Goal: Task Accomplishment & Management: Use online tool/utility

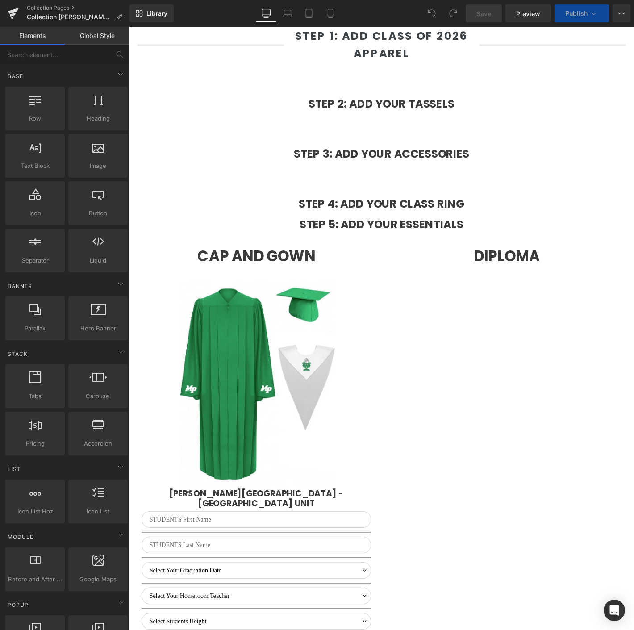
scroll to position [430, 0]
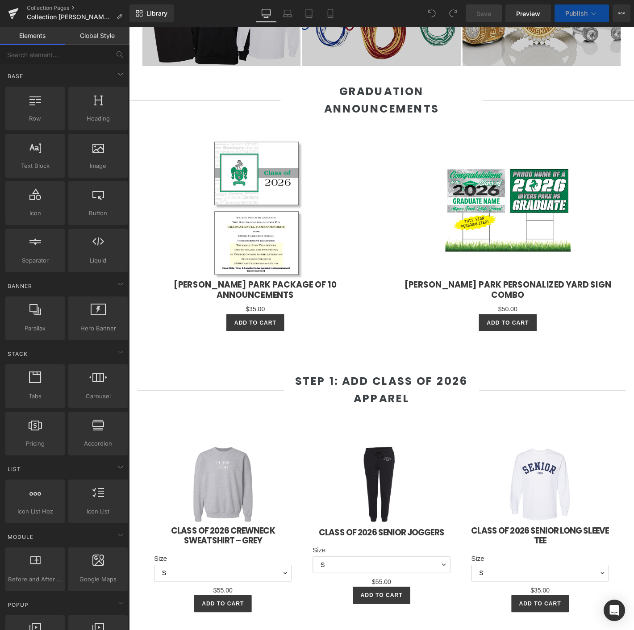
select select "L"
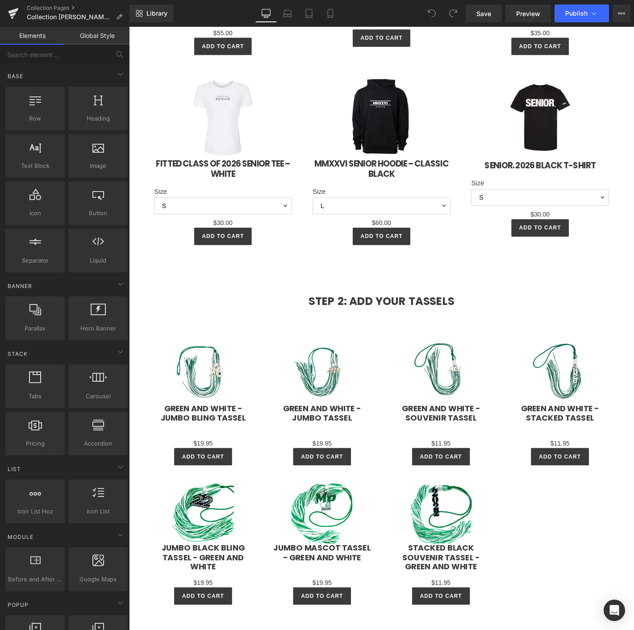
scroll to position [1075, 0]
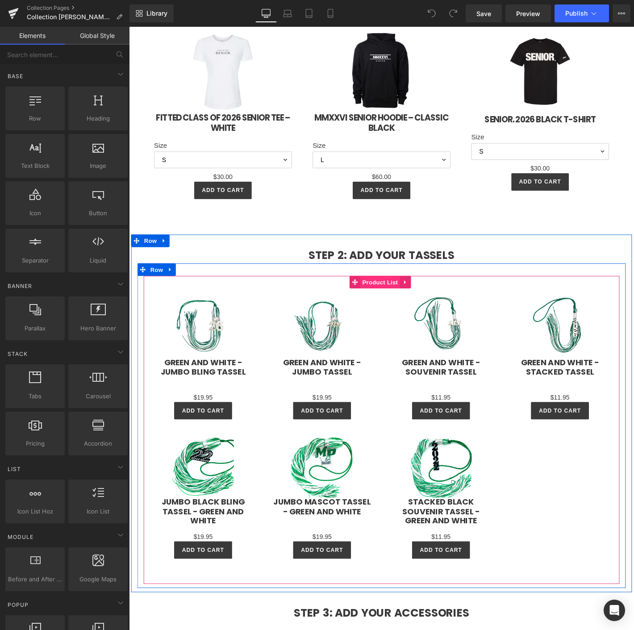
click at [403, 294] on span "Product List" at bounding box center [398, 300] width 42 height 13
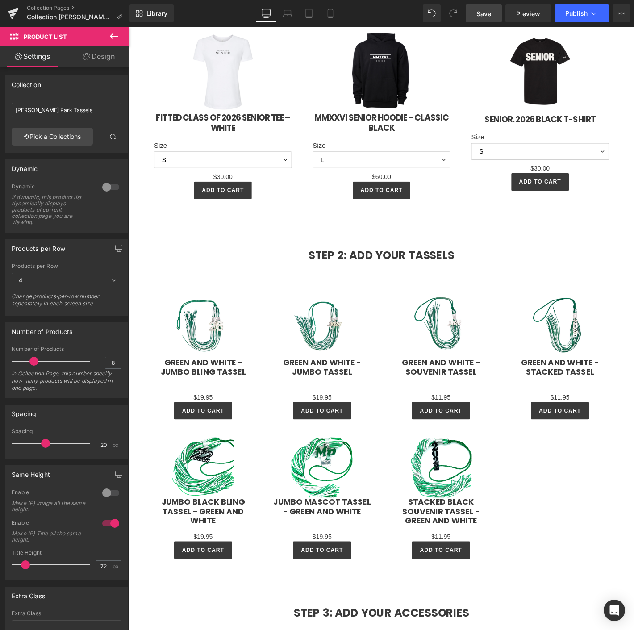
click at [495, 14] on link "Save" at bounding box center [484, 13] width 36 height 18
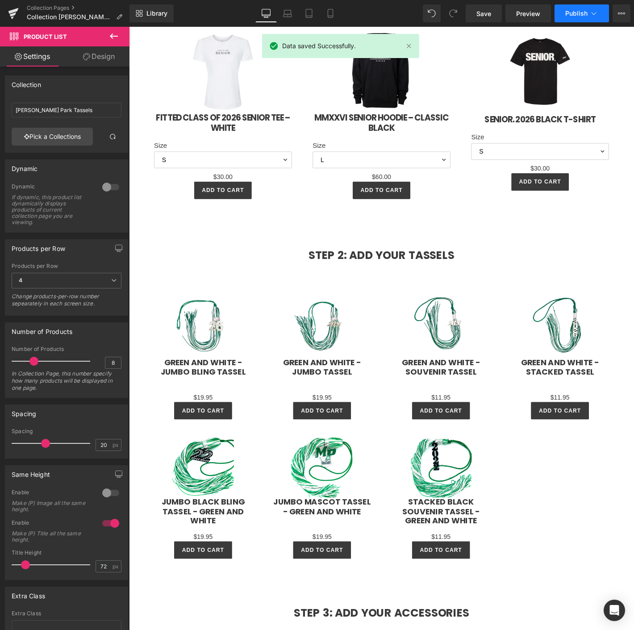
click at [573, 12] on span "Publish" at bounding box center [577, 13] width 22 height 7
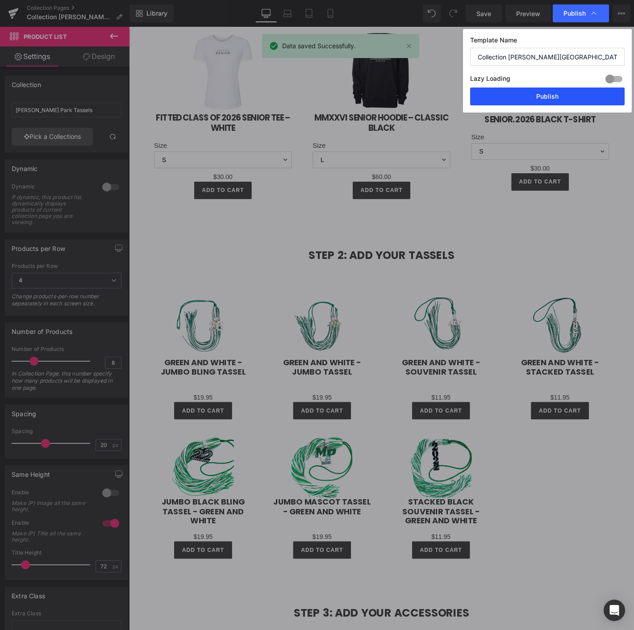
click at [532, 95] on button "Publish" at bounding box center [547, 97] width 155 height 18
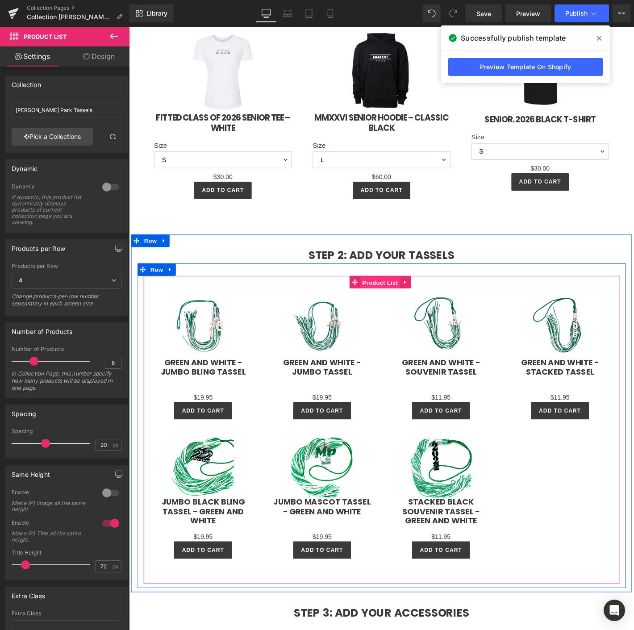
click at [385, 294] on span "Product List" at bounding box center [398, 300] width 42 height 13
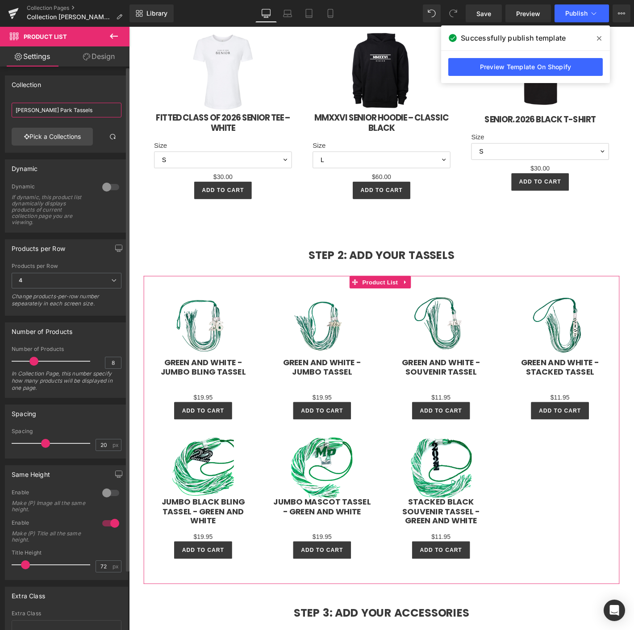
click at [61, 116] on input "Myers Park Tassels" at bounding box center [67, 110] width 110 height 15
click at [71, 137] on link "Pick a Collections" at bounding box center [52, 137] width 81 height 18
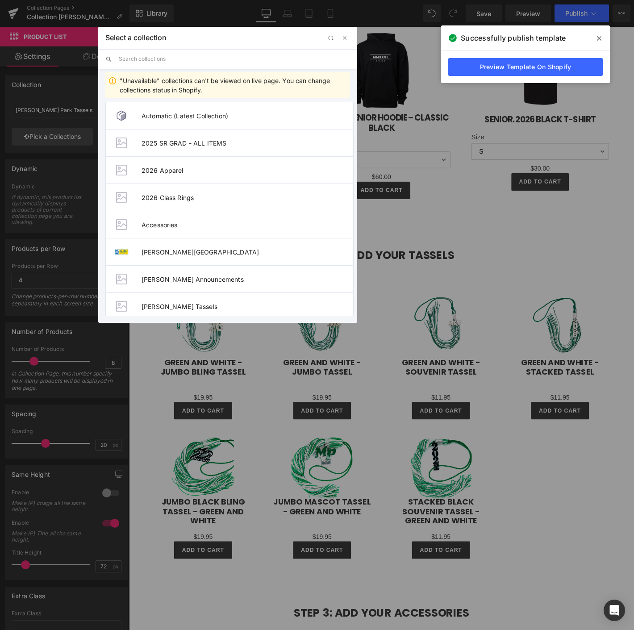
click at [133, 55] on input "text" at bounding box center [234, 59] width 231 height 20
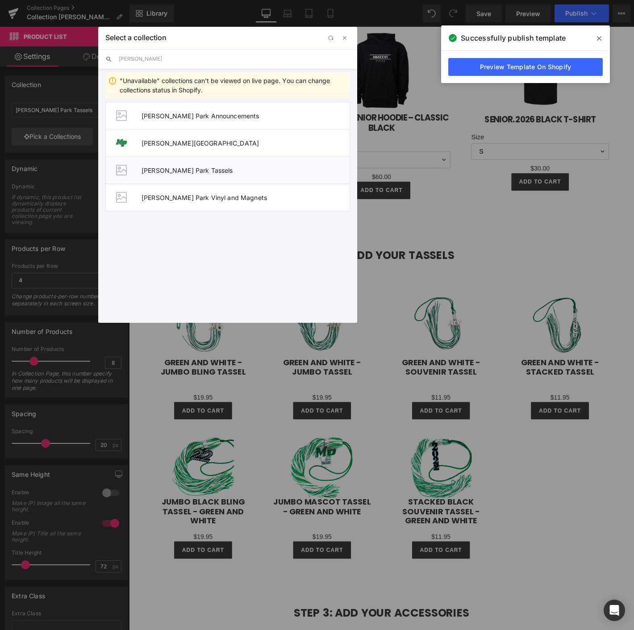
type input "myers"
click at [172, 173] on span "Myers Park Tassels" at bounding box center [246, 171] width 208 height 8
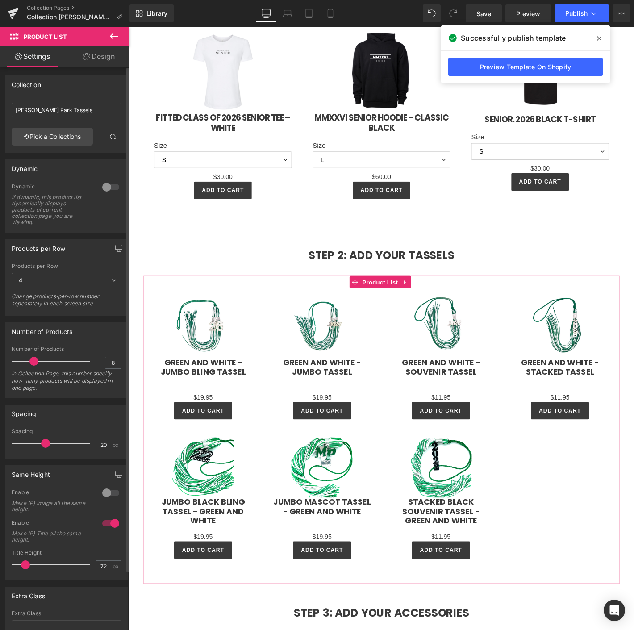
click at [35, 285] on span "4" at bounding box center [67, 281] width 110 height 16
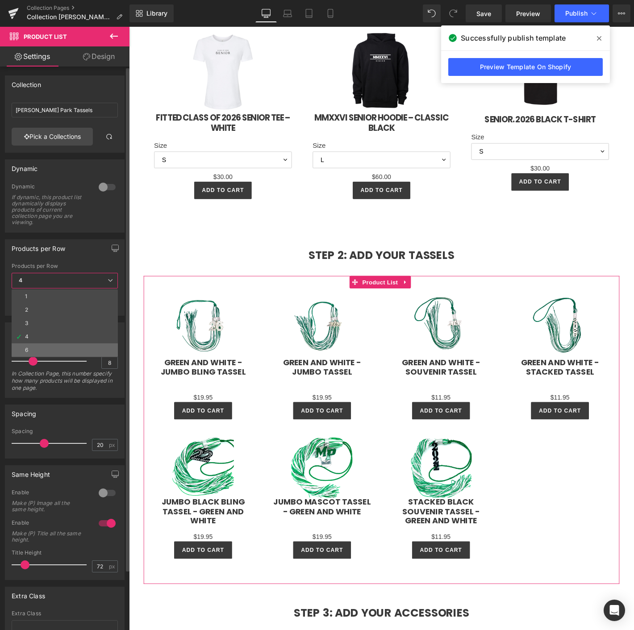
click at [36, 344] on li "6" at bounding box center [65, 350] width 106 height 13
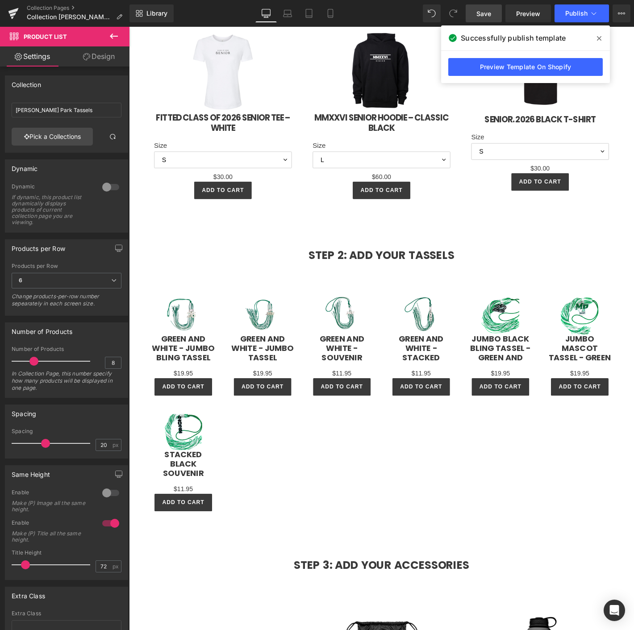
click at [485, 16] on span "Save" at bounding box center [484, 13] width 15 height 9
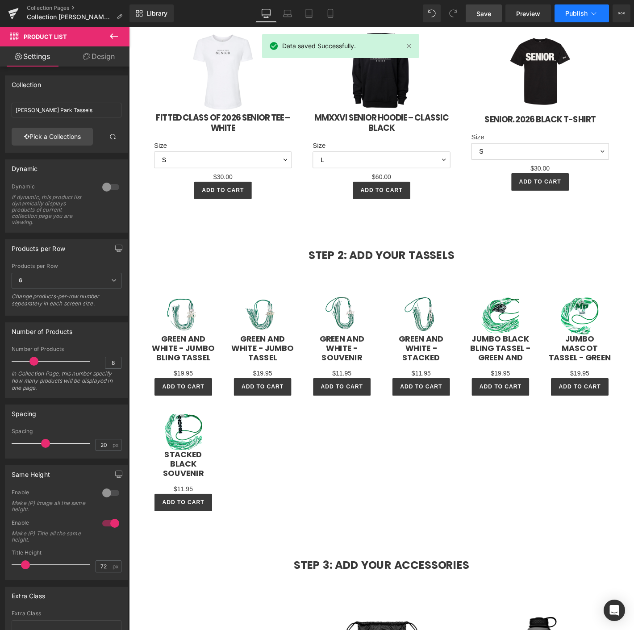
click at [585, 10] on span "Publish" at bounding box center [577, 13] width 22 height 7
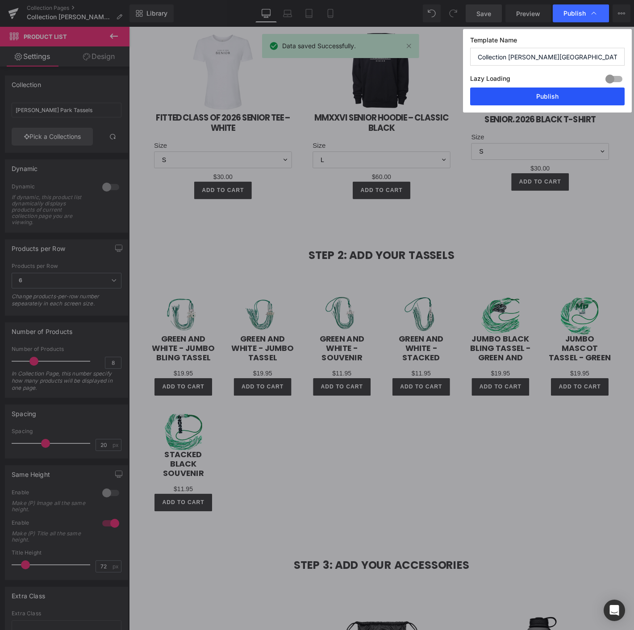
click at [553, 94] on button "Publish" at bounding box center [547, 97] width 155 height 18
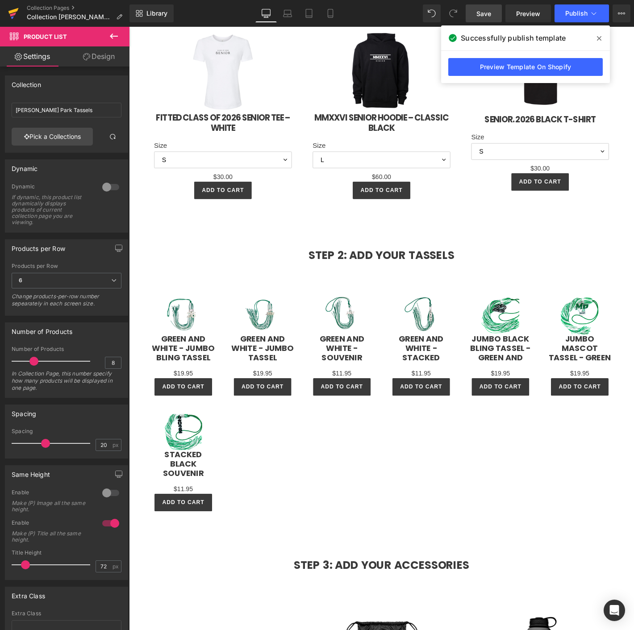
click at [20, 12] on link at bounding box center [13, 13] width 27 height 27
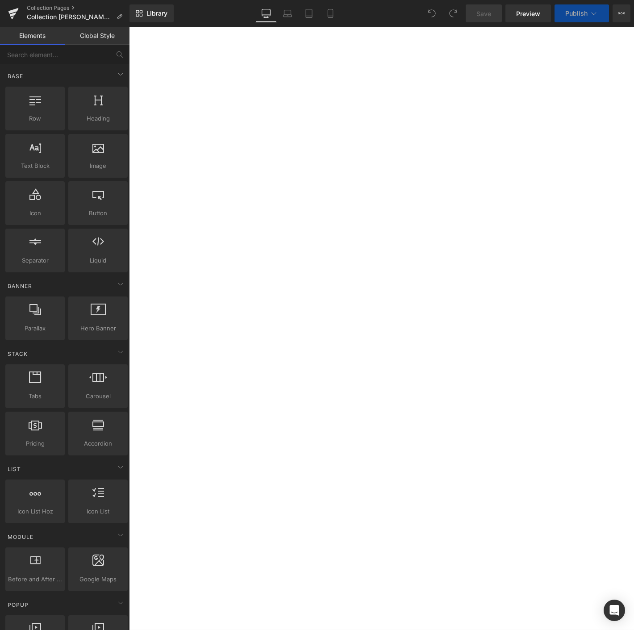
select select "L"
click at [129, 27] on div "Sale Off (P) Image Green and White - Jumbo Bling Tassel (P) Title $0" at bounding box center [129, 27] width 0 height 0
click at [129, 27] on span "Product List" at bounding box center [129, 27] width 0 height 0
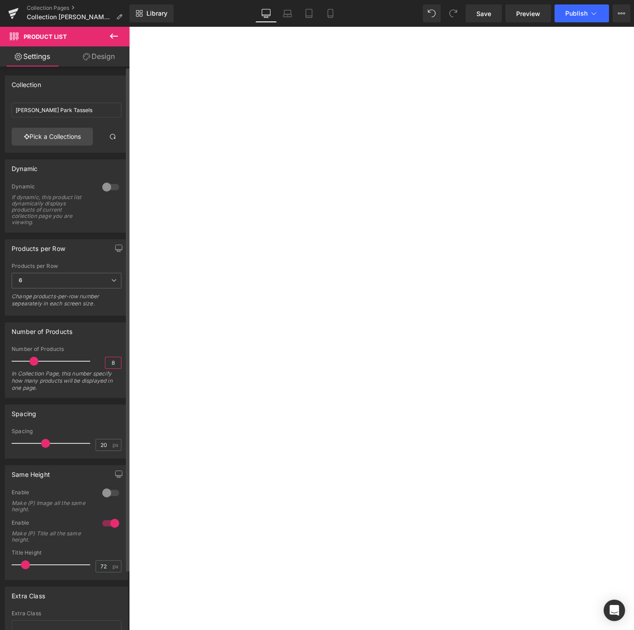
click at [111, 363] on input "8" at bounding box center [113, 362] width 16 height 11
click at [111, 360] on input "8" at bounding box center [113, 362] width 16 height 11
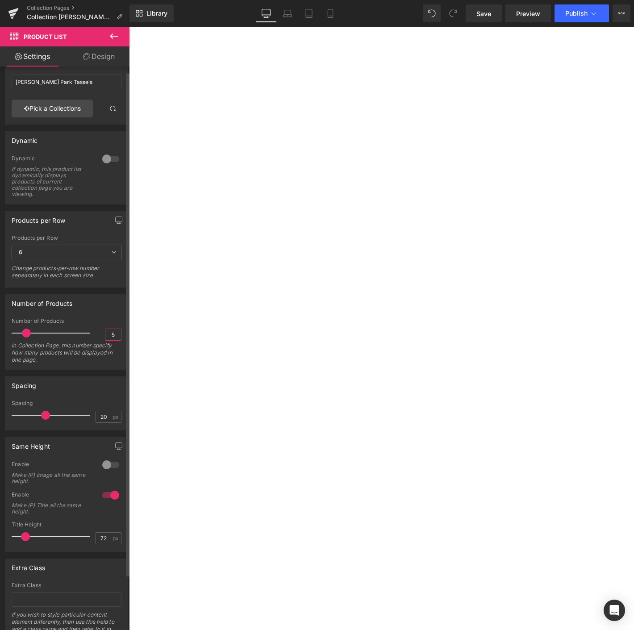
scroll to position [0, 0]
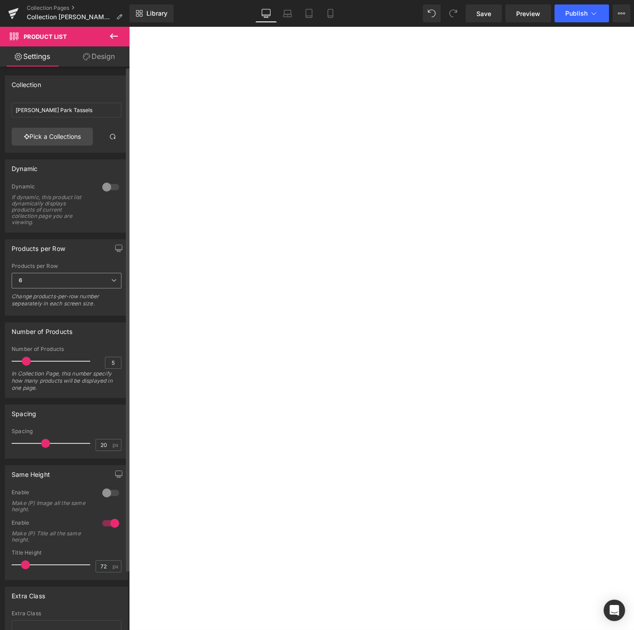
click at [34, 281] on span "6" at bounding box center [67, 281] width 110 height 16
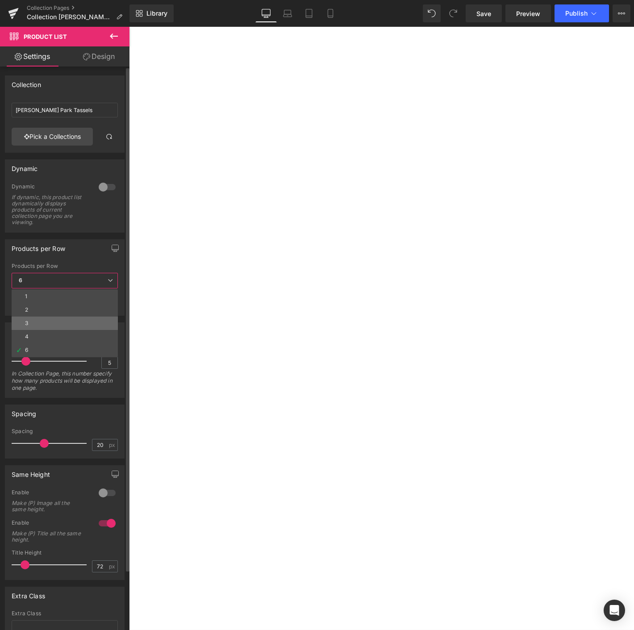
click at [35, 328] on li "3" at bounding box center [65, 323] width 106 height 13
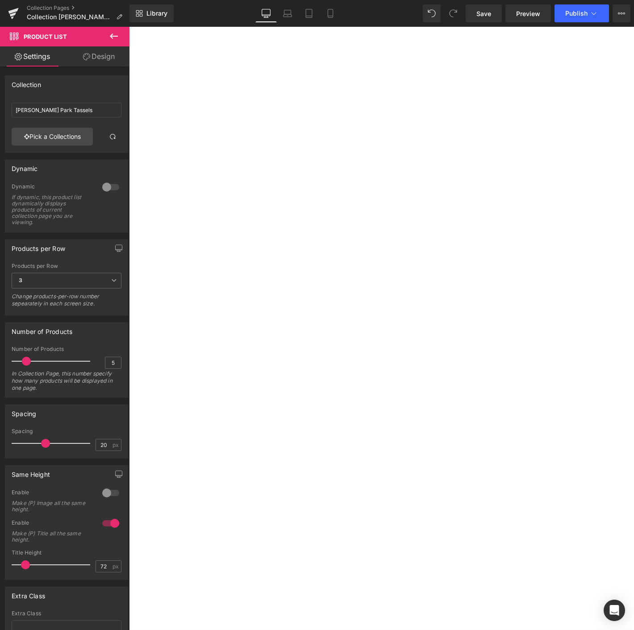
scroll to position [1140, 0]
click at [34, 281] on span "3" at bounding box center [67, 281] width 110 height 16
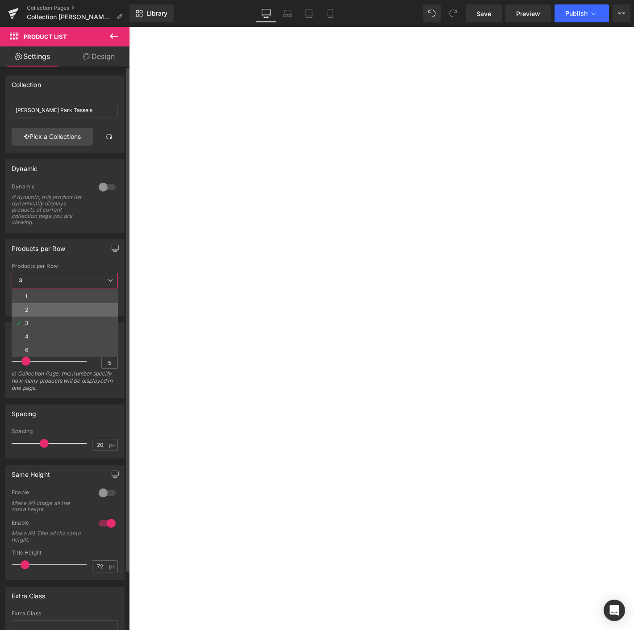
click at [38, 303] on li "2" at bounding box center [65, 309] width 106 height 13
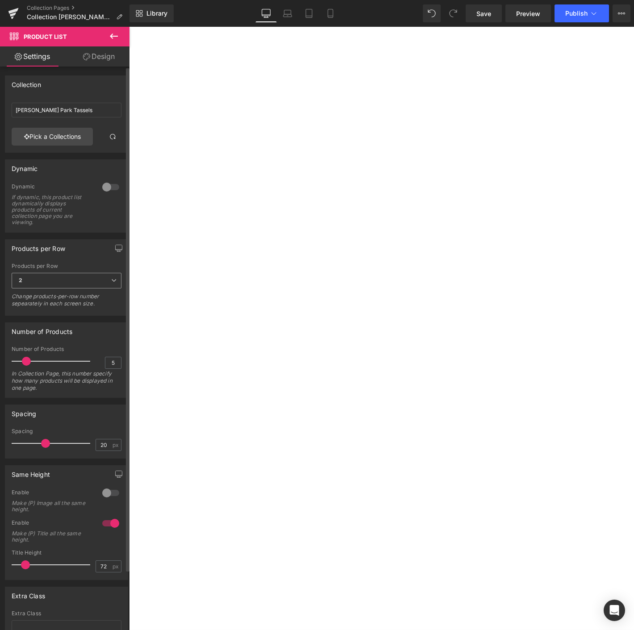
click at [62, 279] on span "2" at bounding box center [67, 281] width 110 height 16
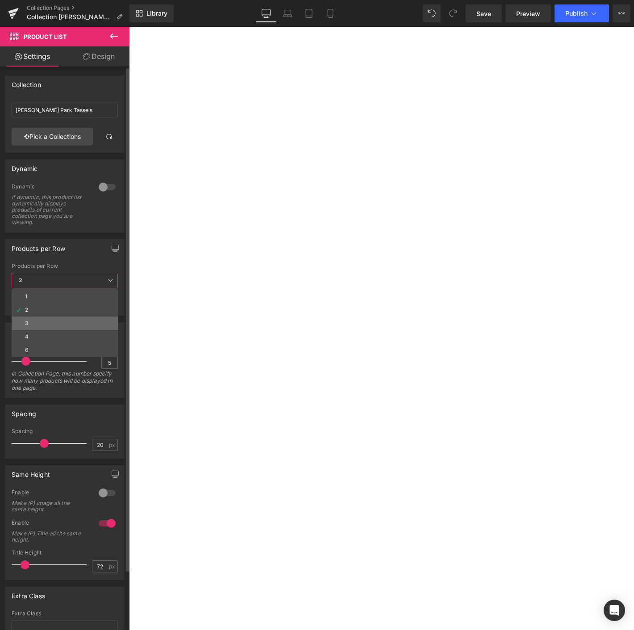
click at [46, 322] on li "3" at bounding box center [65, 323] width 106 height 13
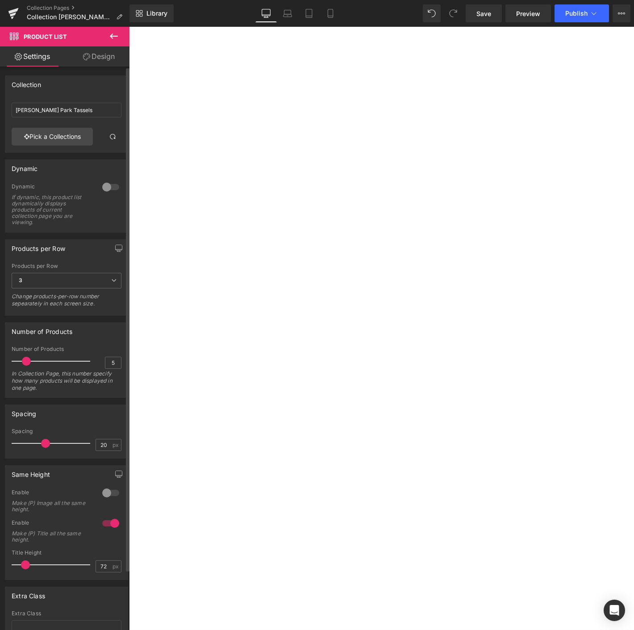
click at [23, 359] on span at bounding box center [26, 361] width 9 height 9
type input "8"
click at [112, 361] on input "8" at bounding box center [113, 362] width 16 height 11
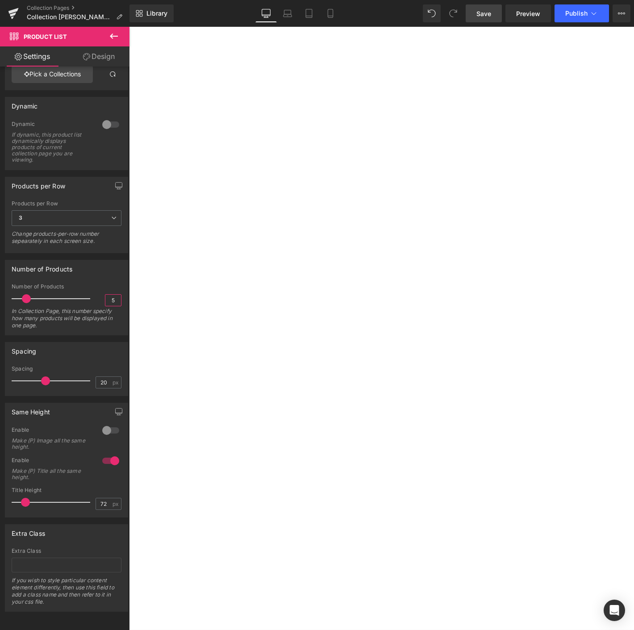
type input "5"
click at [481, 16] on span "Save" at bounding box center [484, 13] width 15 height 9
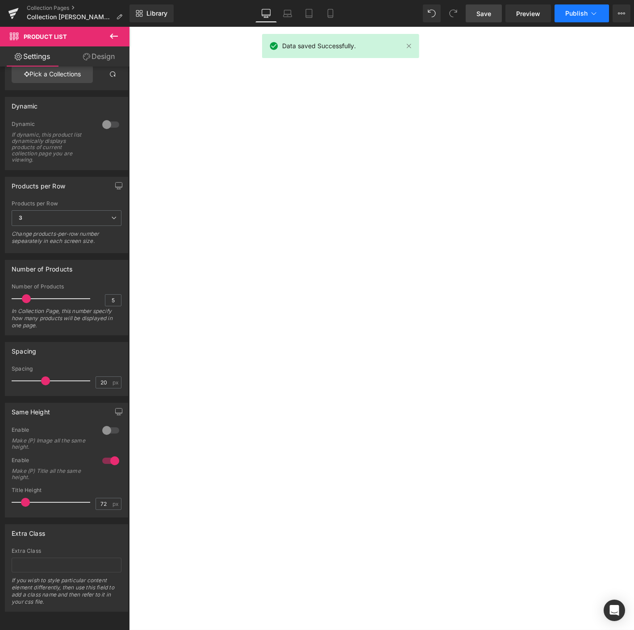
click at [579, 10] on span "Publish" at bounding box center [577, 13] width 22 height 7
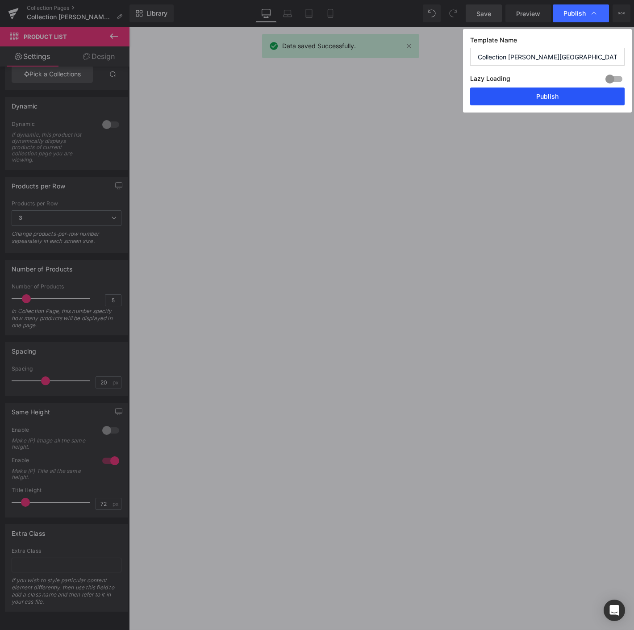
click at [552, 94] on button "Publish" at bounding box center [547, 97] width 155 height 18
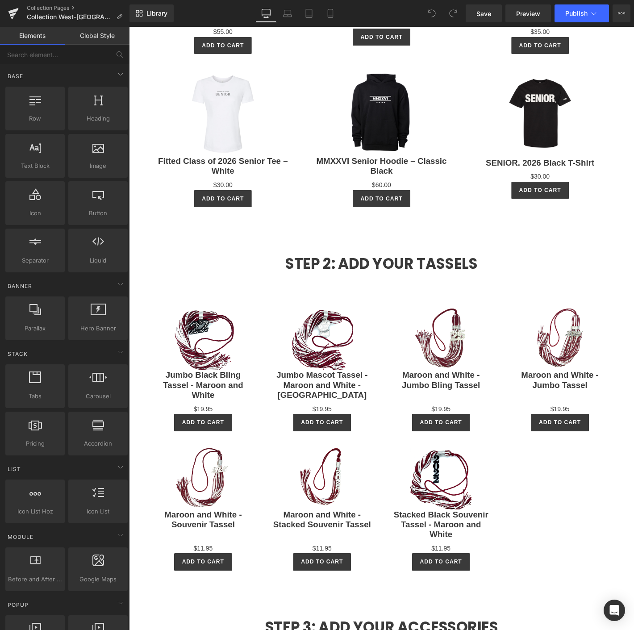
scroll to position [844, 0]
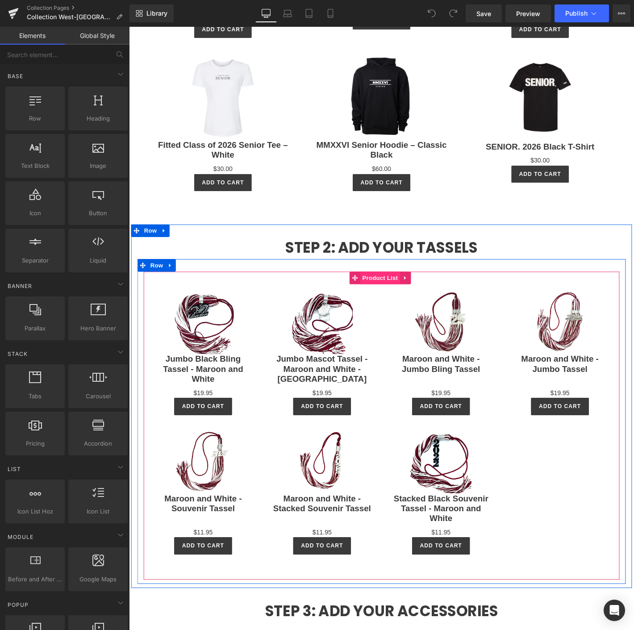
click at [392, 295] on span "Product List" at bounding box center [398, 295] width 42 height 13
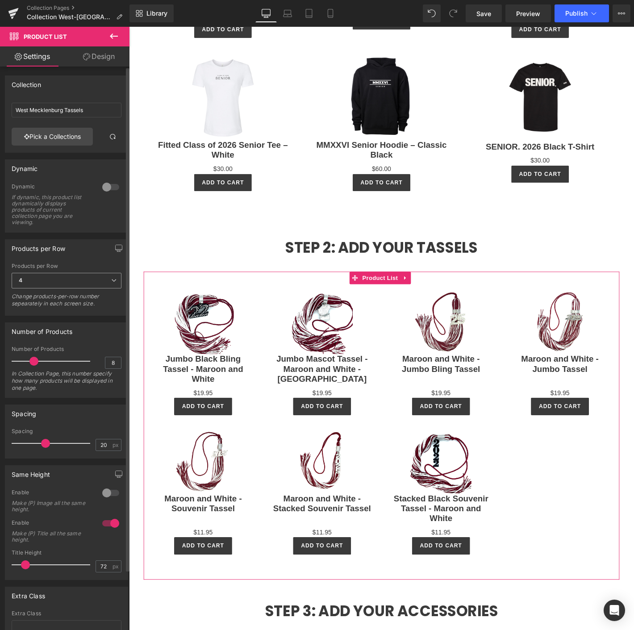
click at [45, 280] on span "4" at bounding box center [67, 281] width 110 height 16
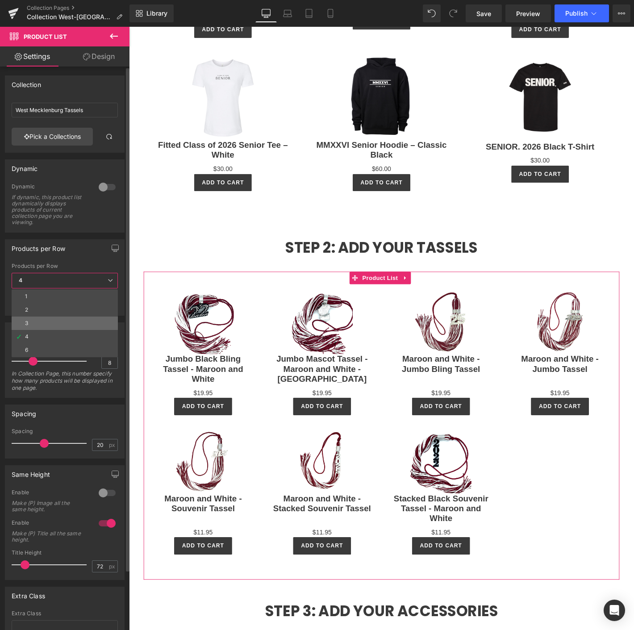
click at [37, 321] on li "3" at bounding box center [65, 323] width 106 height 13
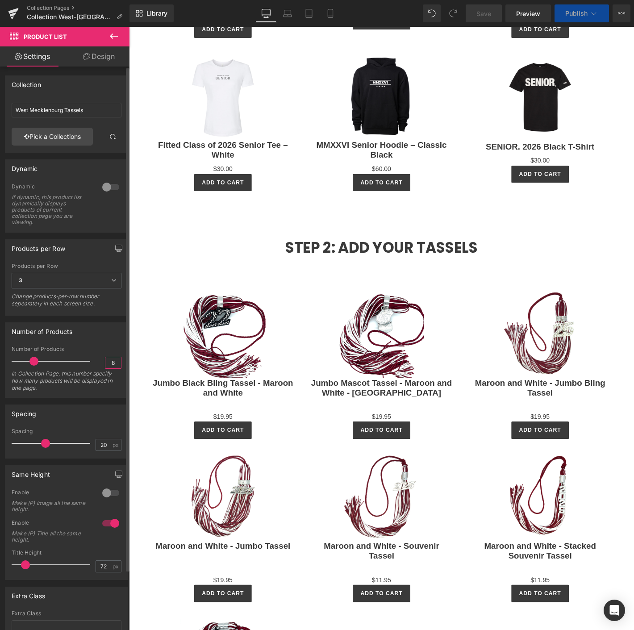
click at [108, 360] on input "8" at bounding box center [113, 362] width 16 height 11
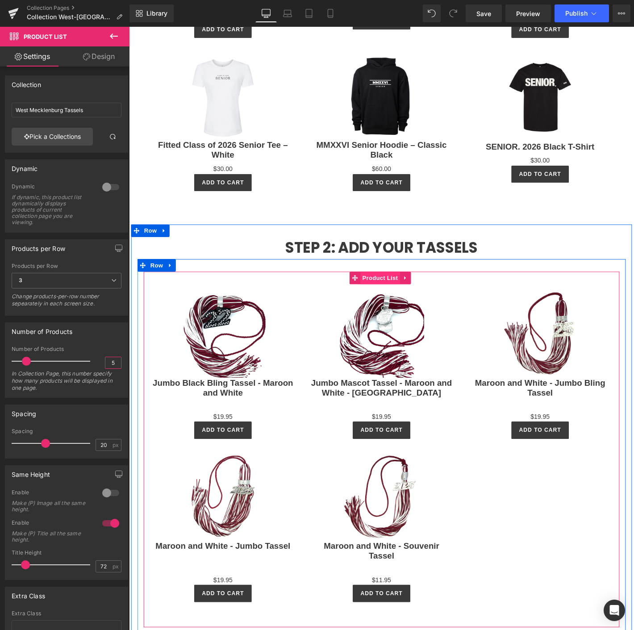
click at [383, 294] on span "Product List" at bounding box center [398, 295] width 42 height 13
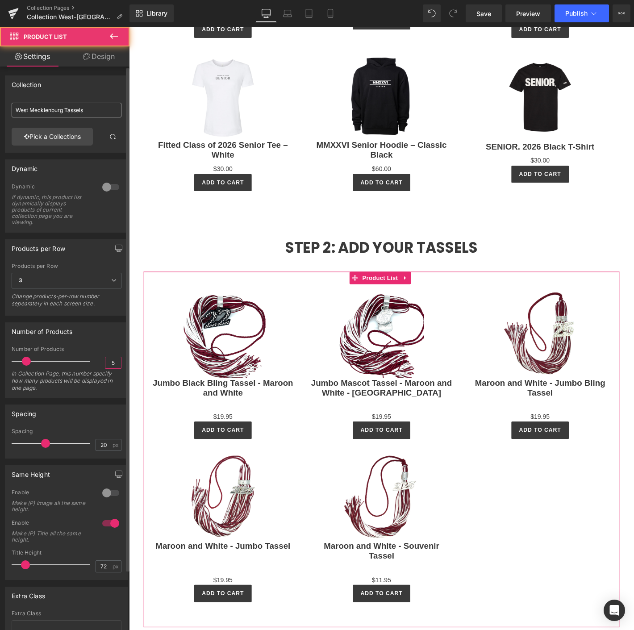
type input "5"
click at [88, 113] on input "West Mecklenburg Tassels" at bounding box center [67, 110] width 110 height 15
click at [80, 128] on link "Pick a Collections" at bounding box center [52, 137] width 81 height 18
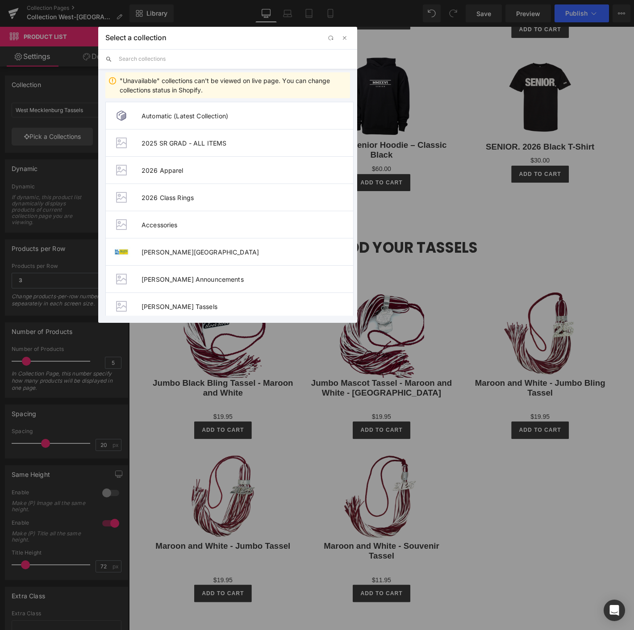
click at [151, 55] on input "text" at bounding box center [234, 59] width 231 height 20
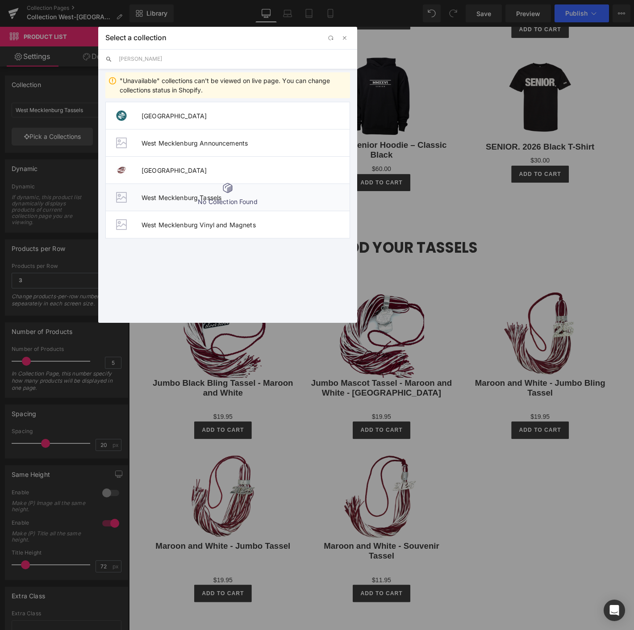
type input "wes"
click at [156, 192] on li "West Mecklenburg Tassels" at bounding box center [227, 197] width 245 height 27
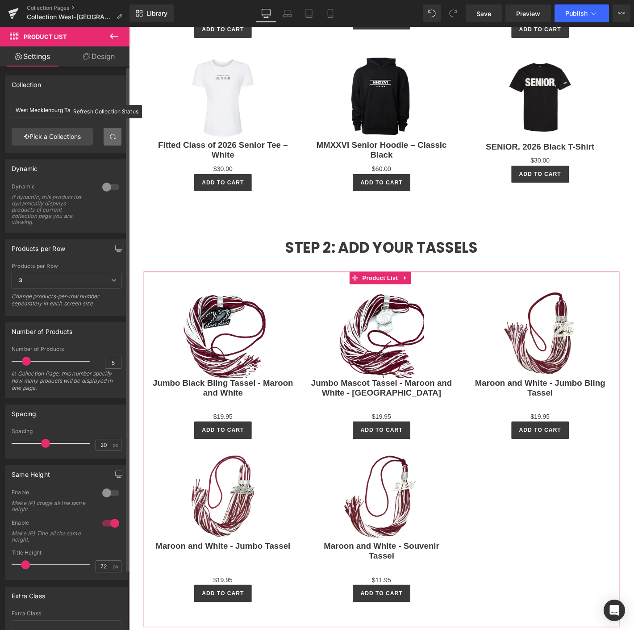
click at [110, 139] on span at bounding box center [112, 136] width 7 height 7
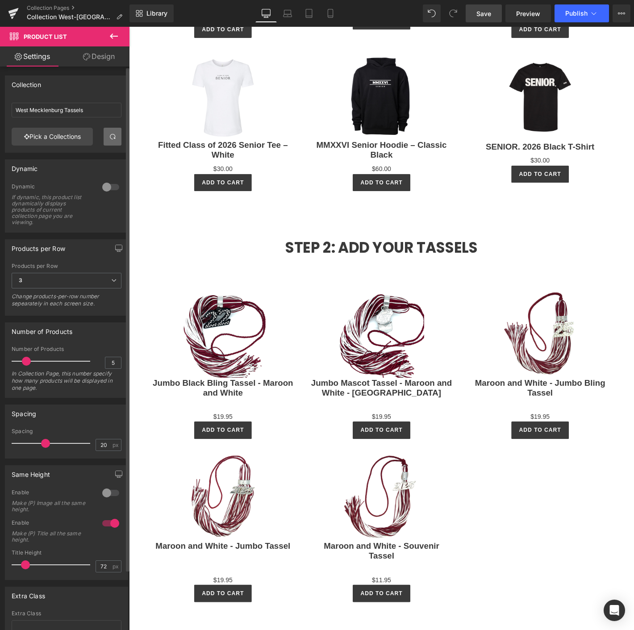
click at [495, 15] on link "Save" at bounding box center [484, 13] width 36 height 18
click at [583, 12] on span "Publish" at bounding box center [577, 13] width 22 height 7
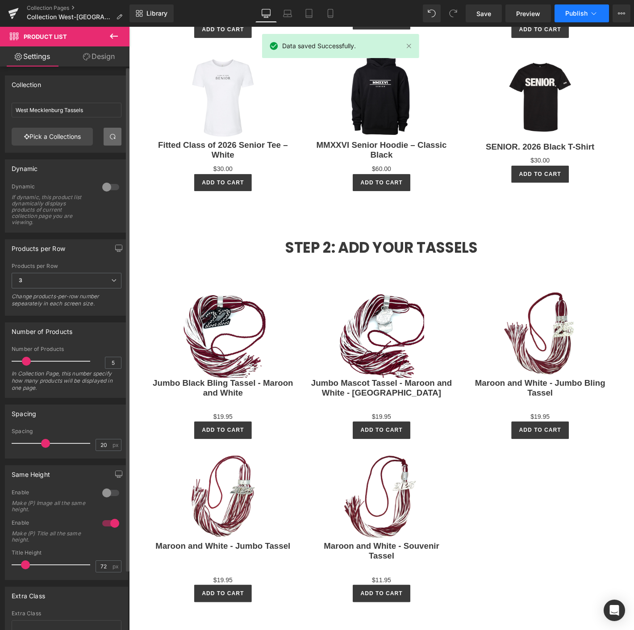
click at [582, 13] on span "Publish" at bounding box center [577, 13] width 22 height 7
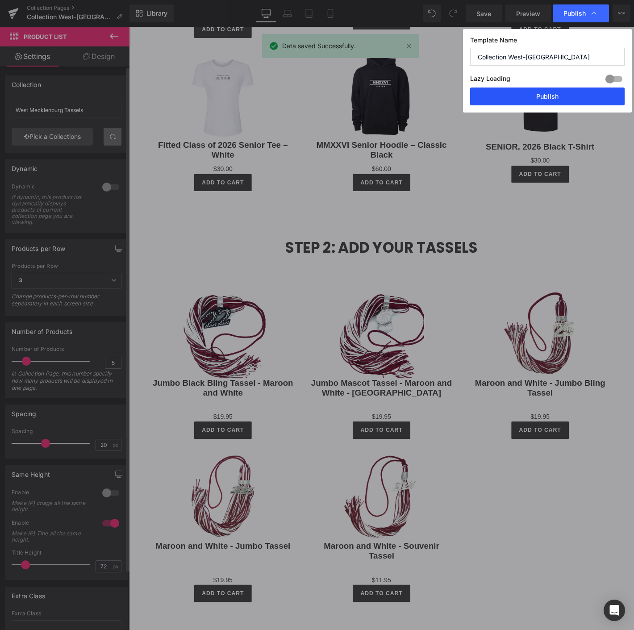
click at [512, 101] on button "Publish" at bounding box center [547, 97] width 155 height 18
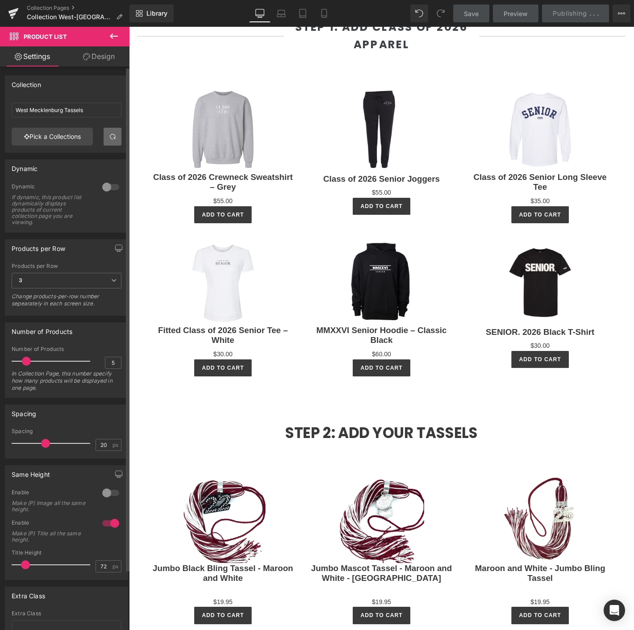
scroll to position [496, 0]
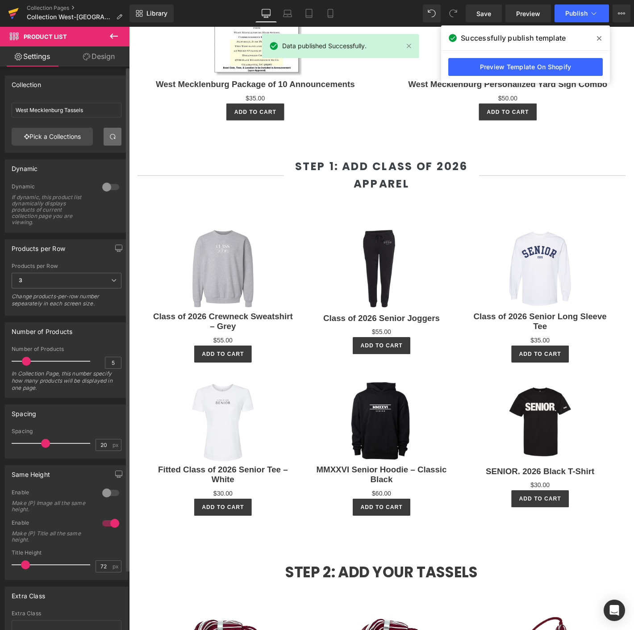
click at [6, 12] on link at bounding box center [13, 13] width 27 height 27
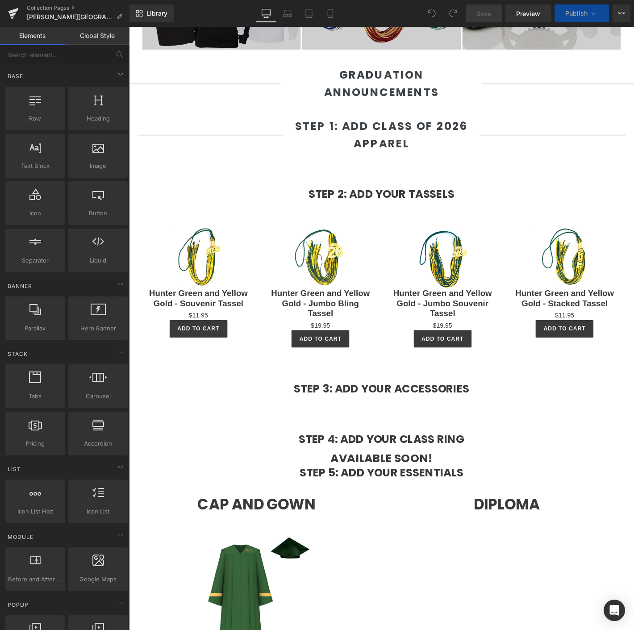
scroll to position [397, 0]
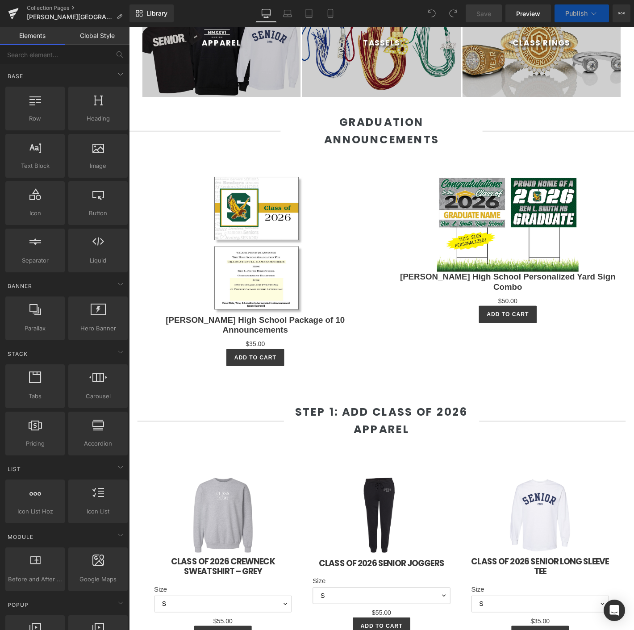
select select "L"
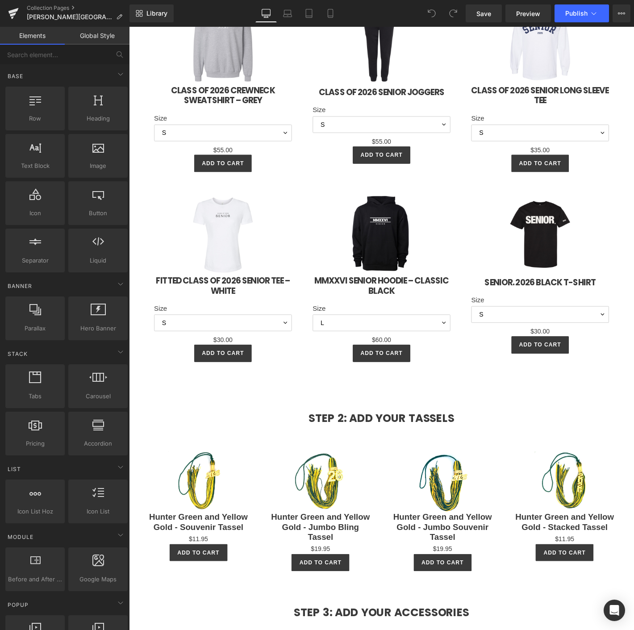
scroll to position [993, 0]
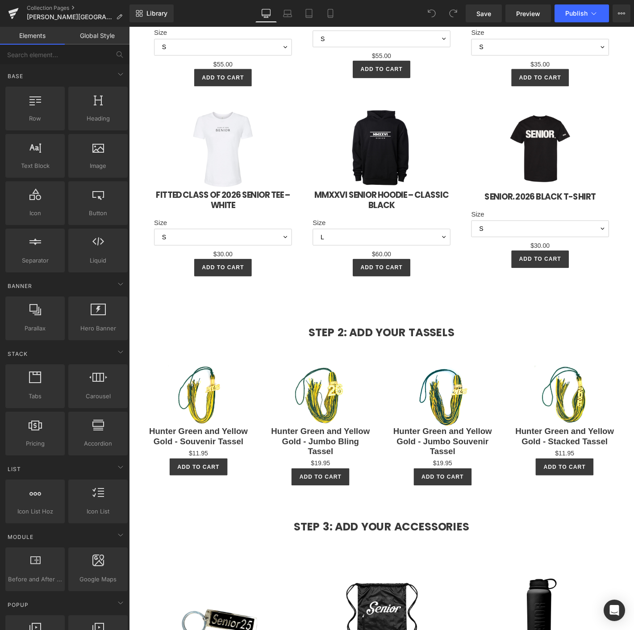
click at [386, 376] on div "Sale Off (P) Image Hunter Green and Yellow Gold - Jumbo Bling Tassel (P) Title …" at bounding box center [335, 453] width 118 height 155
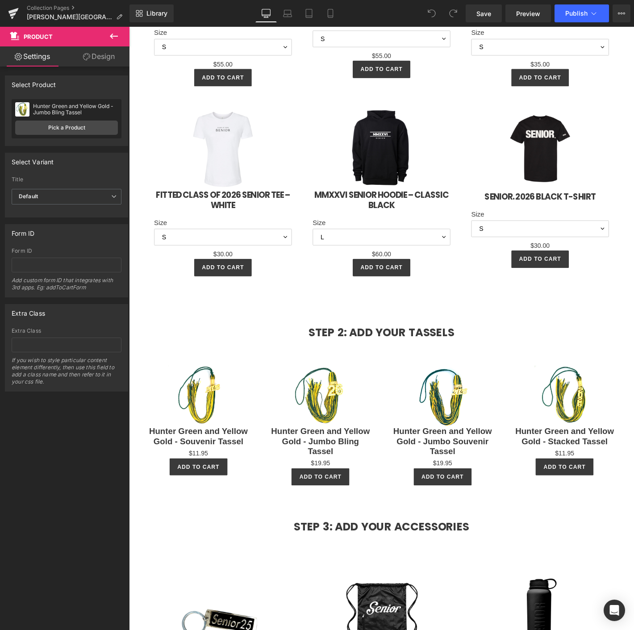
click at [110, 44] on button at bounding box center [113, 37] width 31 height 20
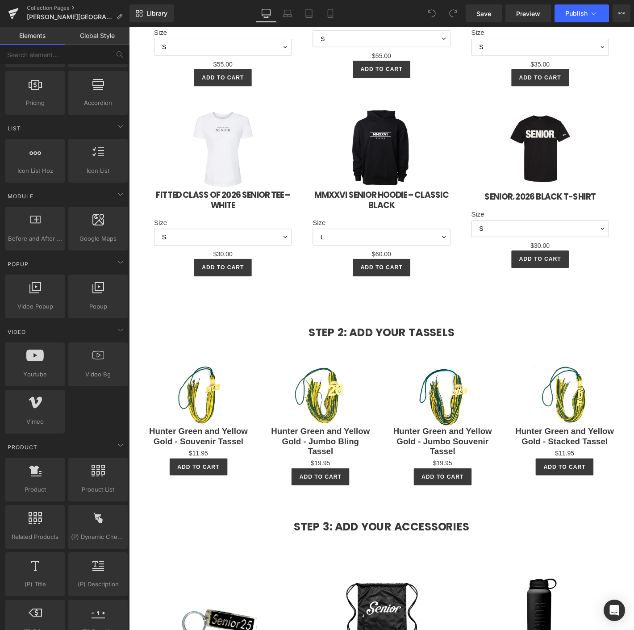
scroll to position [447, 0]
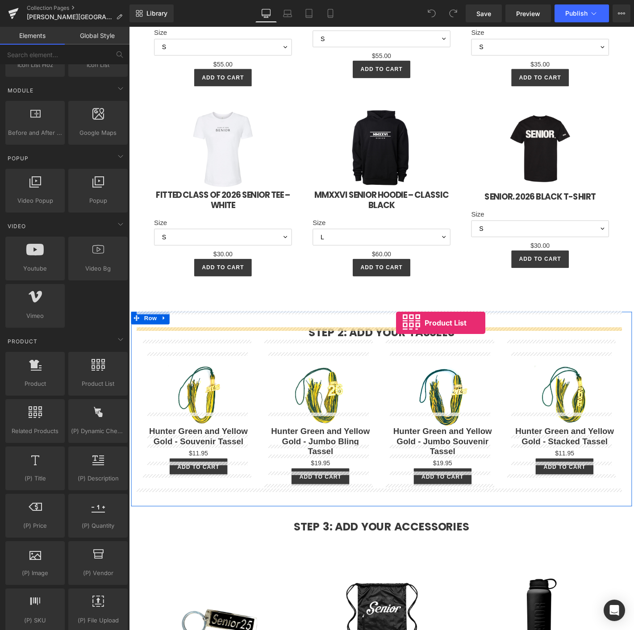
drag, startPoint x: 224, startPoint y: 406, endPoint x: 415, endPoint y: 344, distance: 200.9
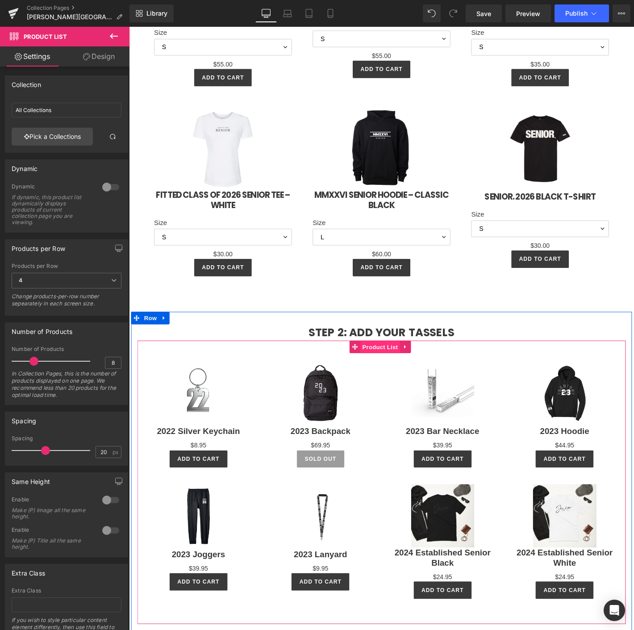
click at [393, 363] on span "Product List" at bounding box center [398, 369] width 42 height 13
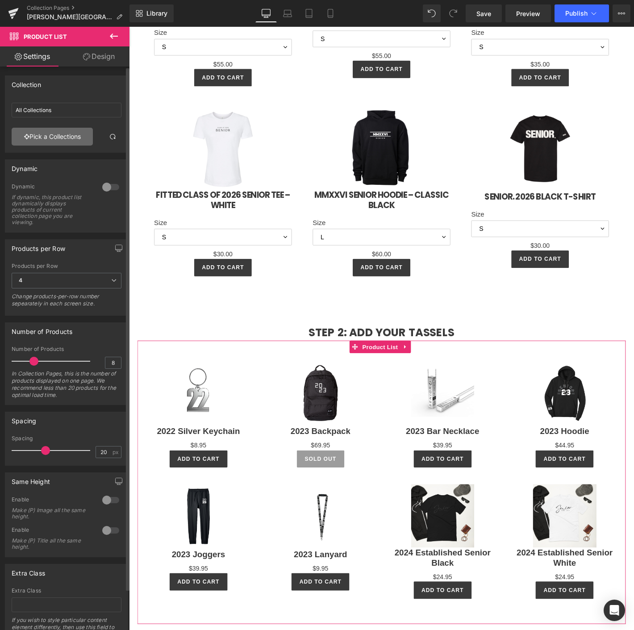
click at [64, 142] on link "Pick a Collections" at bounding box center [52, 137] width 81 height 18
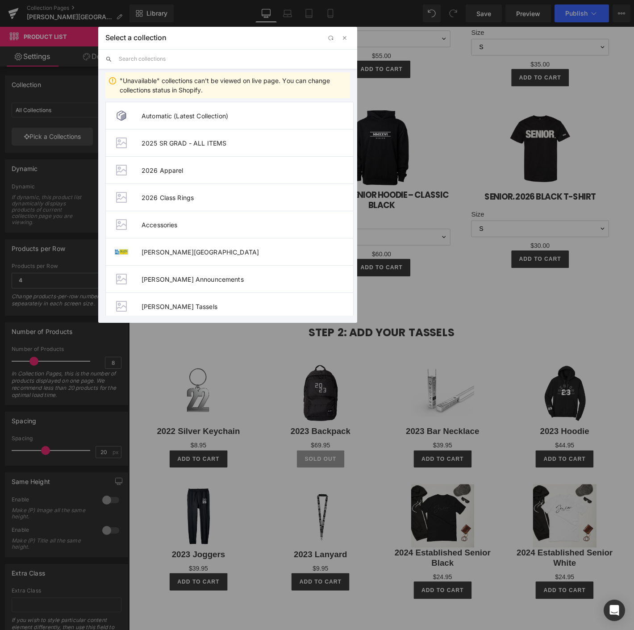
click at [130, 63] on input "text" at bounding box center [234, 59] width 231 height 20
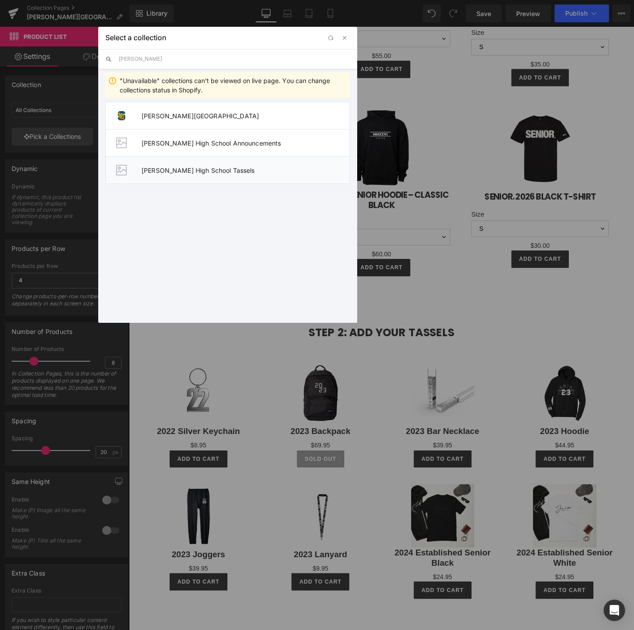
type input "smith"
click at [178, 169] on span "Smith High School Tassels" at bounding box center [246, 171] width 208 height 8
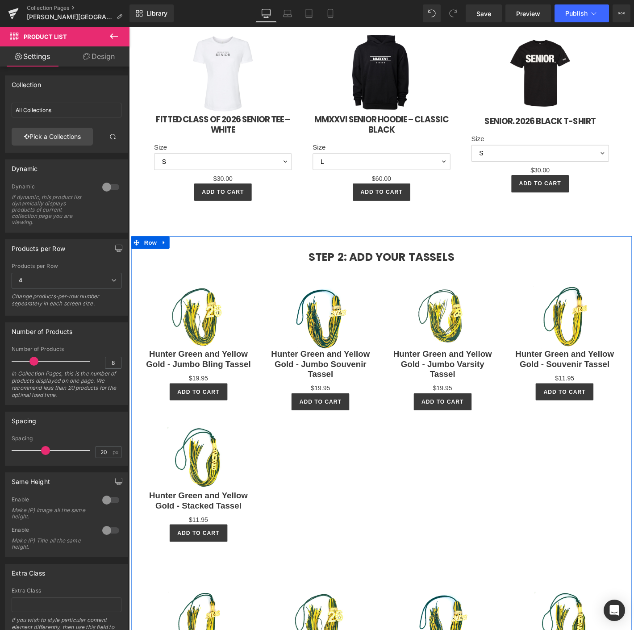
scroll to position [1191, 0]
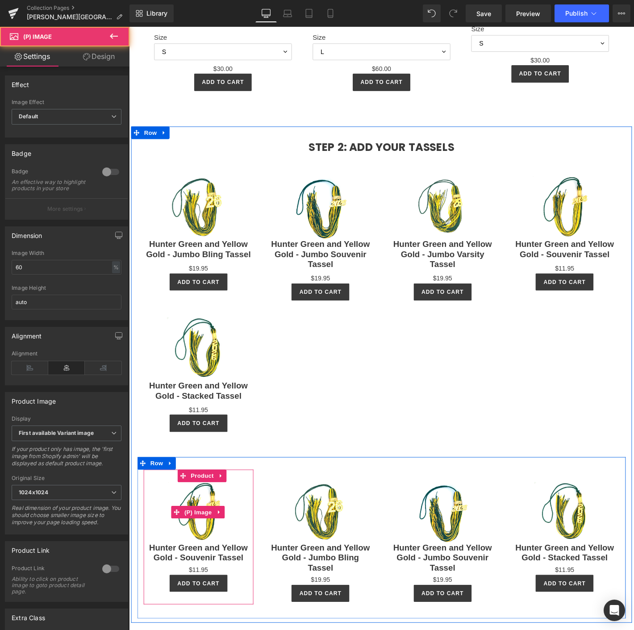
click at [235, 529] on div "Sale Off" at bounding box center [203, 546] width 109 height 65
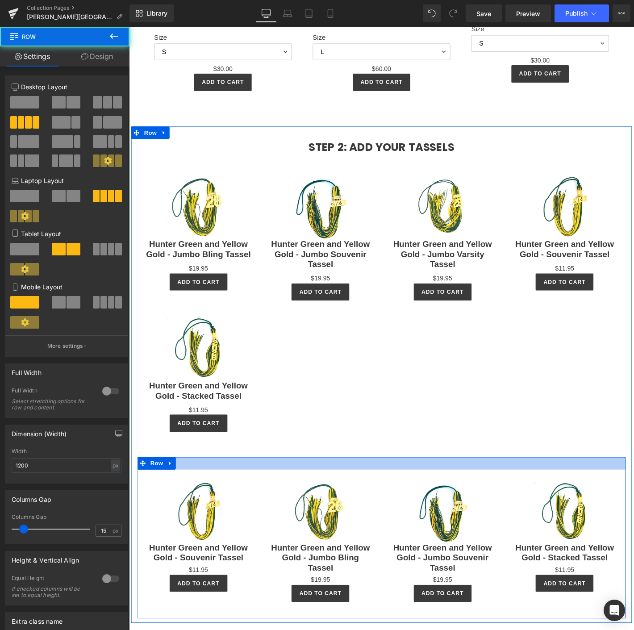
click at [177, 487] on div at bounding box center [399, 493] width 523 height 13
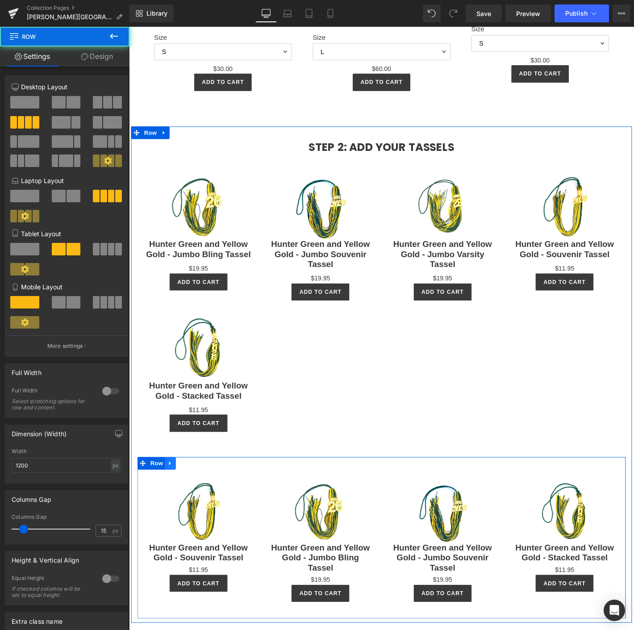
click at [172, 491] on icon at bounding box center [173, 494] width 6 height 7
click at [193, 491] on icon at bounding box center [196, 494] width 6 height 6
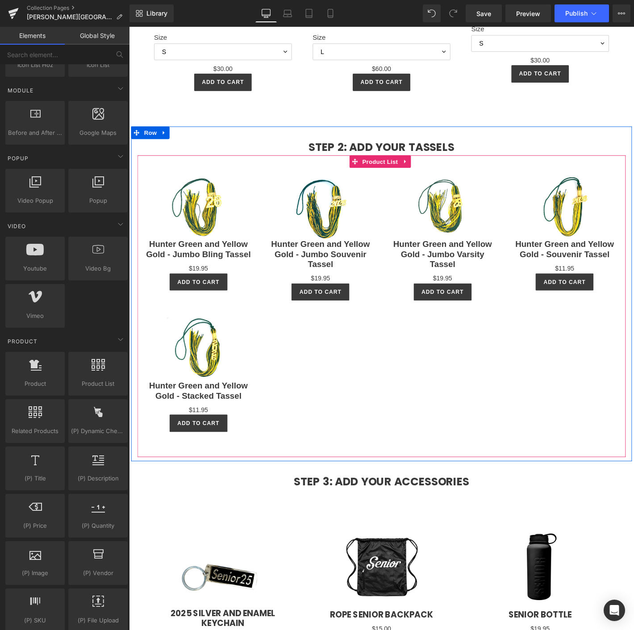
click at [424, 362] on div "Sale Off (P) Image Hunter Green and Yellow Gold - Jumbo Bling Tassel (P) Title …" at bounding box center [399, 319] width 523 height 310
click at [403, 165] on span "Product List" at bounding box center [398, 171] width 42 height 13
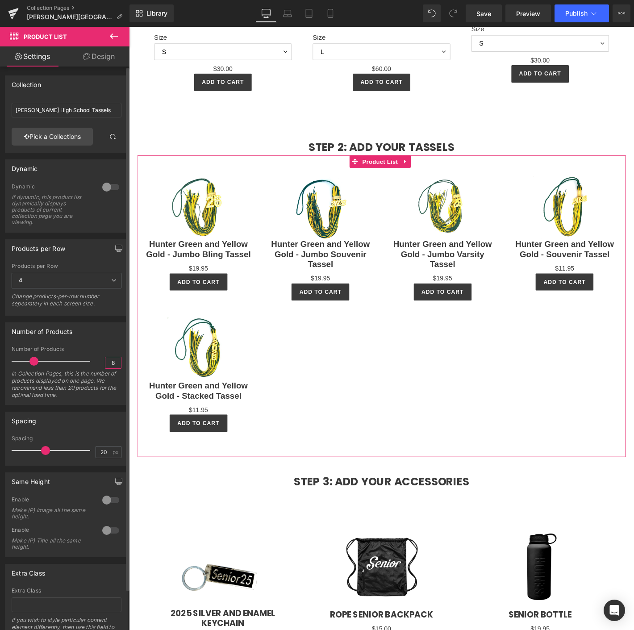
click at [116, 357] on input "8" at bounding box center [113, 362] width 16 height 11
type input "5"
click at [69, 284] on span "4" at bounding box center [67, 281] width 110 height 16
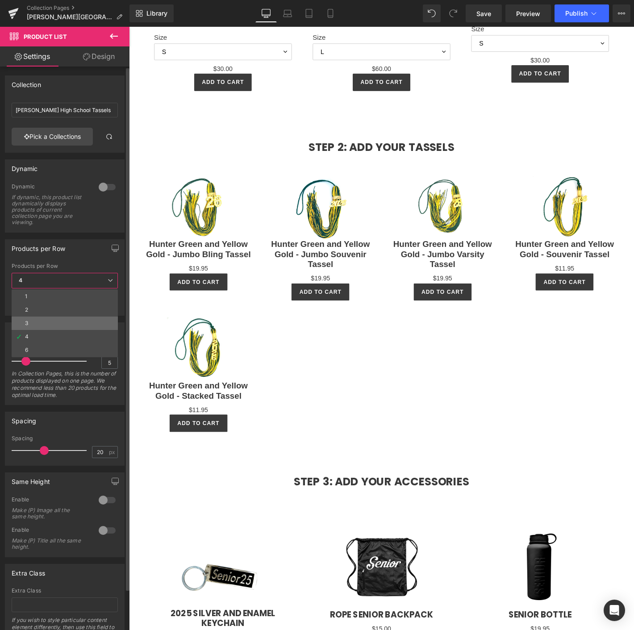
click at [34, 325] on li "3" at bounding box center [65, 323] width 106 height 13
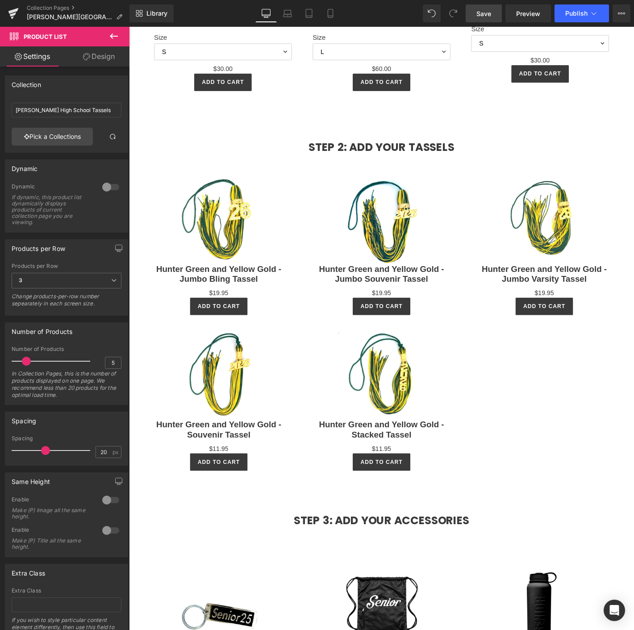
click at [481, 18] on span "Save" at bounding box center [484, 13] width 15 height 9
click at [563, 17] on button "Publish" at bounding box center [582, 13] width 55 height 18
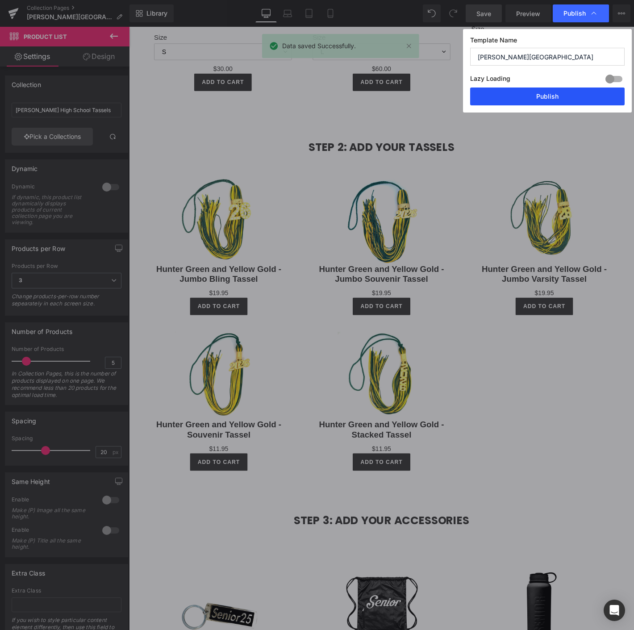
click at [554, 92] on button "Publish" at bounding box center [547, 97] width 155 height 18
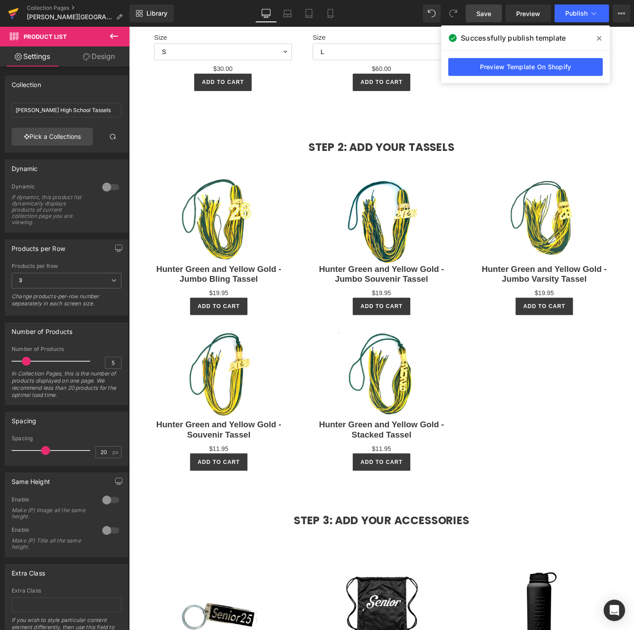
click at [19, 13] on link at bounding box center [13, 13] width 27 height 27
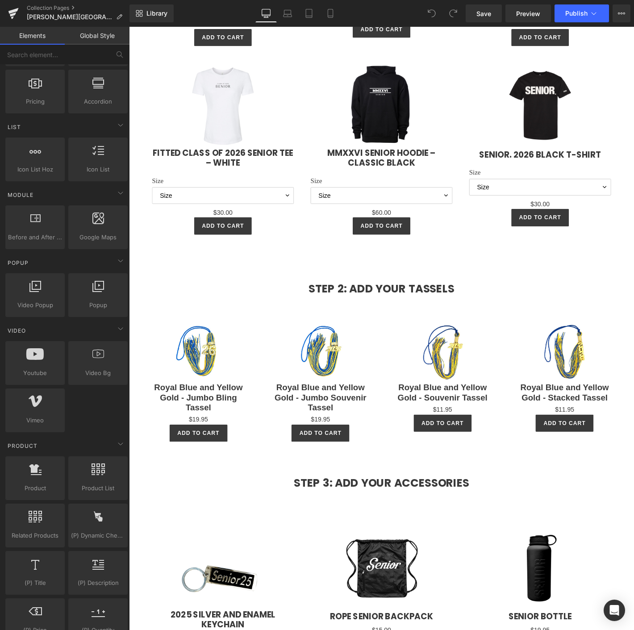
scroll to position [347, 0]
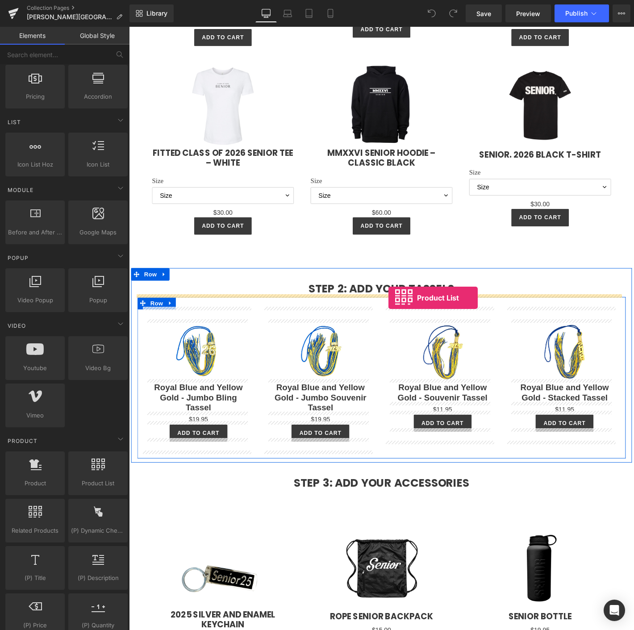
drag, startPoint x: 218, startPoint y: 500, endPoint x: 407, endPoint y: 317, distance: 262.6
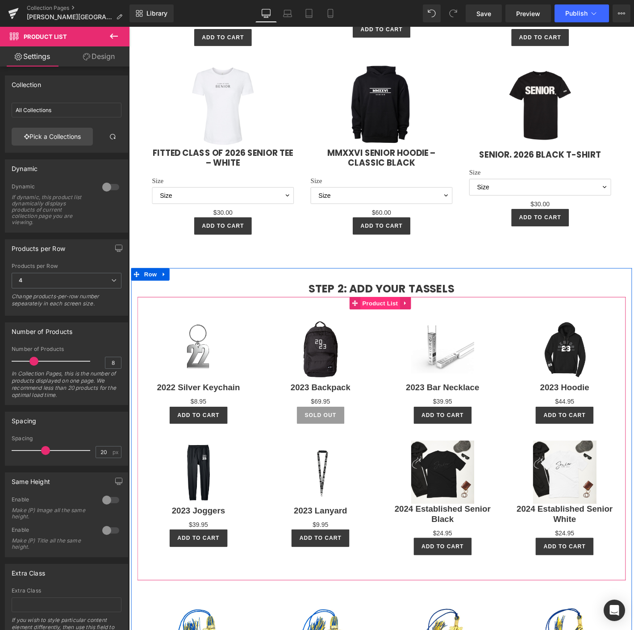
click at [388, 322] on span "Product List" at bounding box center [398, 322] width 42 height 13
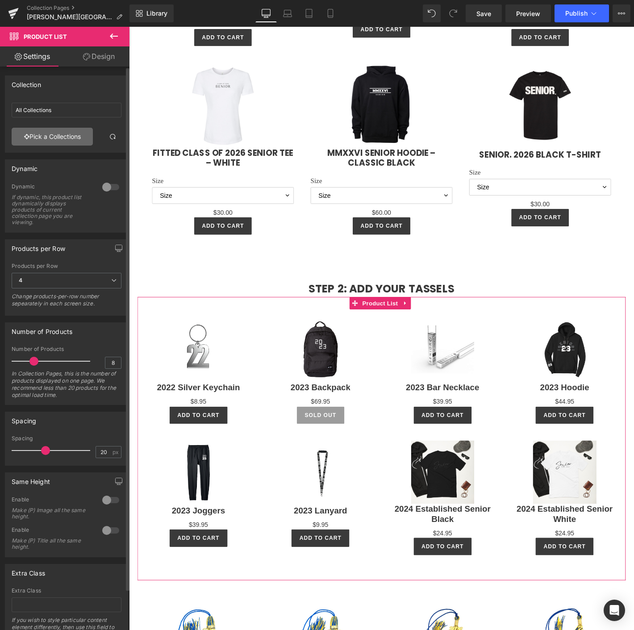
click at [61, 139] on link "Pick a Collections" at bounding box center [52, 137] width 81 height 18
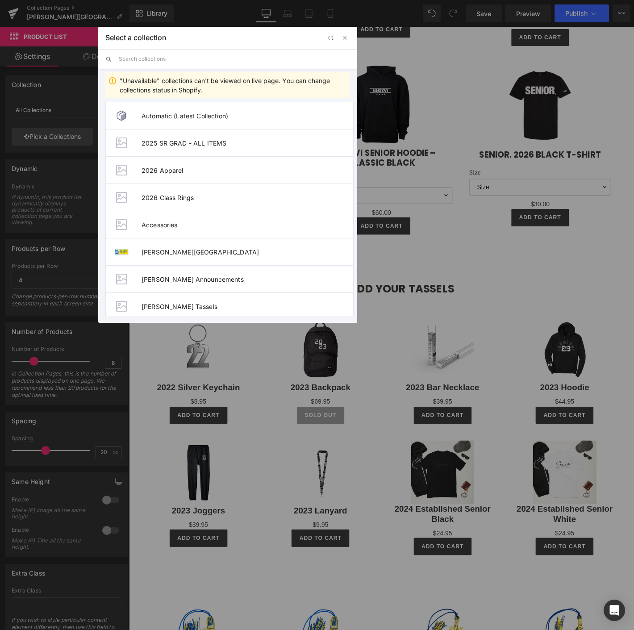
click at [145, 56] on input "text" at bounding box center [234, 59] width 231 height 20
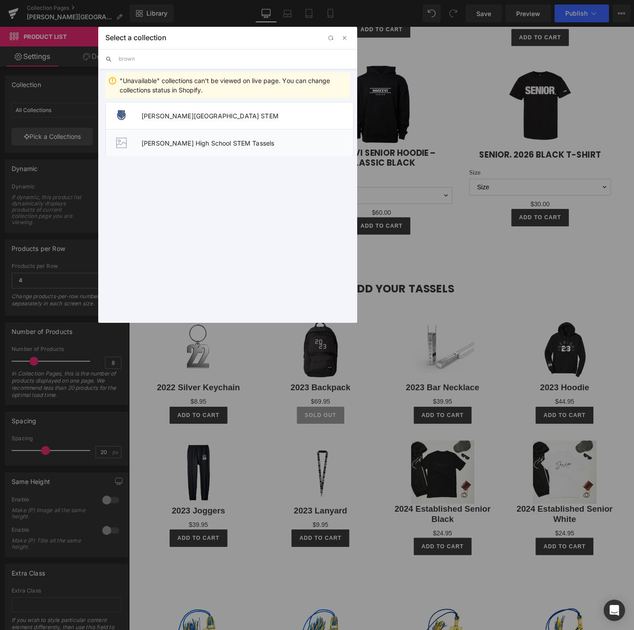
type input "brown"
click at [191, 134] on li "C.S. Brown High School STEM Tassels" at bounding box center [229, 142] width 248 height 27
type input "C.S. Brown High School STEM Tassels"
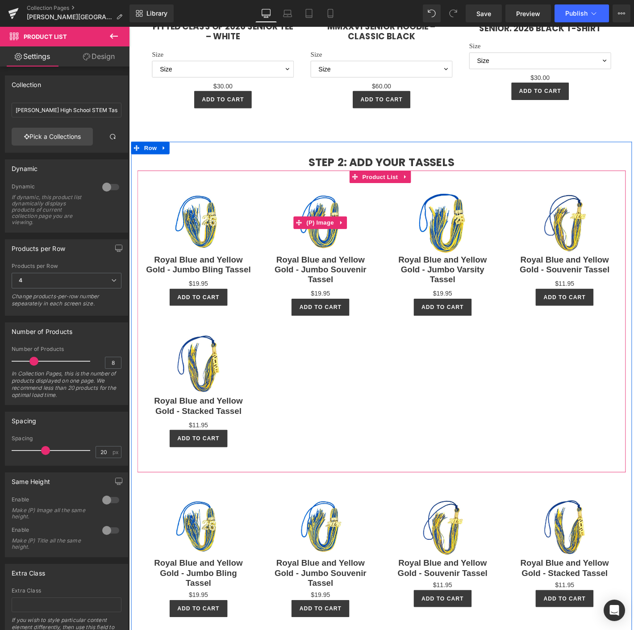
scroll to position [993, 0]
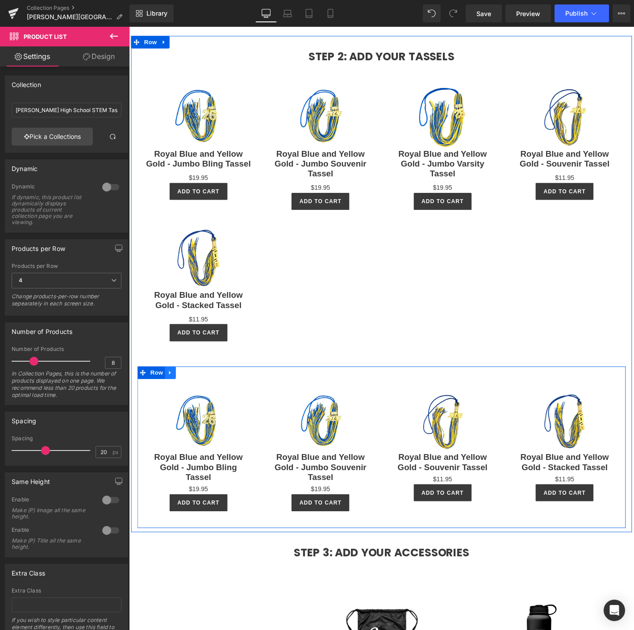
click at [171, 395] on icon at bounding box center [173, 397] width 6 height 7
click at [193, 394] on icon at bounding box center [196, 397] width 6 height 7
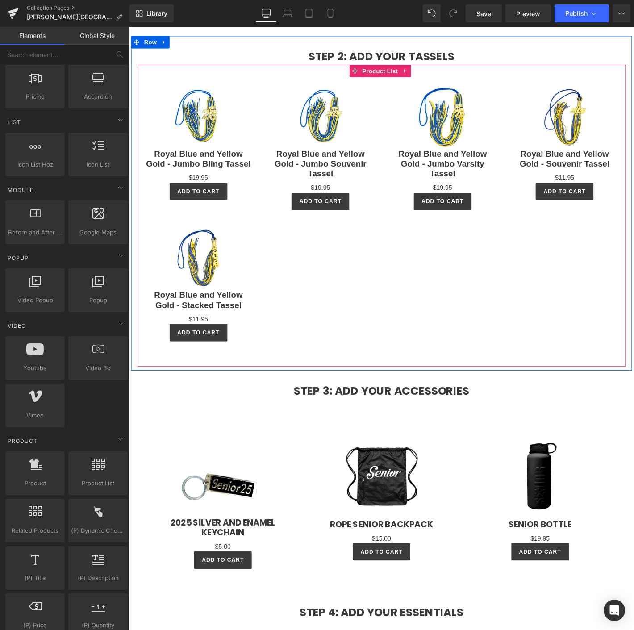
click at [499, 256] on div "Sale Off (P) Image Royal Blue and Yellow Gold - Jumbo Bling Tassel (P) Title $0…" at bounding box center [399, 222] width 523 height 310
click at [396, 68] on span "Product List" at bounding box center [398, 74] width 42 height 13
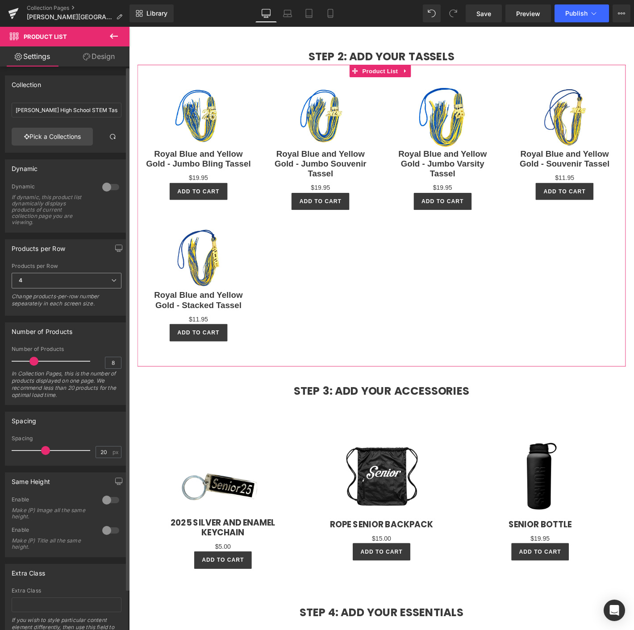
click at [39, 277] on span "4" at bounding box center [67, 281] width 110 height 16
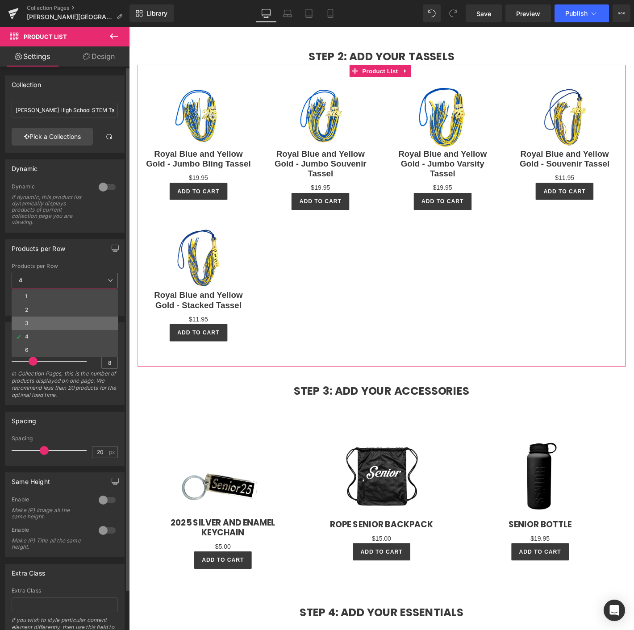
click at [39, 322] on li "3" at bounding box center [65, 323] width 106 height 13
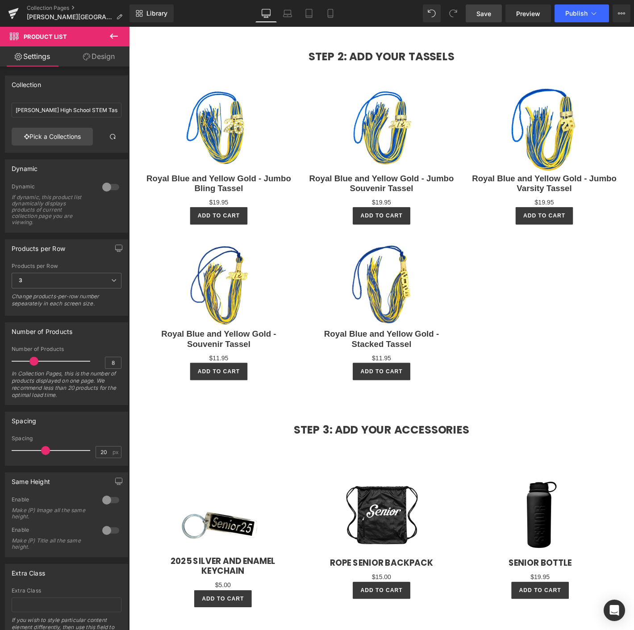
click at [479, 9] on span "Save" at bounding box center [484, 13] width 15 height 9
click at [597, 5] on button "Publish" at bounding box center [582, 13] width 55 height 18
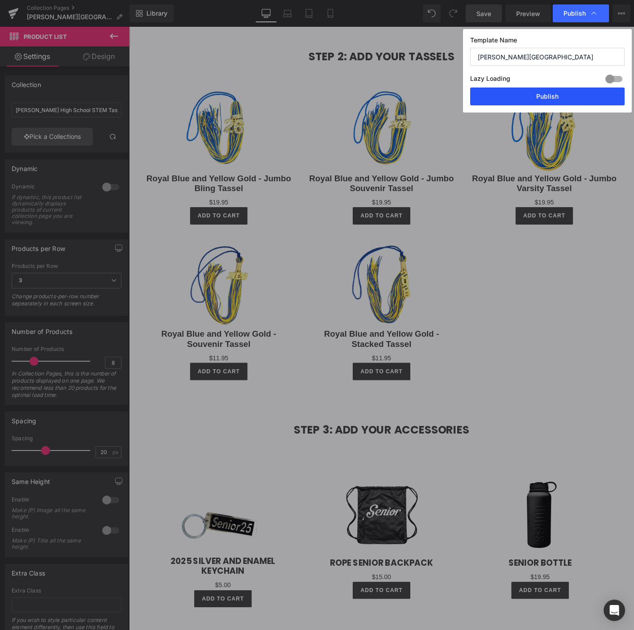
drag, startPoint x: 484, startPoint y: 100, endPoint x: 290, endPoint y: 48, distance: 201.6
click at [484, 100] on button "Publish" at bounding box center [547, 97] width 155 height 18
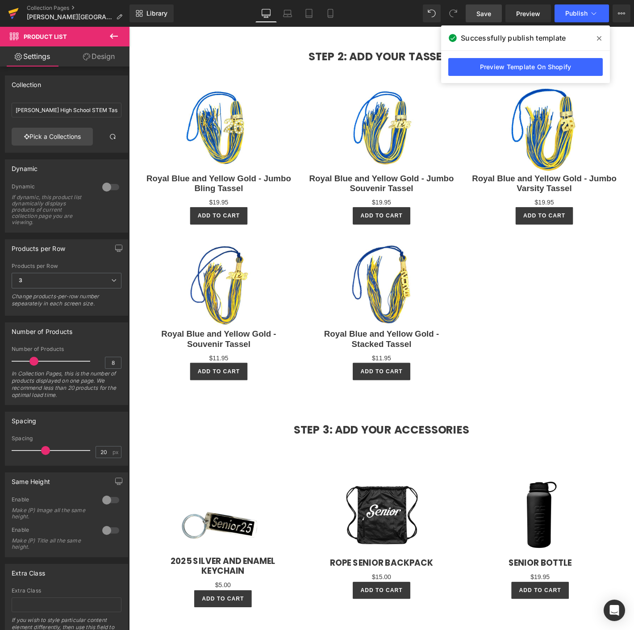
click at [18, 13] on icon at bounding box center [13, 13] width 11 height 22
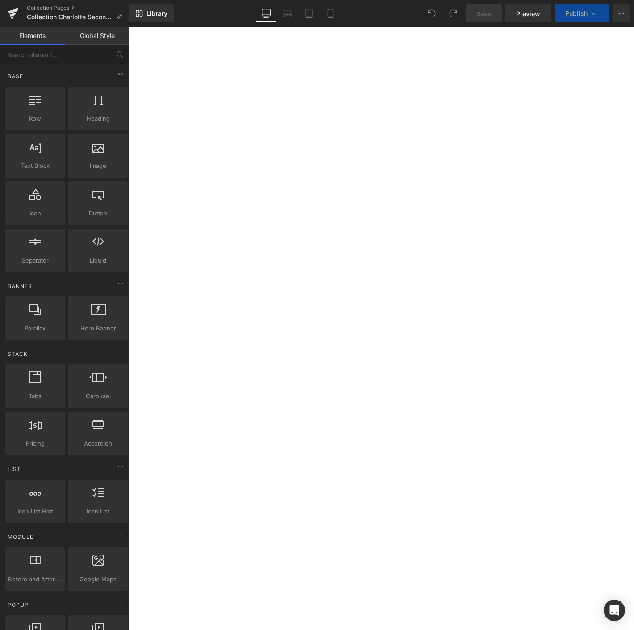
scroll to position [496, 0]
select select "L"
click at [129, 27] on span "Product List" at bounding box center [129, 27] width 0 height 0
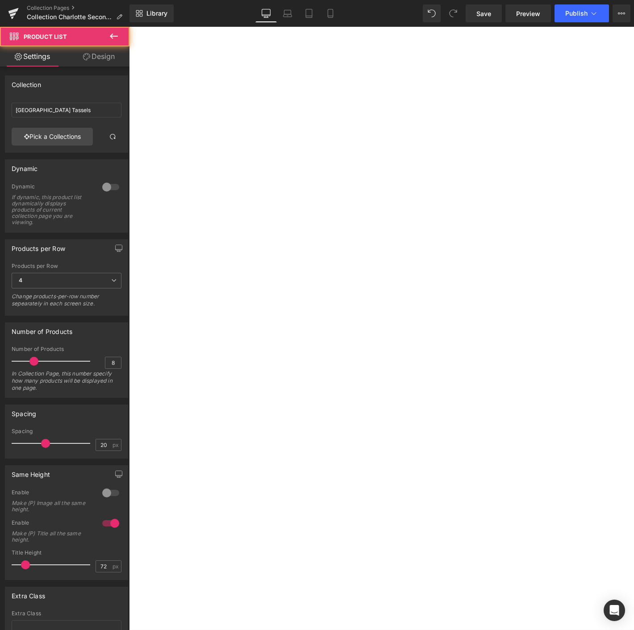
scroll to position [744, 0]
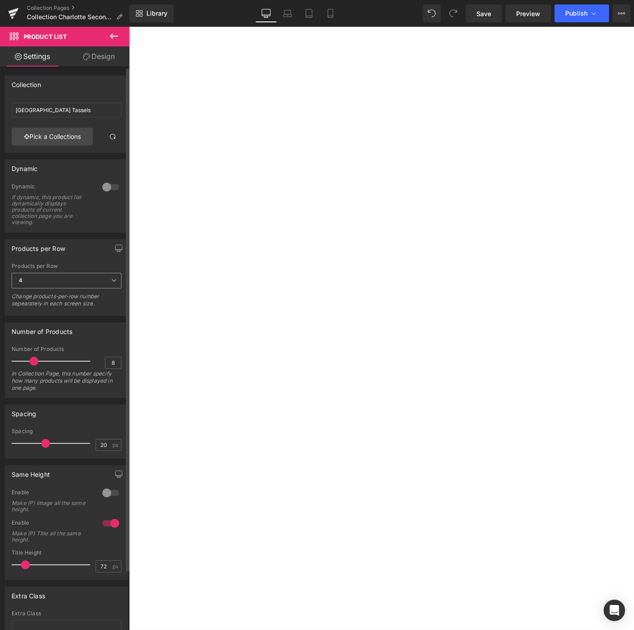
click at [28, 273] on span "4" at bounding box center [67, 281] width 110 height 16
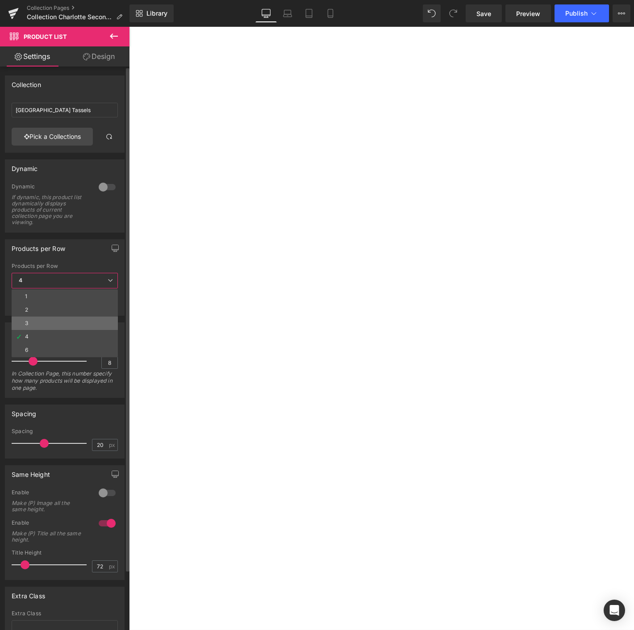
click at [34, 318] on li "3" at bounding box center [65, 323] width 106 height 13
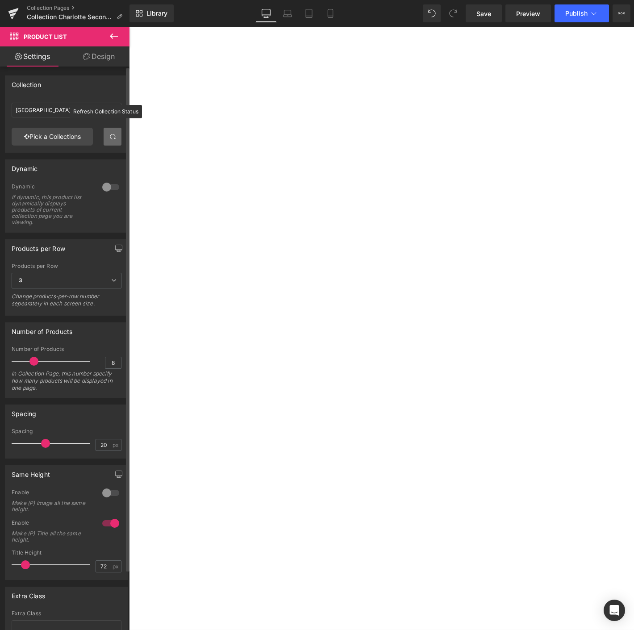
click at [111, 139] on span at bounding box center [112, 136] width 7 height 7
click at [112, 361] on input "8" at bounding box center [113, 362] width 16 height 11
type input "5"
click at [483, 18] on link "Save" at bounding box center [484, 13] width 36 height 18
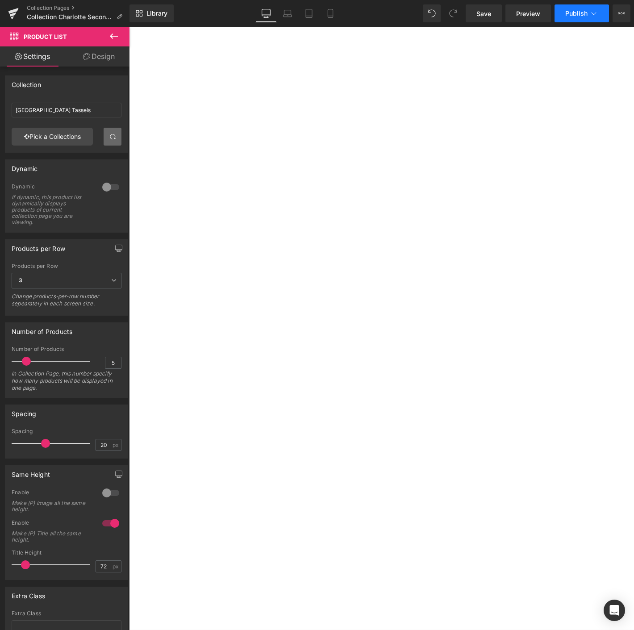
click at [592, 9] on icon at bounding box center [594, 13] width 9 height 9
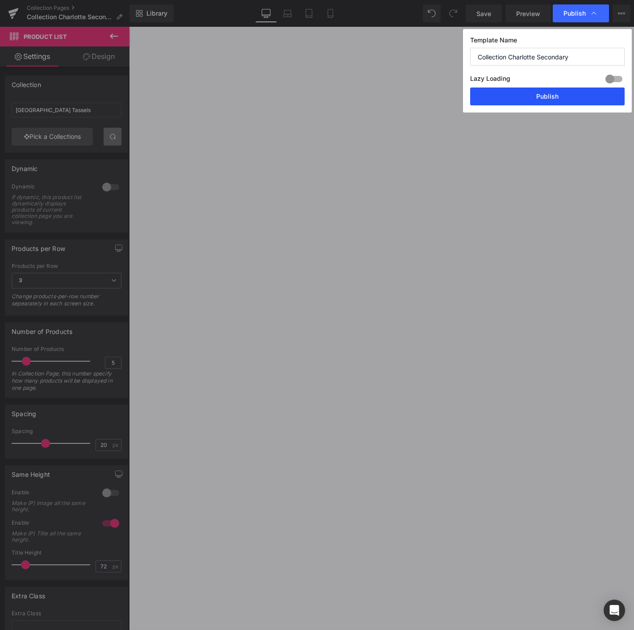
click at [551, 94] on button "Publish" at bounding box center [547, 97] width 155 height 18
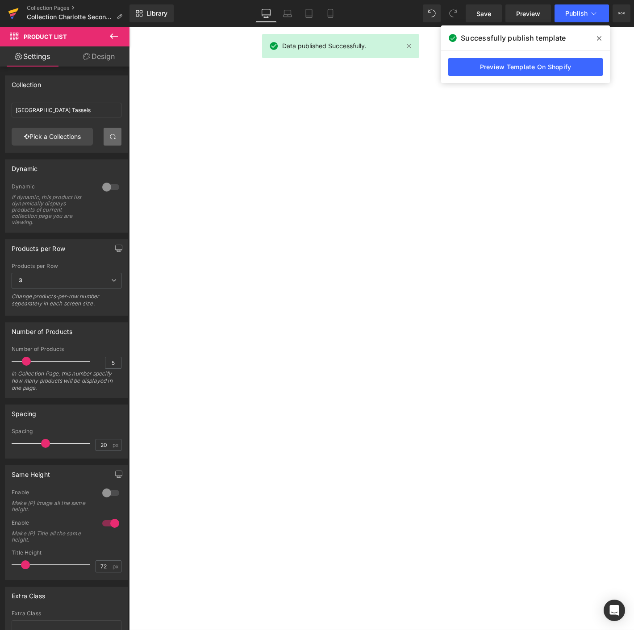
click at [20, 10] on link at bounding box center [13, 13] width 27 height 27
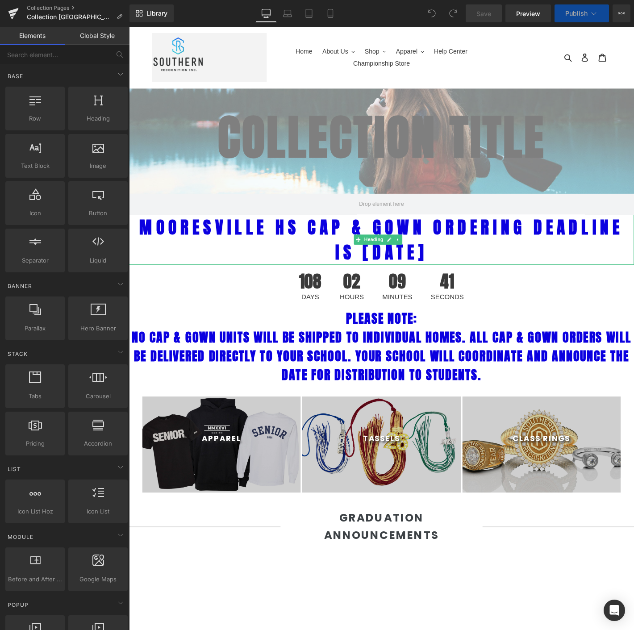
scroll to position [298, 0]
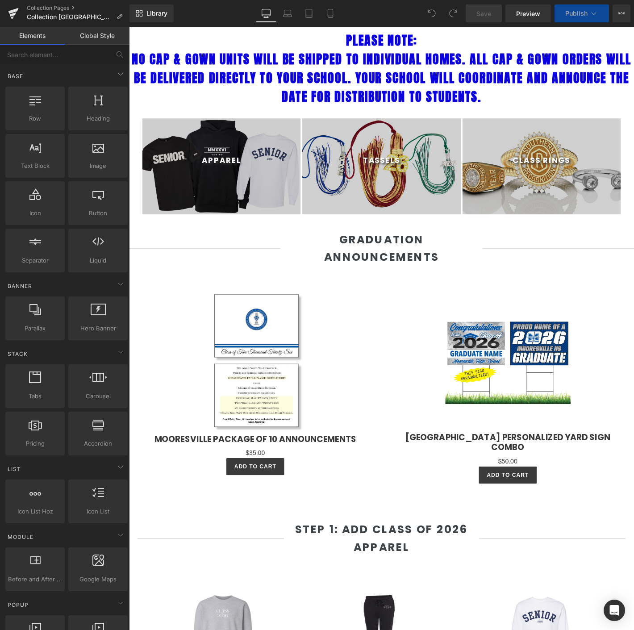
select select "L"
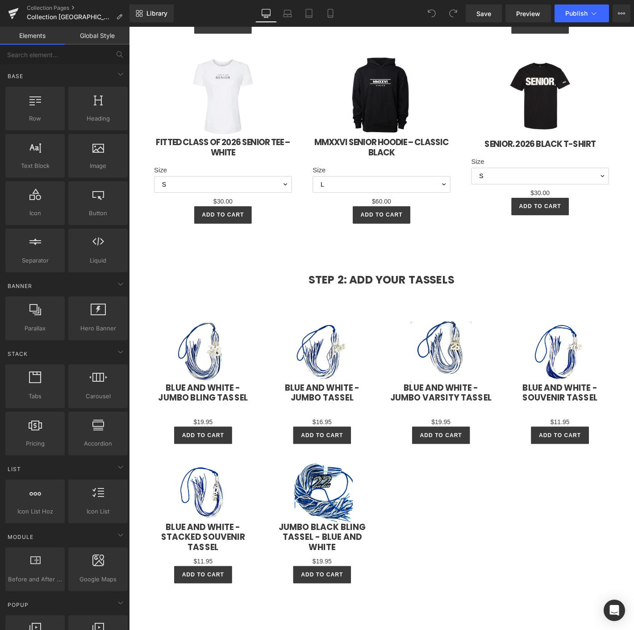
scroll to position [1290, 0]
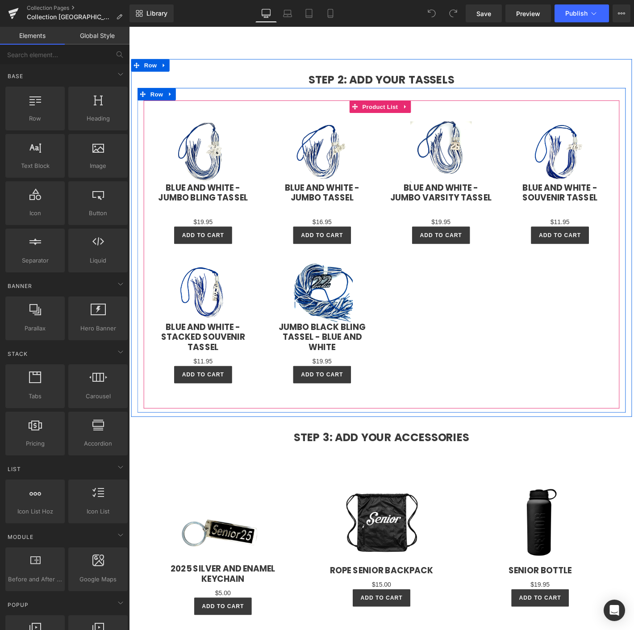
click at [473, 294] on div "Sale Off (P) Image Blue and White - Jumbo Bling Tassel (P) Title $0" at bounding box center [399, 263] width 509 height 316
click at [388, 105] on span "Product List" at bounding box center [398, 111] width 42 height 13
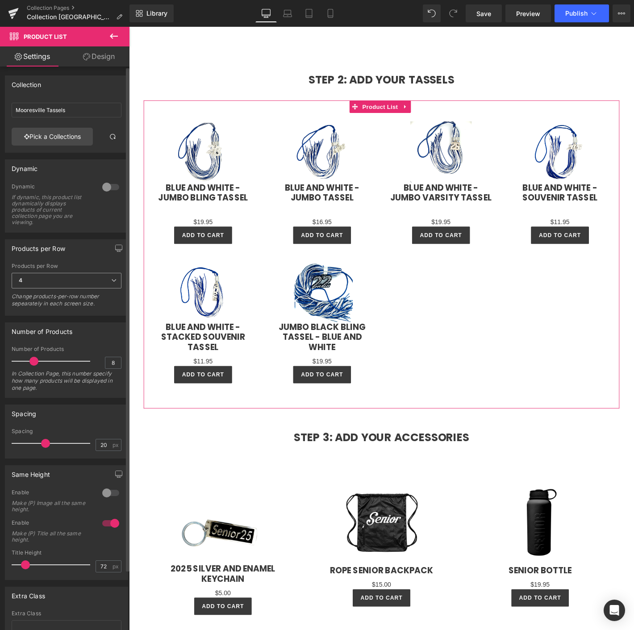
click at [56, 279] on span "4" at bounding box center [67, 281] width 110 height 16
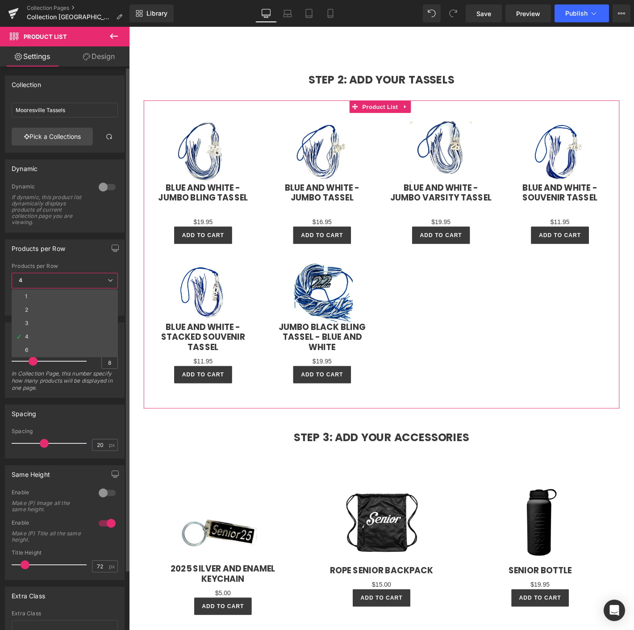
click at [51, 322] on li "3" at bounding box center [65, 323] width 106 height 13
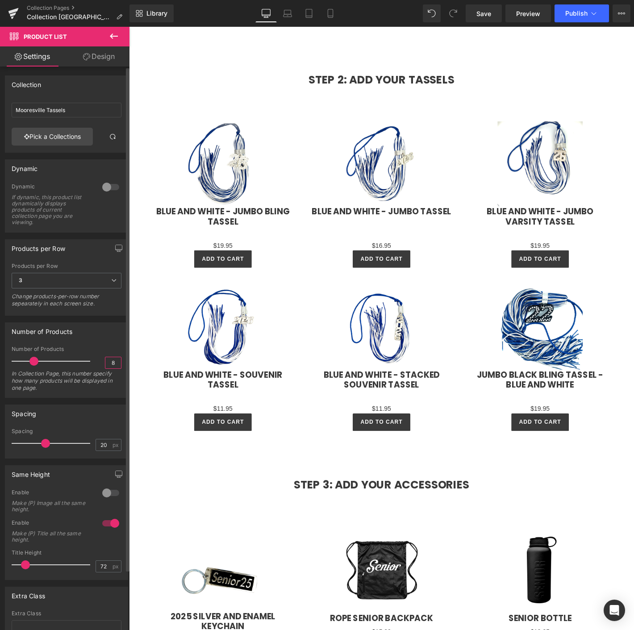
click at [111, 362] on input "8" at bounding box center [113, 362] width 16 height 11
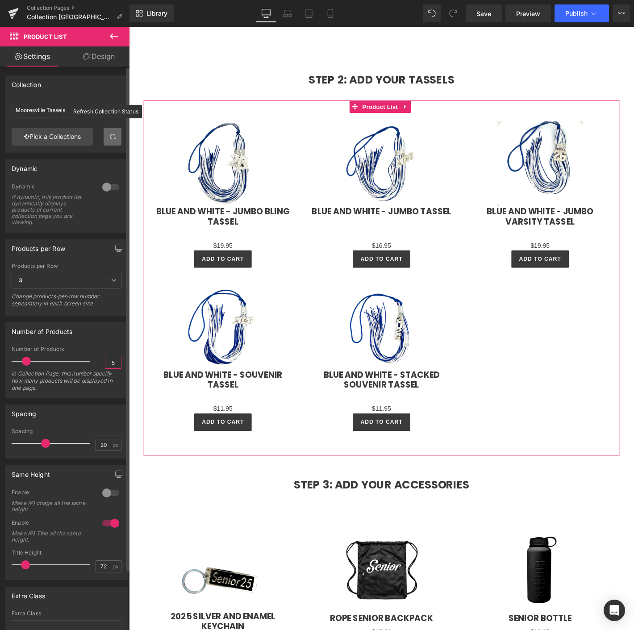
type input "5"
click at [112, 134] on span at bounding box center [112, 136] width 7 height 7
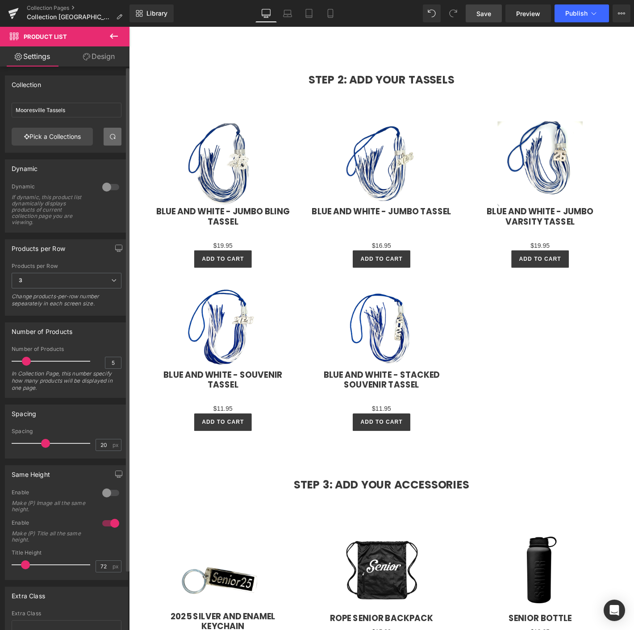
click at [483, 12] on span "Save" at bounding box center [484, 13] width 15 height 9
click at [577, 7] on button "Publish" at bounding box center [582, 13] width 55 height 18
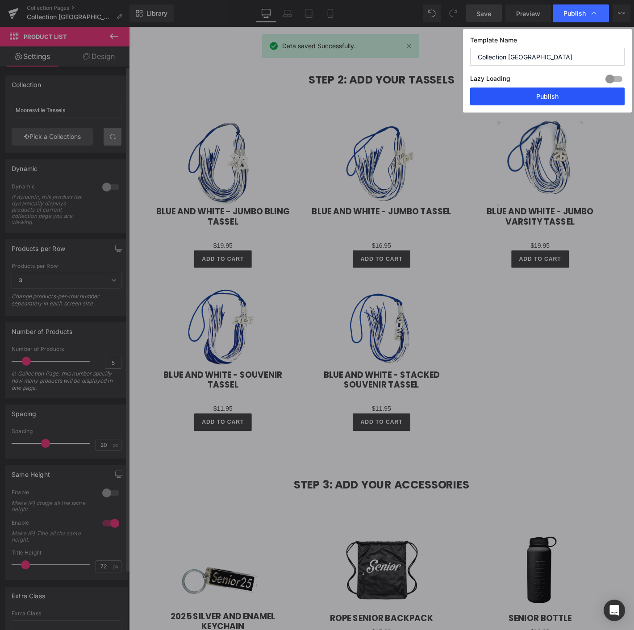
click at [554, 98] on button "Publish" at bounding box center [547, 97] width 155 height 18
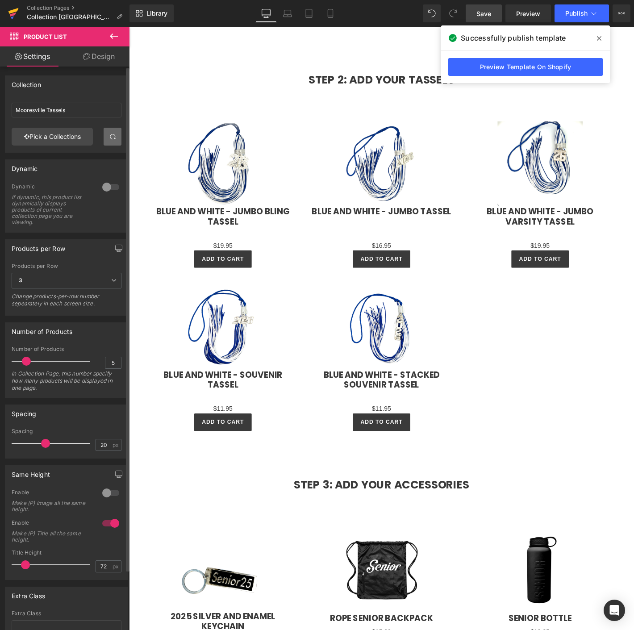
click at [13, 17] on icon at bounding box center [12, 17] width 3 height 3
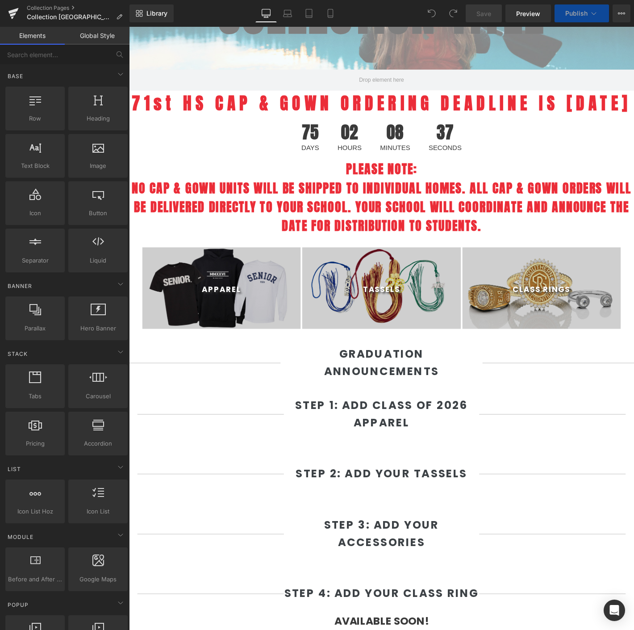
scroll to position [198, 0]
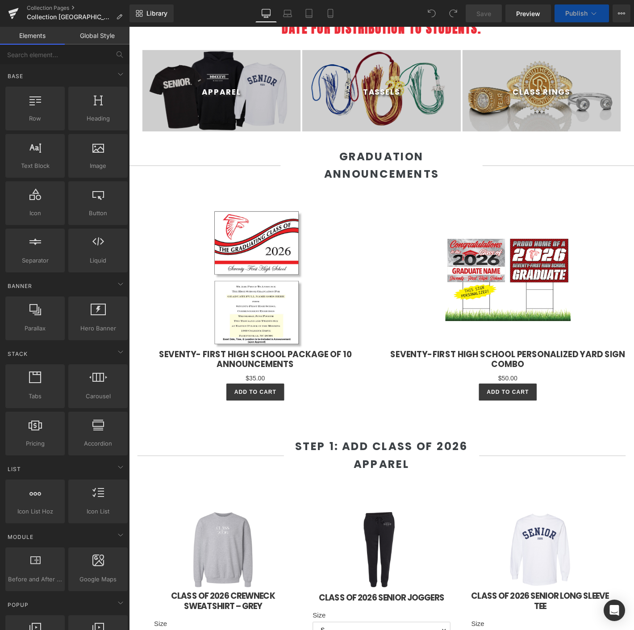
select select "L"
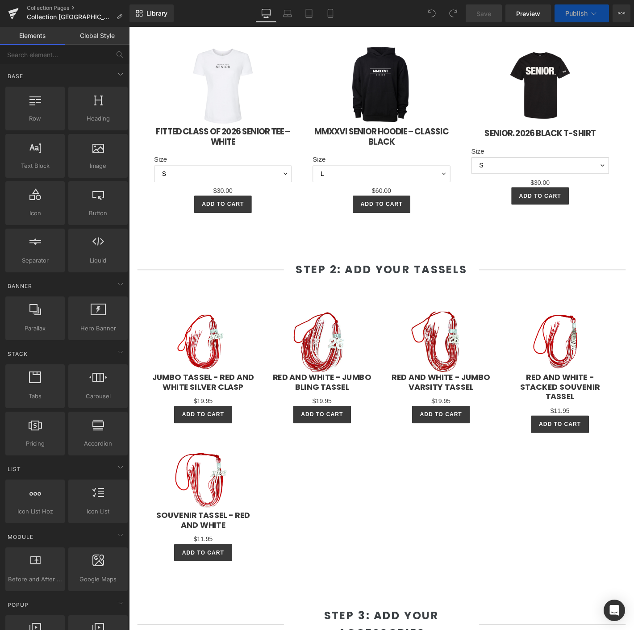
scroll to position [1092, 0]
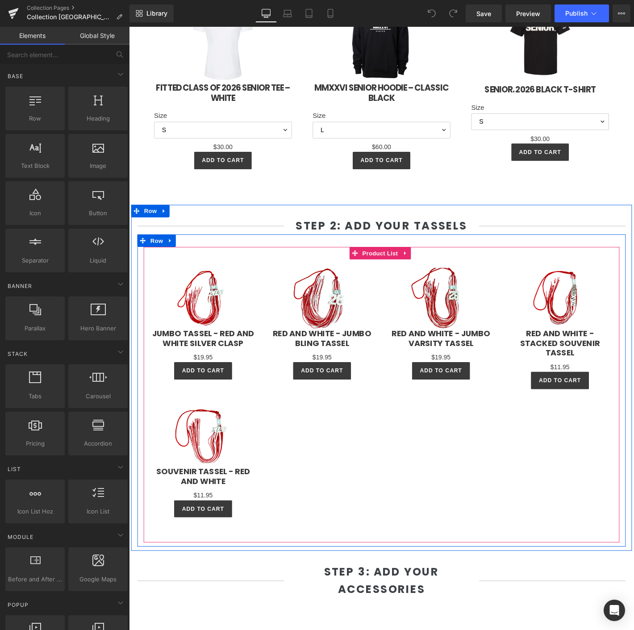
click at [439, 470] on div "Sale Off (P) Image Jumbo Tassel - Red and White Silver Clasp (P) Title $0 $19.95" at bounding box center [399, 413] width 509 height 303
click at [382, 276] on span "Product List" at bounding box center [398, 268] width 42 height 13
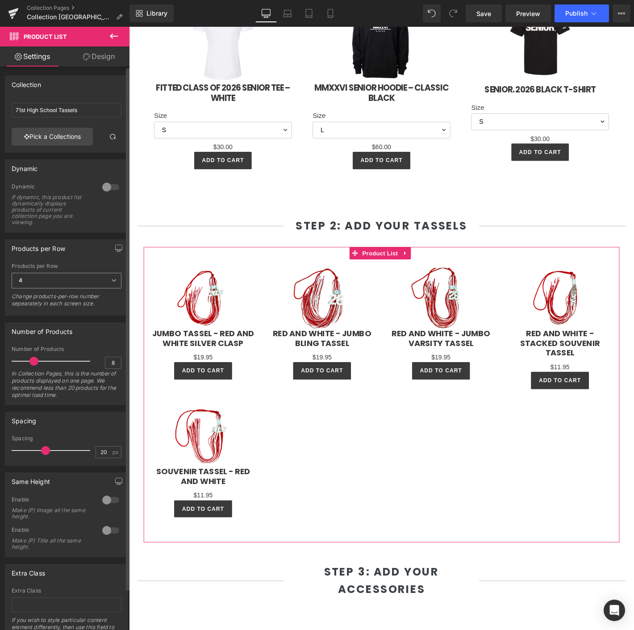
click at [37, 285] on span "4" at bounding box center [67, 281] width 110 height 16
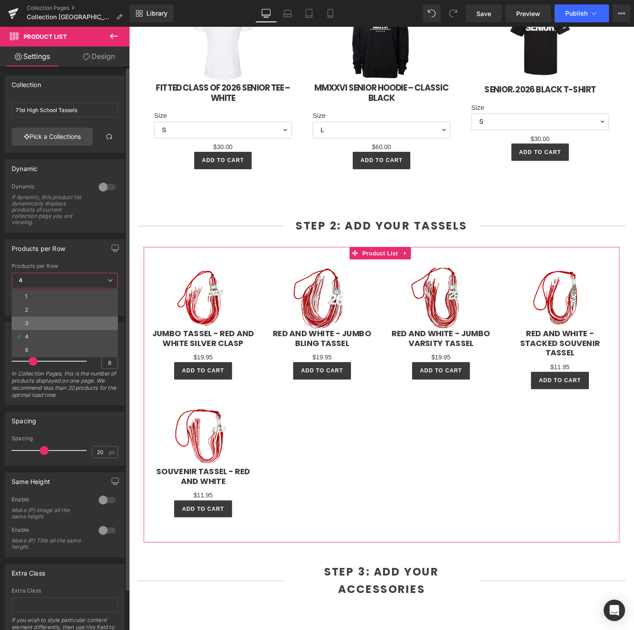
click at [49, 317] on li "3" at bounding box center [65, 323] width 106 height 13
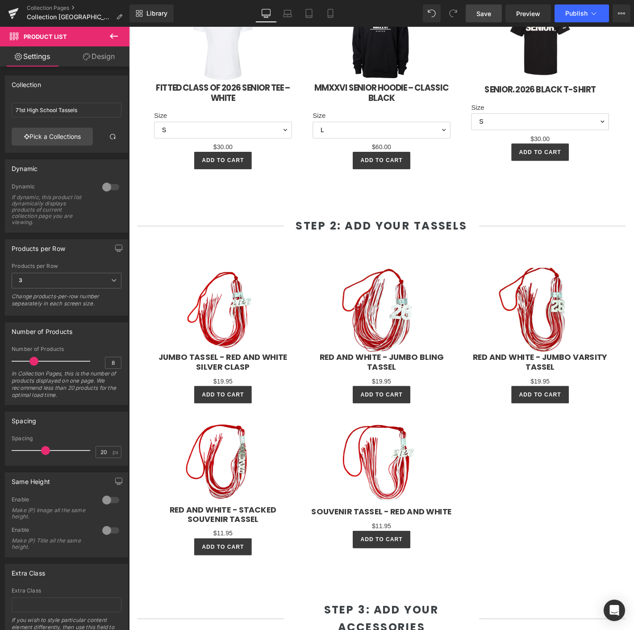
click at [483, 13] on span "Save" at bounding box center [484, 13] width 15 height 9
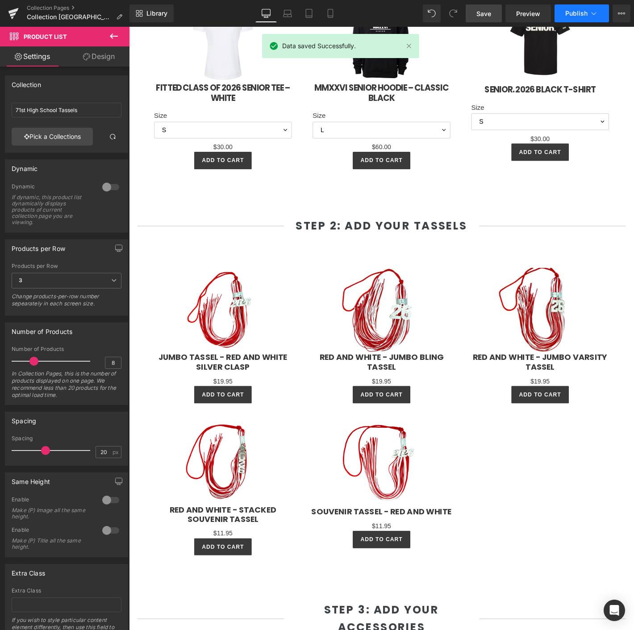
click at [572, 18] on button "Publish" at bounding box center [582, 13] width 55 height 18
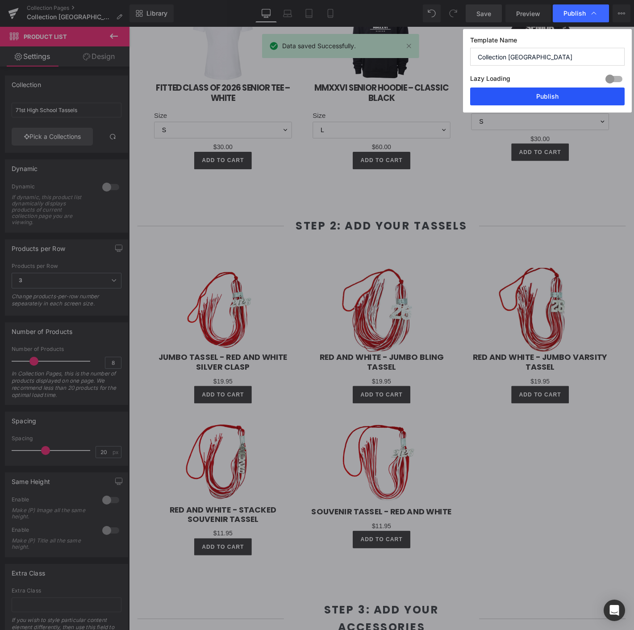
click at [544, 97] on button "Publish" at bounding box center [547, 97] width 155 height 18
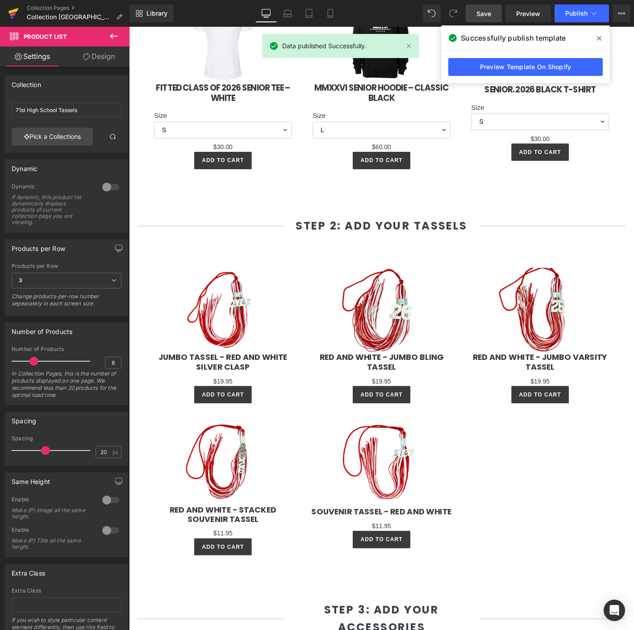
click at [14, 18] on icon at bounding box center [13, 13] width 11 height 22
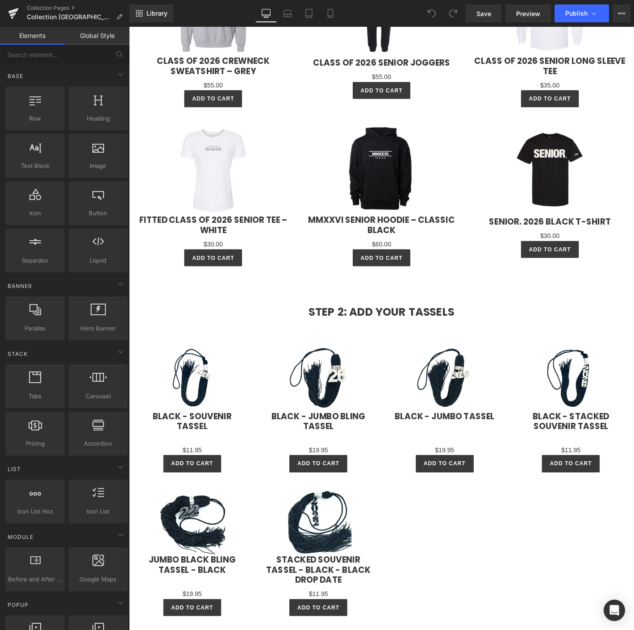
scroll to position [645, 0]
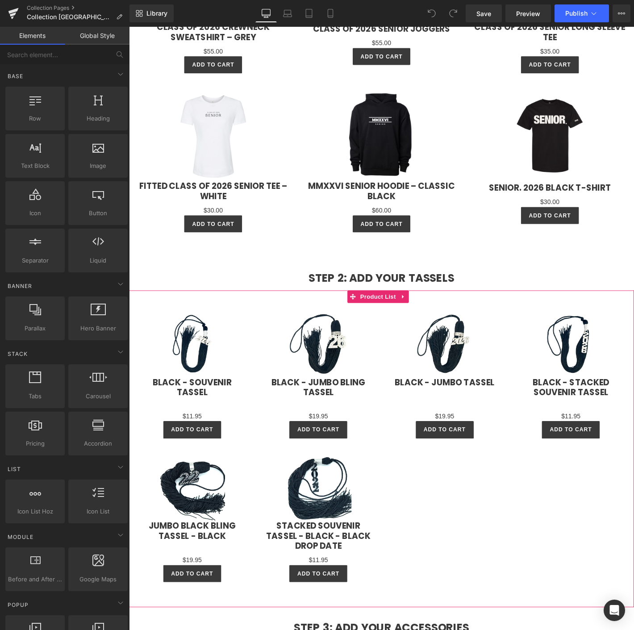
click at [477, 506] on div "Sale Off (P) Image Black - Souvenir Tassel (P) Title $0 $11.95 (P) Price Add To…" at bounding box center [399, 472] width 541 height 326
click at [396, 310] on span "Product List" at bounding box center [395, 316] width 42 height 13
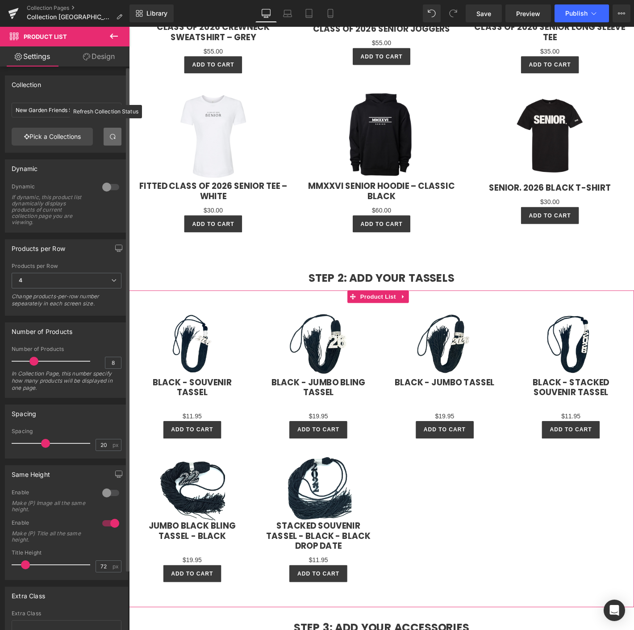
click at [109, 133] on span at bounding box center [112, 136] width 7 height 7
click at [112, 361] on input "8" at bounding box center [113, 362] width 16 height 11
click at [74, 275] on span "4" at bounding box center [67, 281] width 110 height 16
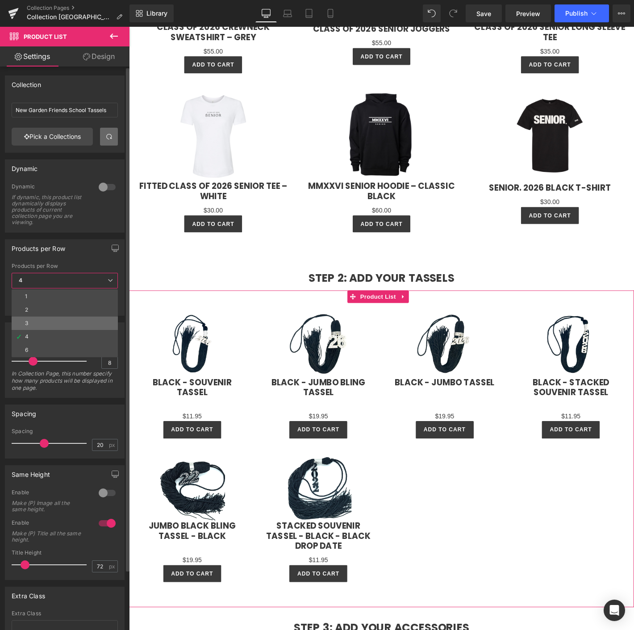
click at [42, 323] on li "3" at bounding box center [65, 323] width 106 height 13
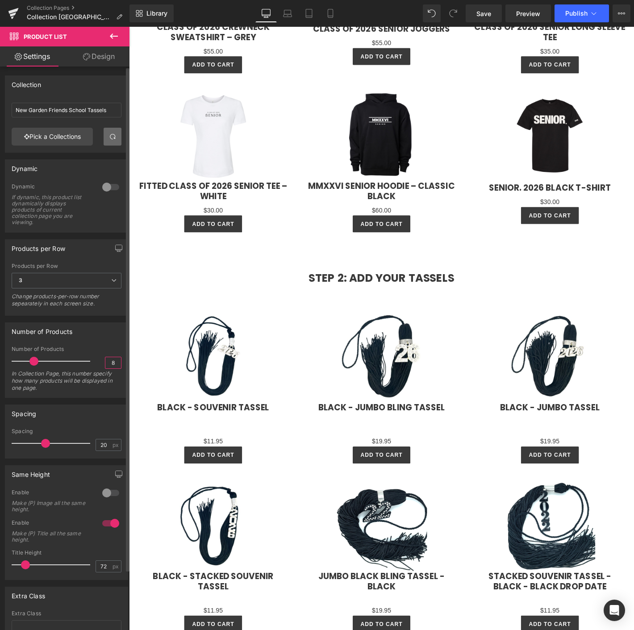
click at [112, 363] on input "8" at bounding box center [113, 362] width 16 height 11
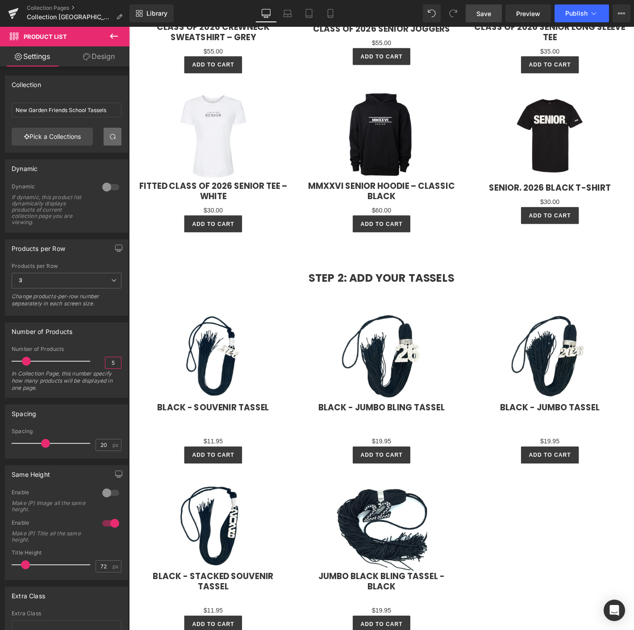
type input "5"
click at [481, 6] on link "Save" at bounding box center [484, 13] width 36 height 18
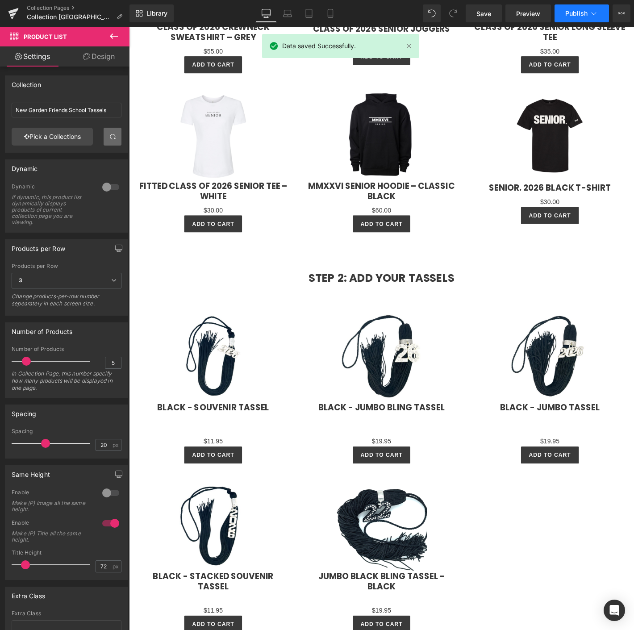
click at [571, 17] on button "Publish" at bounding box center [582, 13] width 55 height 18
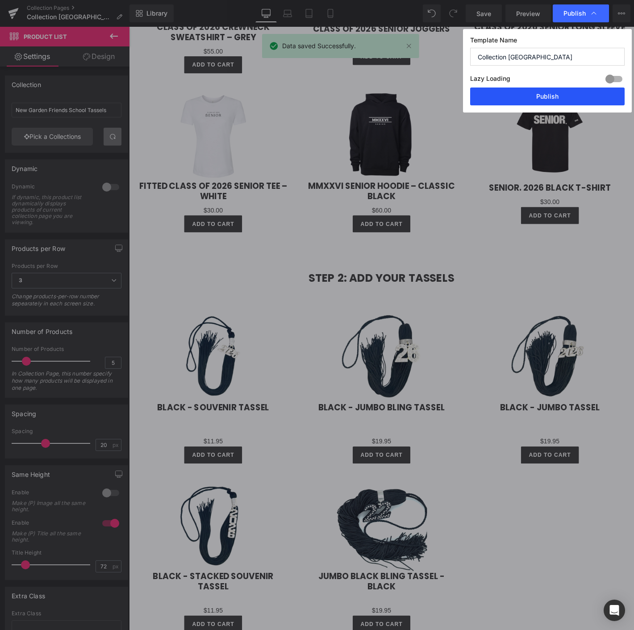
click at [508, 96] on button "Publish" at bounding box center [547, 97] width 155 height 18
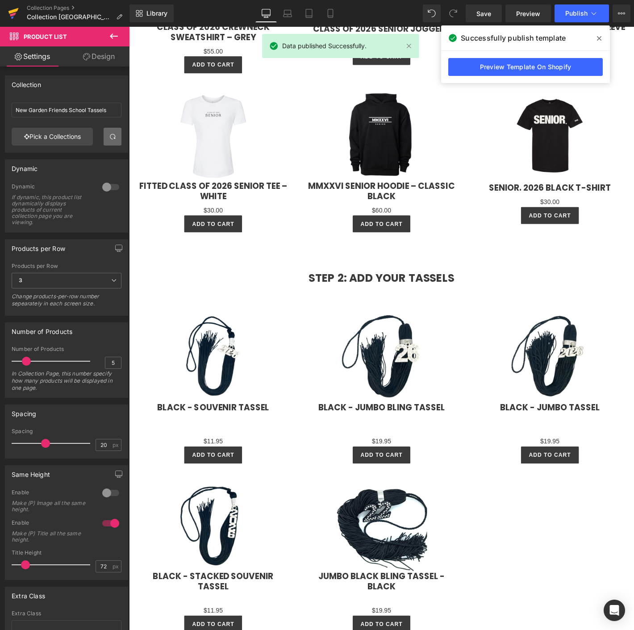
click at [16, 17] on icon at bounding box center [13, 13] width 11 height 22
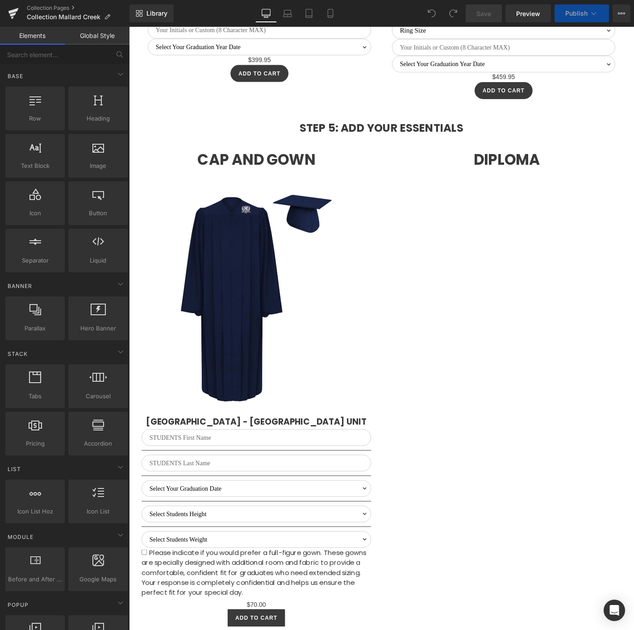
select select "L"
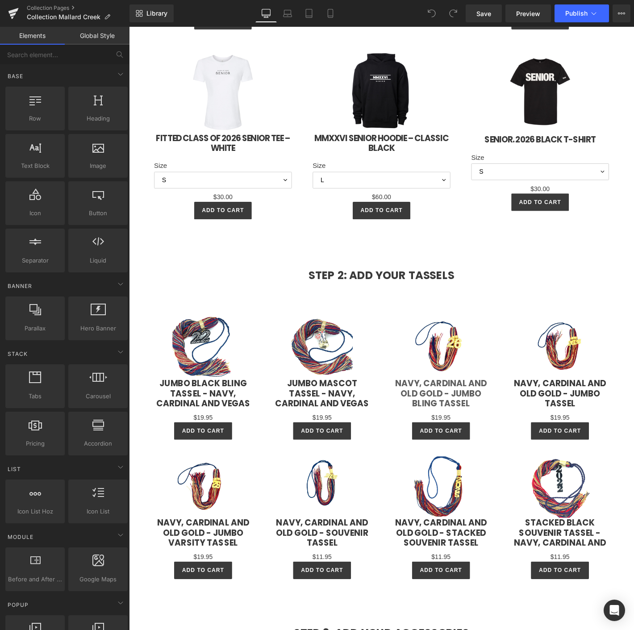
scroll to position [1056, 0]
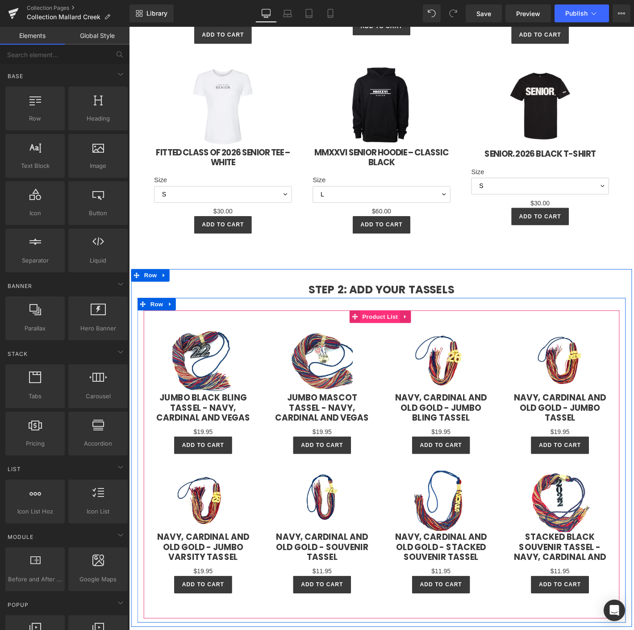
click at [396, 332] on span "Product List" at bounding box center [398, 337] width 42 height 13
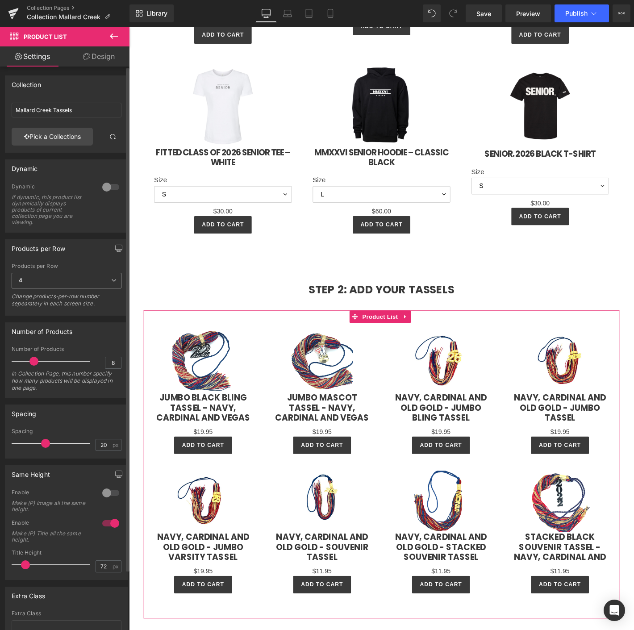
click at [41, 291] on div "4 1 2 3 4 6" at bounding box center [67, 283] width 110 height 20
click at [45, 282] on span "4" at bounding box center [67, 281] width 110 height 16
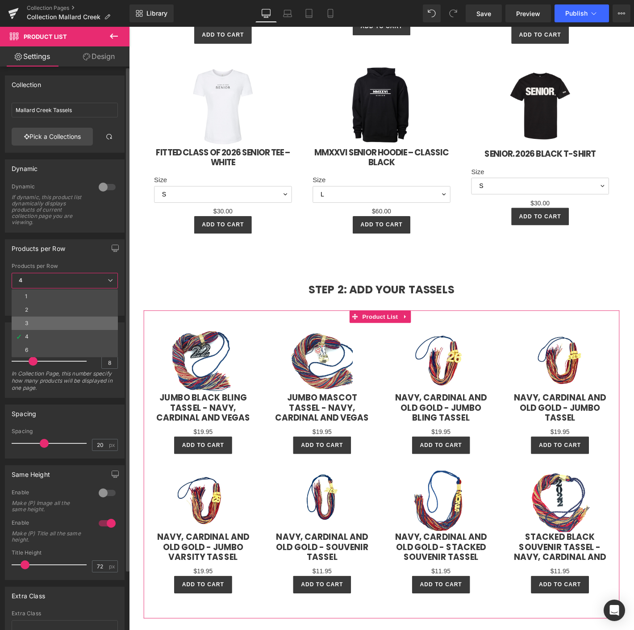
click at [45, 319] on li "3" at bounding box center [65, 323] width 106 height 13
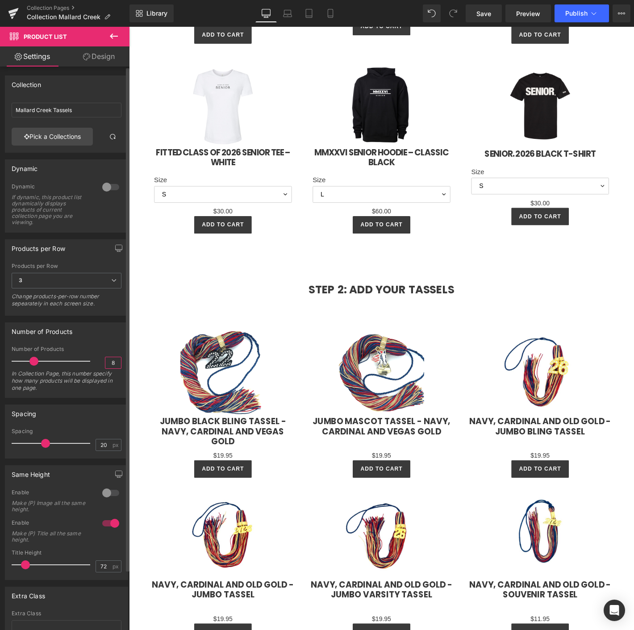
click at [107, 363] on input "8" at bounding box center [113, 362] width 16 height 11
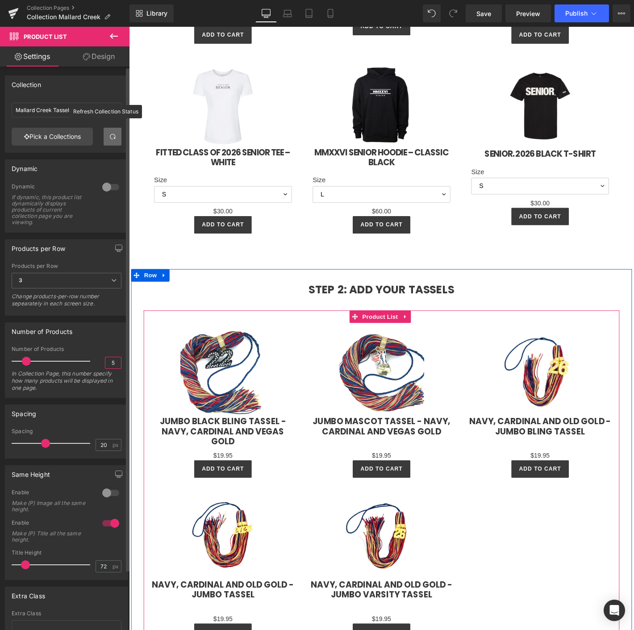
type input "5"
click at [106, 145] on link at bounding box center [113, 137] width 18 height 18
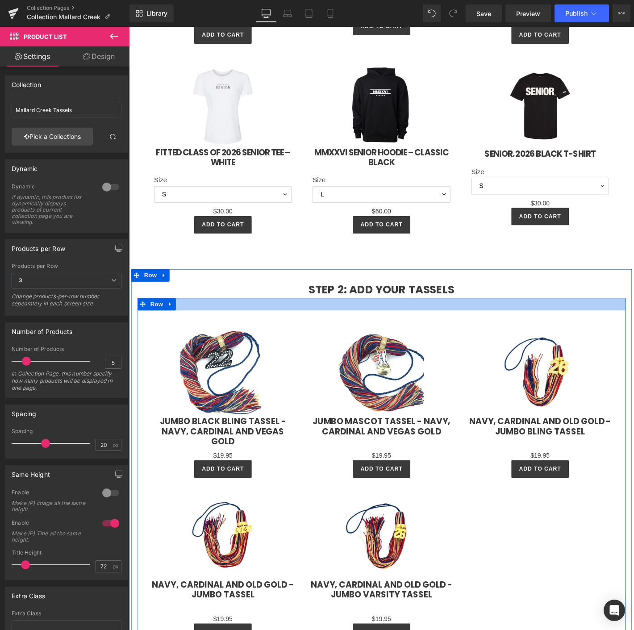
scroll to position [1155, 0]
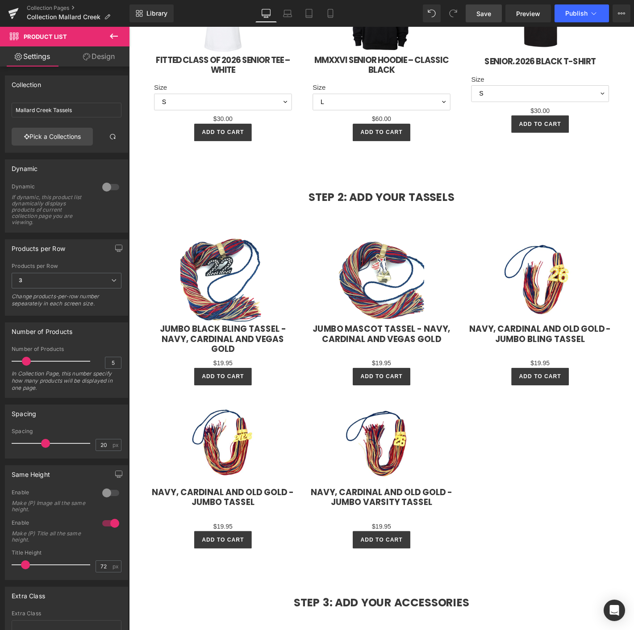
click at [483, 14] on span "Save" at bounding box center [484, 13] width 15 height 9
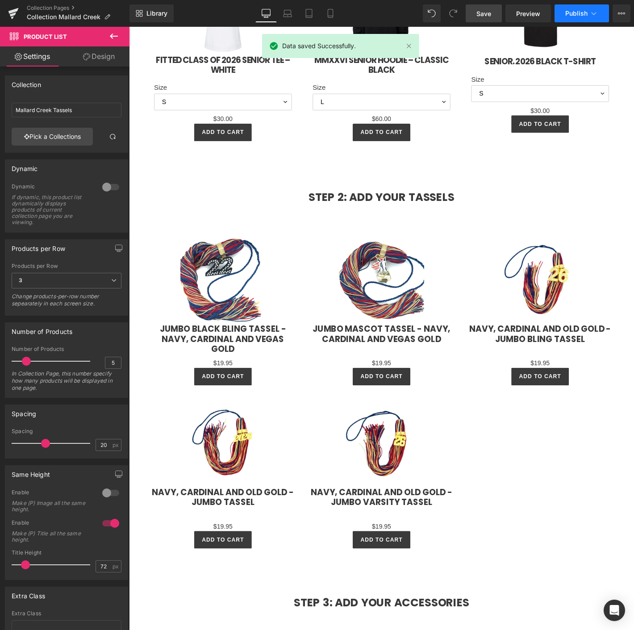
click at [571, 14] on span "Publish" at bounding box center [577, 13] width 22 height 7
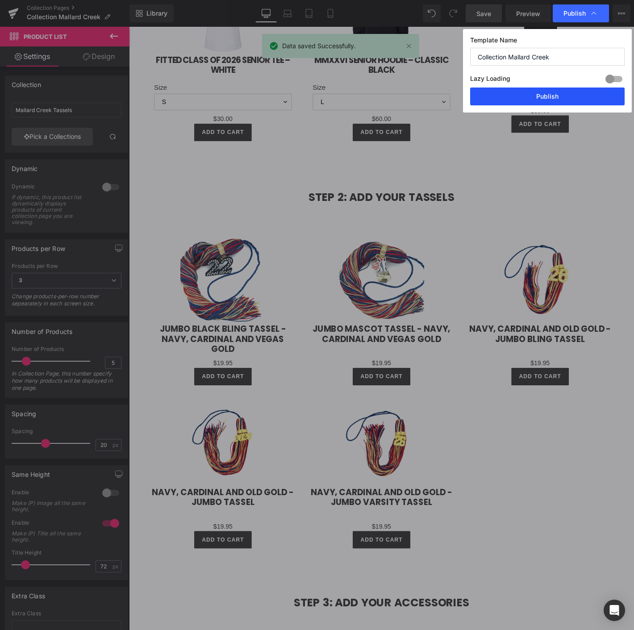
click at [536, 93] on button "Publish" at bounding box center [547, 97] width 155 height 18
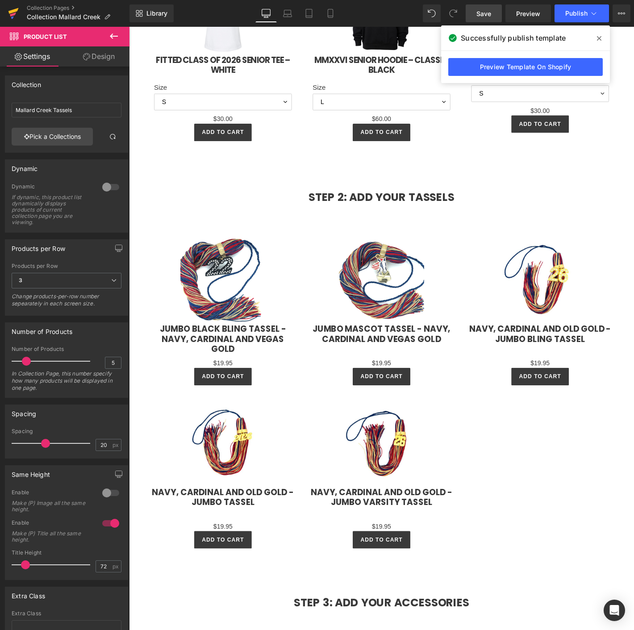
click at [15, 19] on icon at bounding box center [13, 13] width 11 height 22
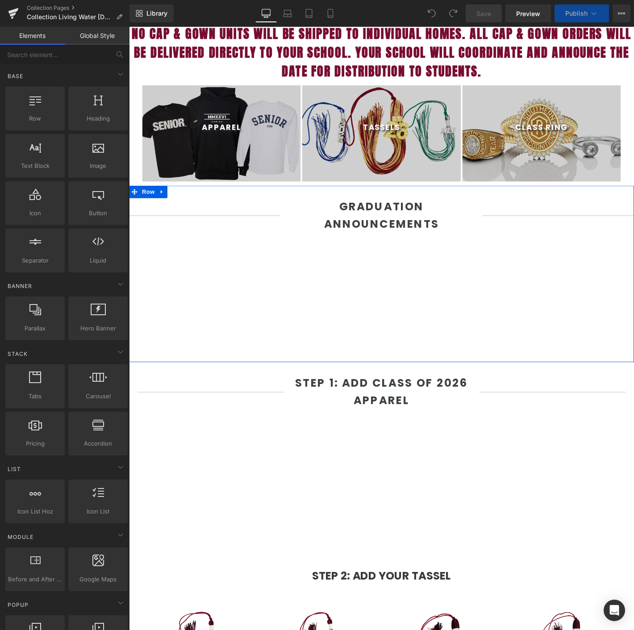
scroll to position [546, 0]
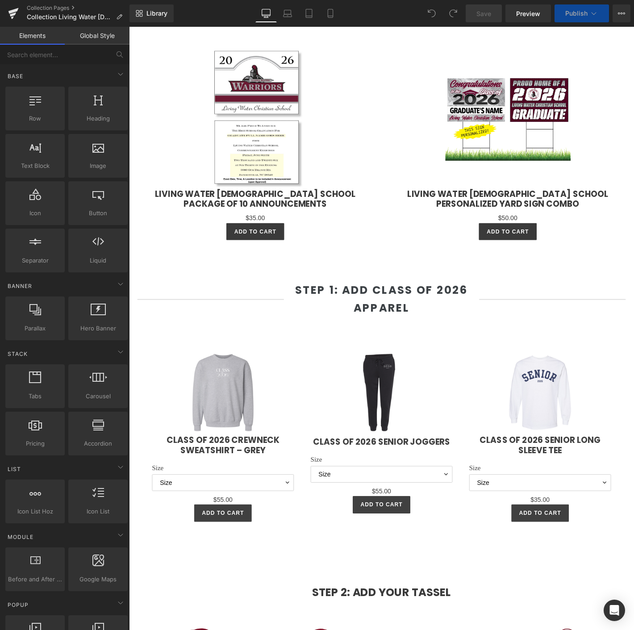
select select "L"
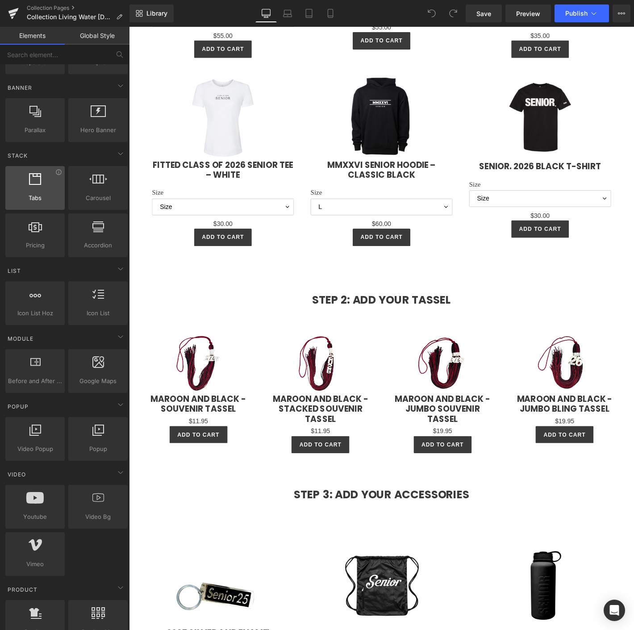
scroll to position [397, 0]
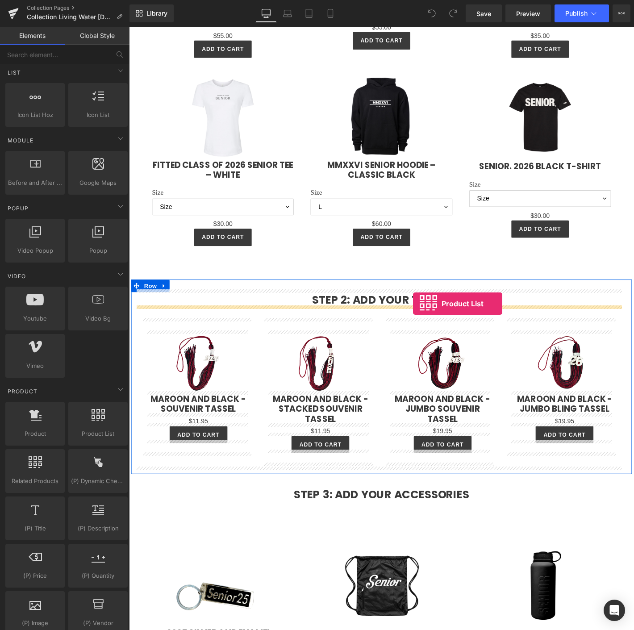
drag, startPoint x: 222, startPoint y: 437, endPoint x: 433, endPoint y: 323, distance: 239.7
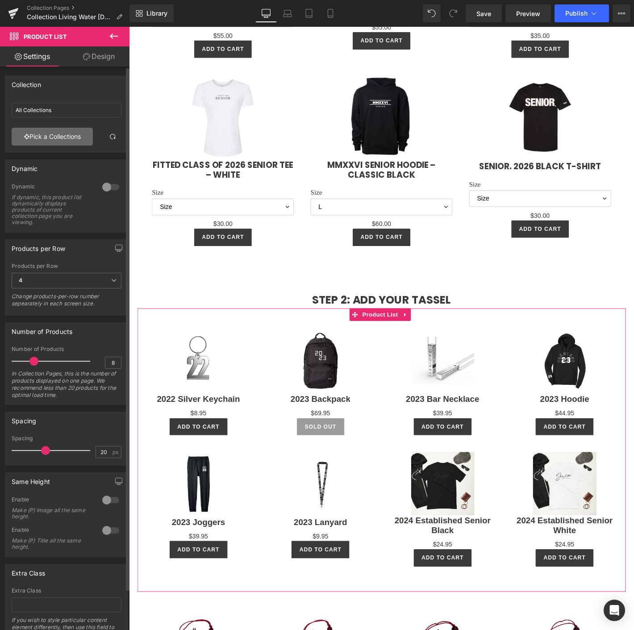
click at [59, 134] on link "Pick a Collections" at bounding box center [52, 137] width 81 height 18
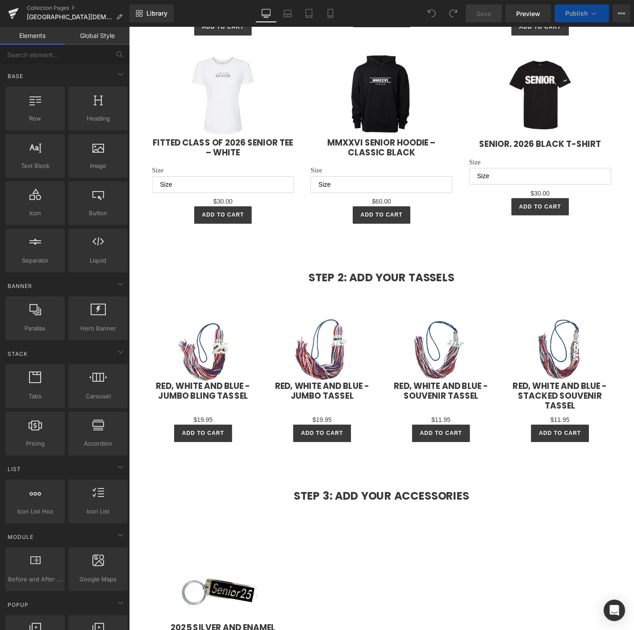
scroll to position [1092, 0]
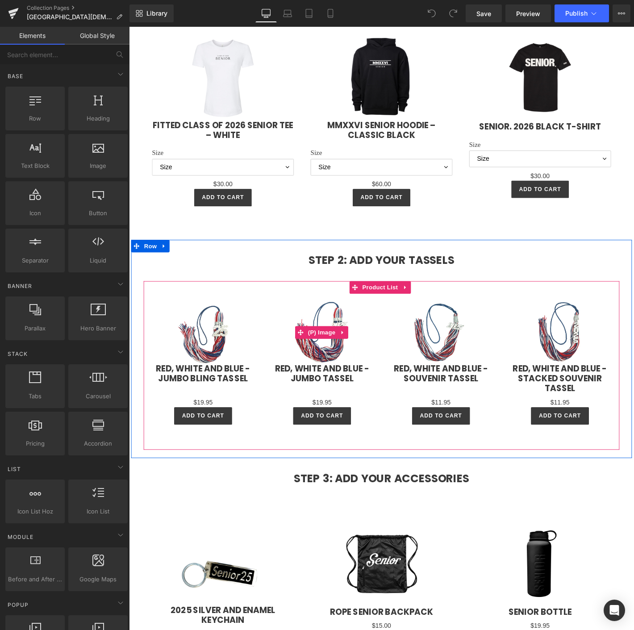
click at [287, 321] on div "Sale Off" at bounding box center [335, 354] width 109 height 66
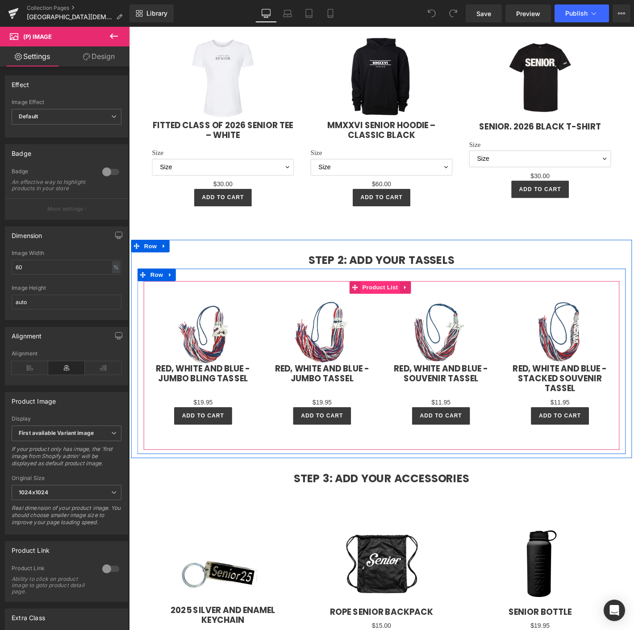
click at [387, 307] on span "Product List" at bounding box center [398, 305] width 42 height 13
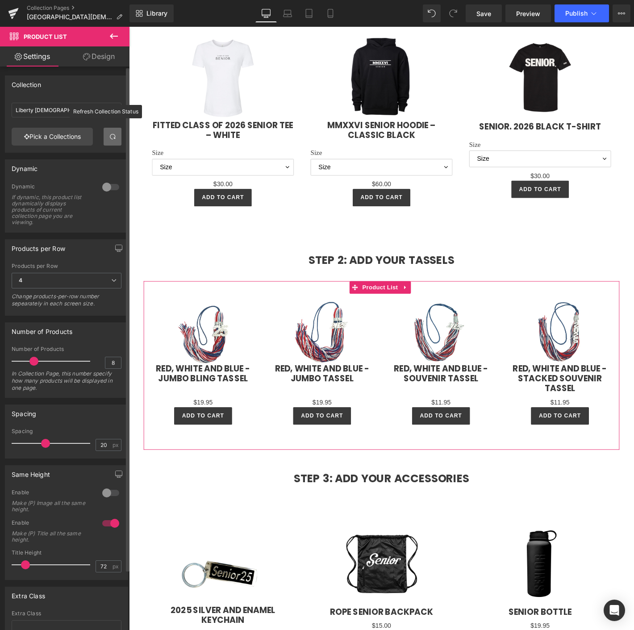
click at [109, 134] on span at bounding box center [112, 136] width 7 height 7
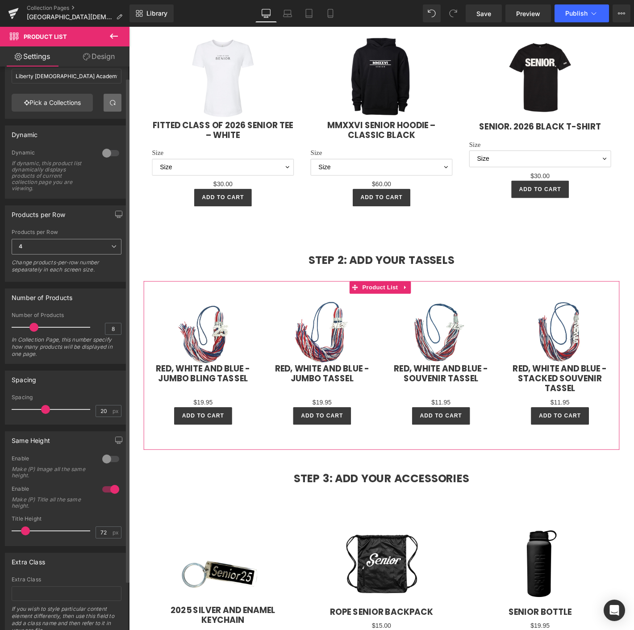
scroll to position [50, 0]
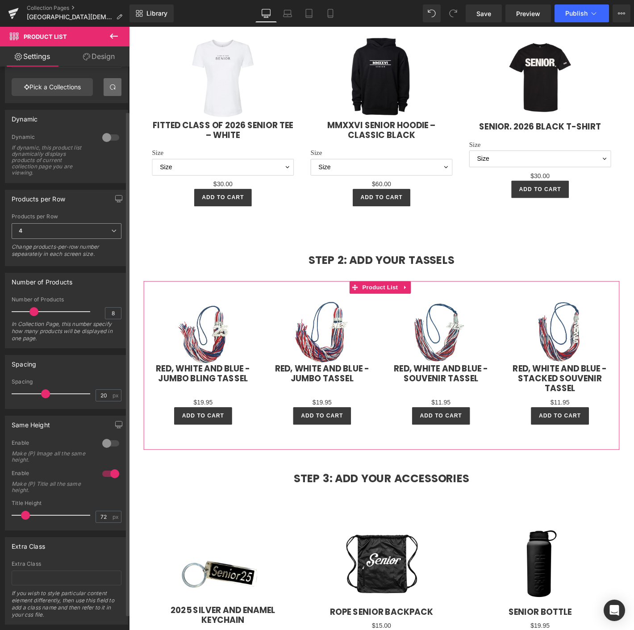
click at [69, 230] on span "4" at bounding box center [67, 231] width 110 height 16
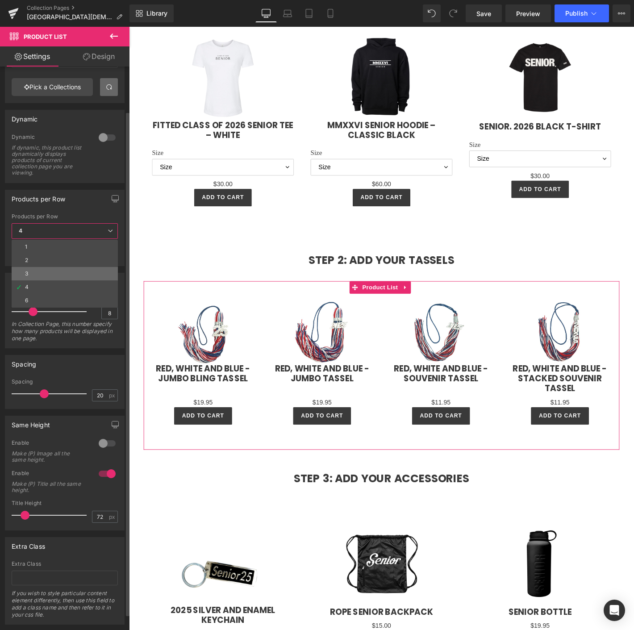
click at [52, 274] on li "3" at bounding box center [65, 273] width 106 height 13
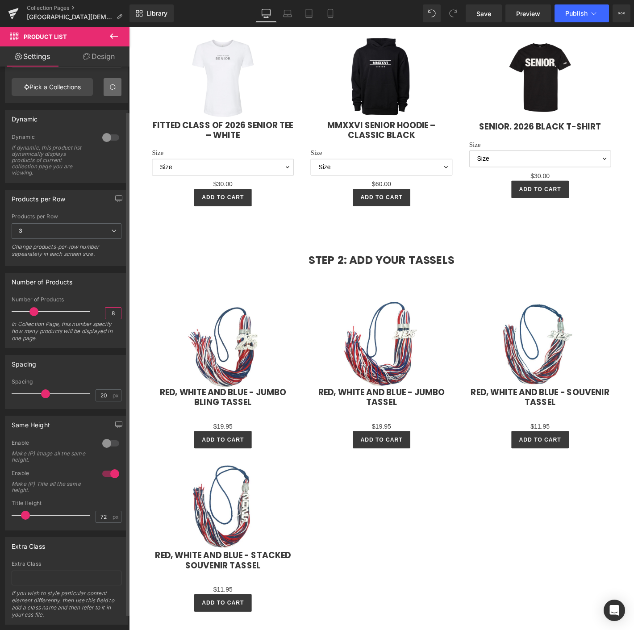
click at [111, 314] on input "8" at bounding box center [113, 313] width 16 height 11
type input "5"
click at [490, 16] on span "Save" at bounding box center [484, 13] width 15 height 9
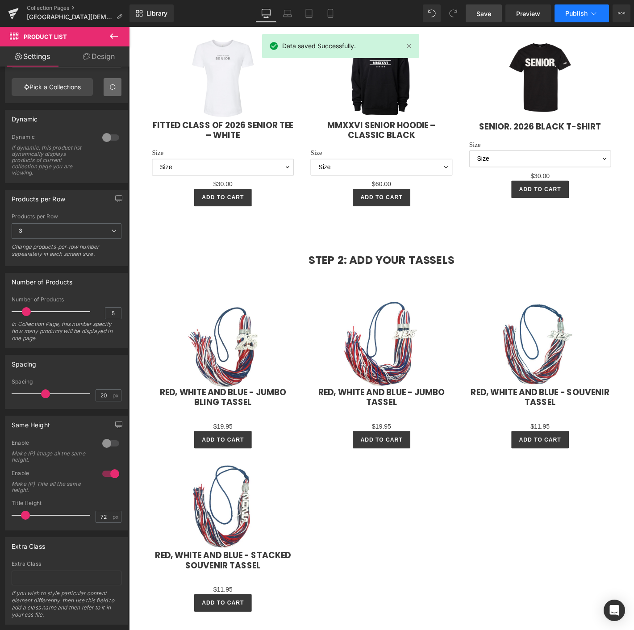
click at [580, 12] on span "Publish" at bounding box center [577, 13] width 22 height 7
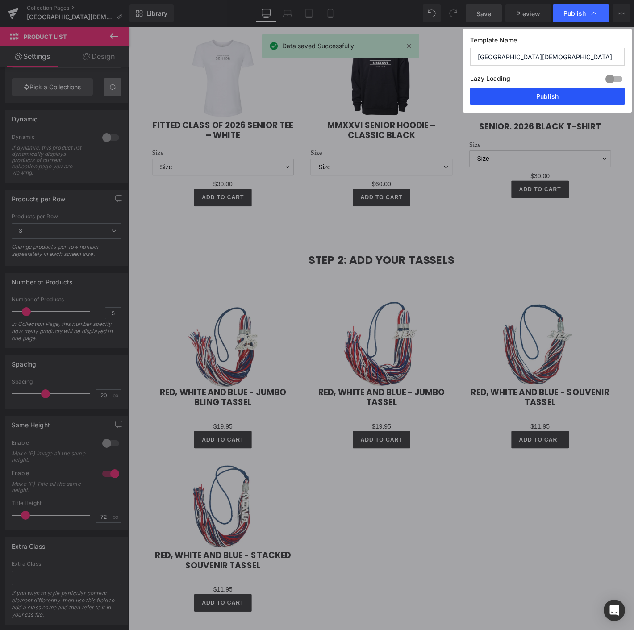
drag, startPoint x: 555, startPoint y: 94, endPoint x: 424, endPoint y: 62, distance: 134.4
click at [555, 94] on button "Publish" at bounding box center [547, 97] width 155 height 18
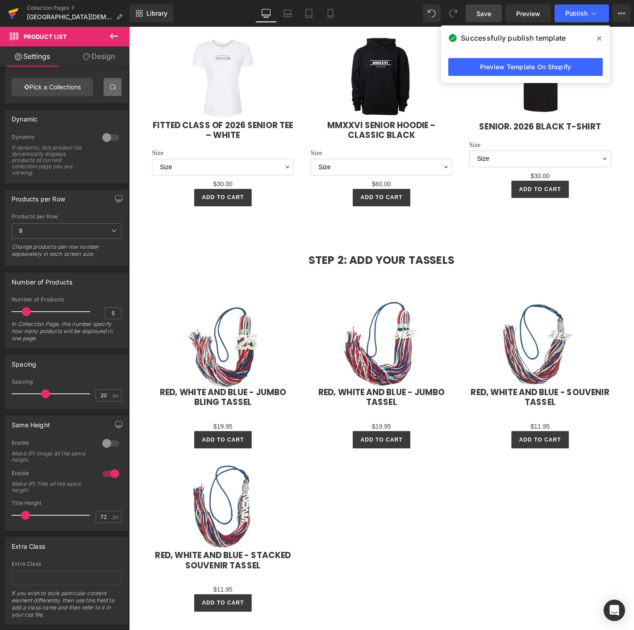
click at [15, 13] on icon at bounding box center [13, 15] width 6 height 4
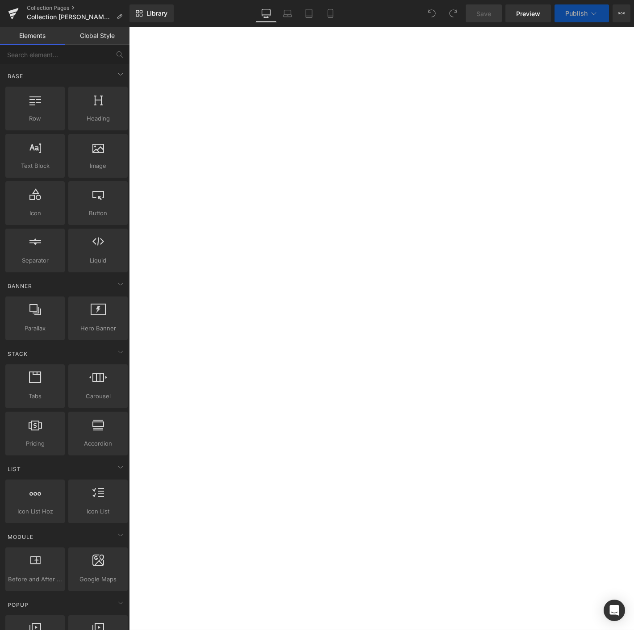
scroll to position [397, 0]
select select "L"
click at [129, 27] on span "Product List" at bounding box center [129, 27] width 0 height 0
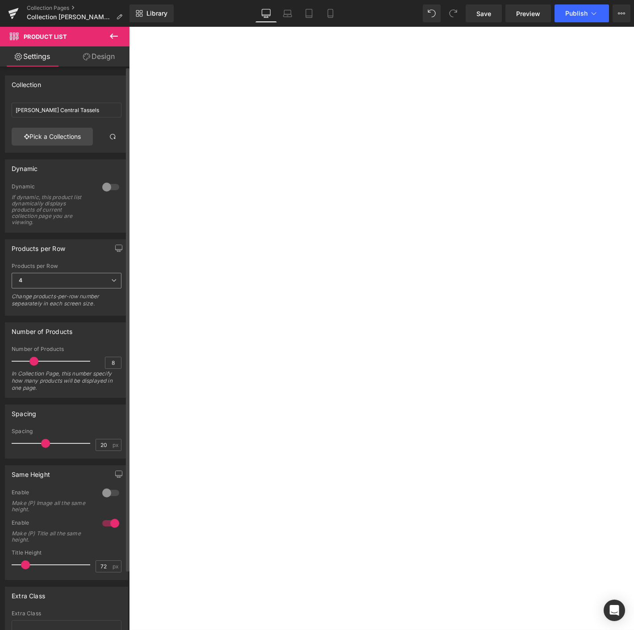
click at [106, 284] on span "4" at bounding box center [67, 281] width 110 height 16
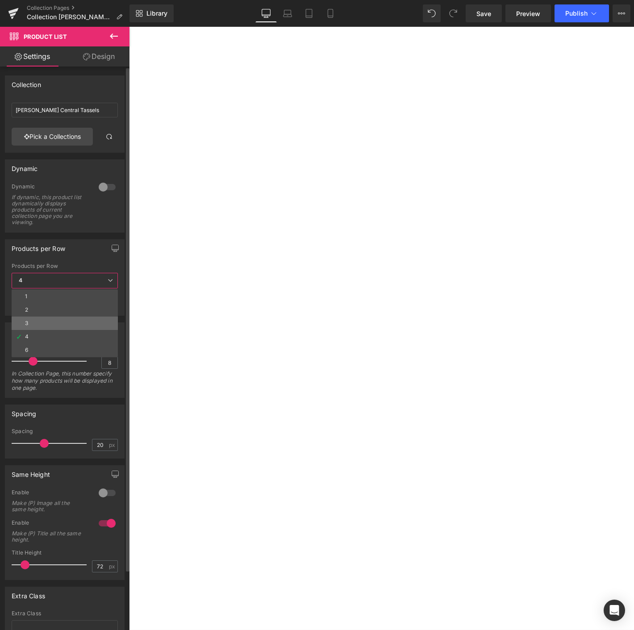
click at [63, 323] on li "3" at bounding box center [65, 323] width 106 height 13
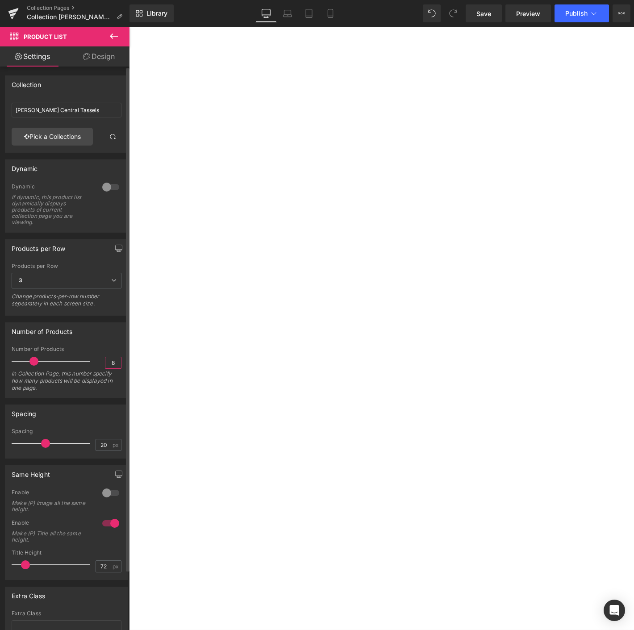
click at [115, 359] on input "8" at bounding box center [113, 362] width 16 height 11
click at [129, 27] on span "Product List" at bounding box center [129, 27] width 0 height 0
type input "5"
click at [116, 139] on link at bounding box center [113, 137] width 18 height 18
click at [493, 22] on div "Library Desktop Desktop Laptop Tablet Mobile Save Preview Publish Scheduled Vie…" at bounding box center [382, 13] width 505 height 27
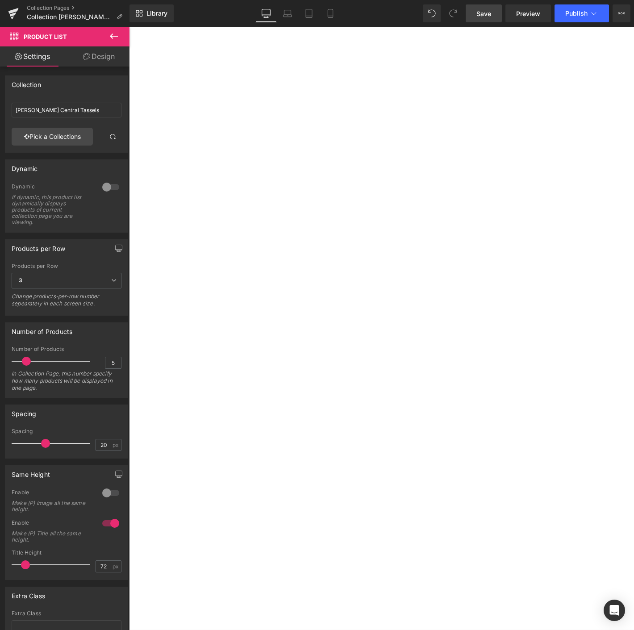
click at [483, 17] on span "Save" at bounding box center [484, 13] width 15 height 9
click at [572, 20] on button "Publish" at bounding box center [582, 13] width 55 height 18
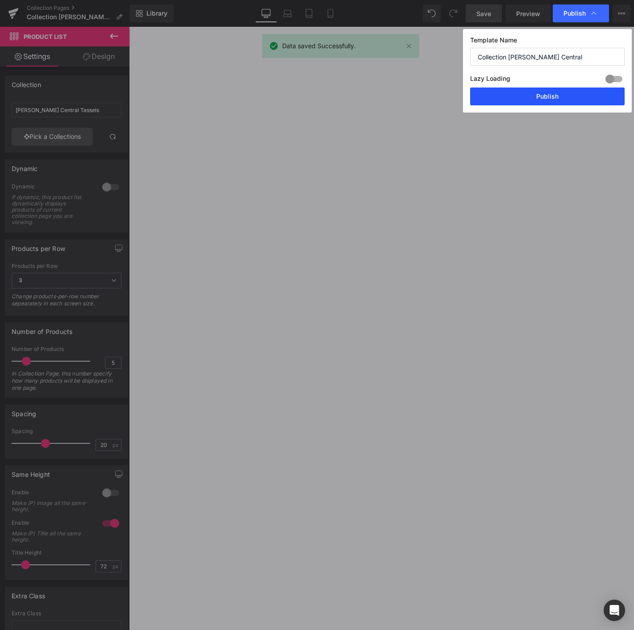
click at [550, 93] on button "Publish" at bounding box center [547, 97] width 155 height 18
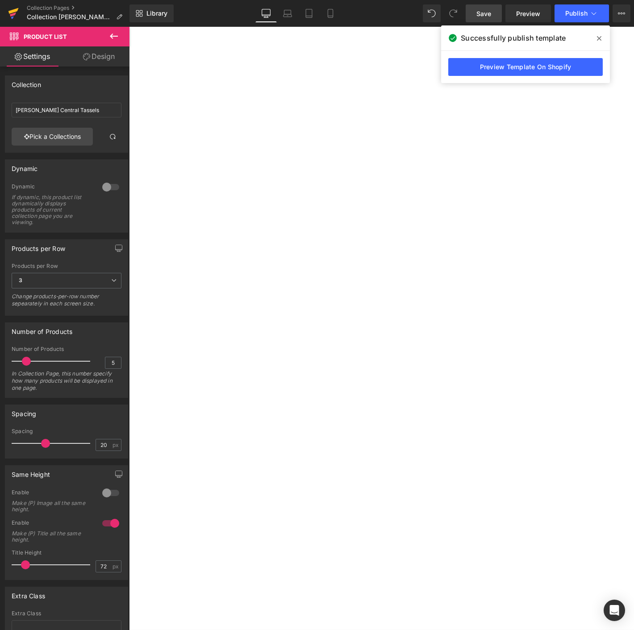
click at [15, 17] on icon at bounding box center [13, 13] width 11 height 22
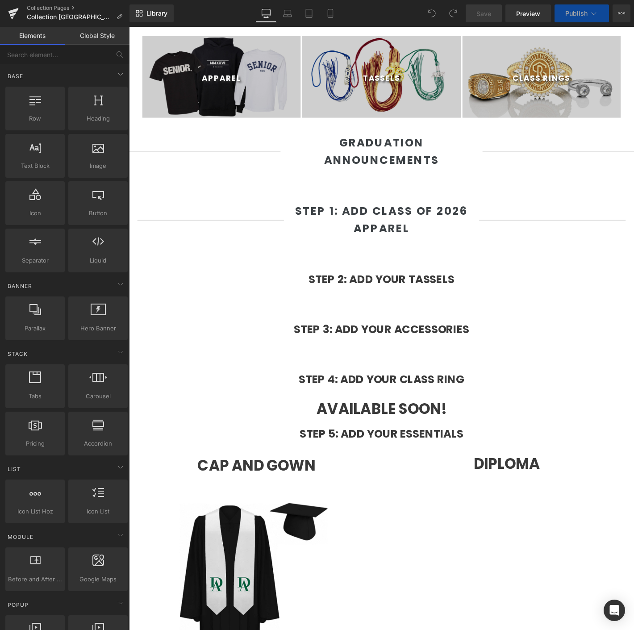
scroll to position [447, 0]
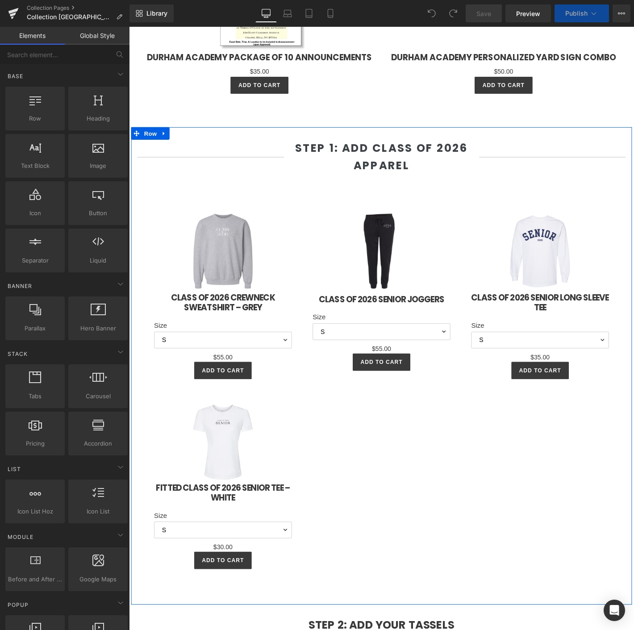
select select "L"
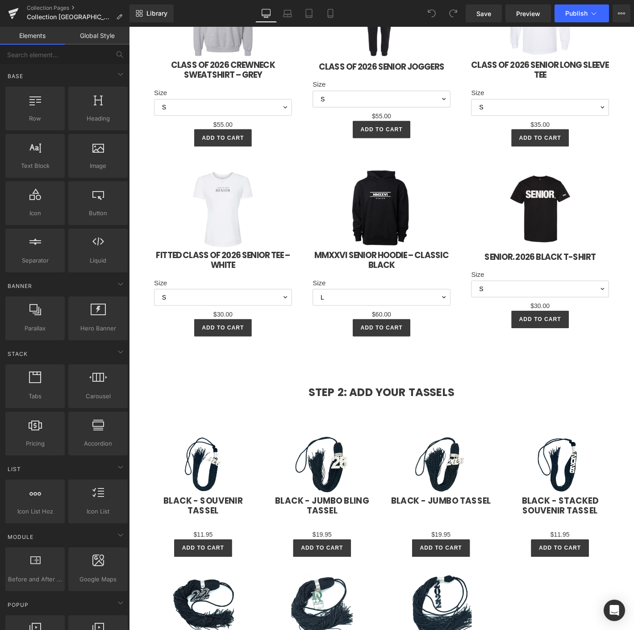
scroll to position [1092, 0]
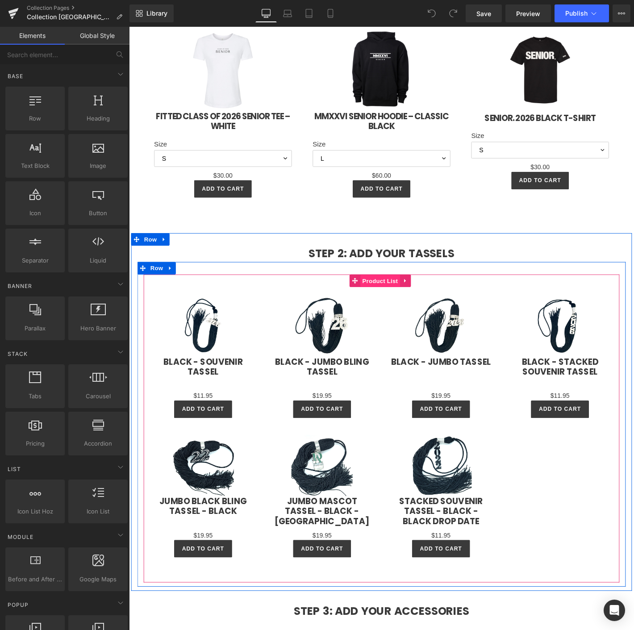
click at [385, 299] on span "Product List" at bounding box center [398, 298] width 42 height 13
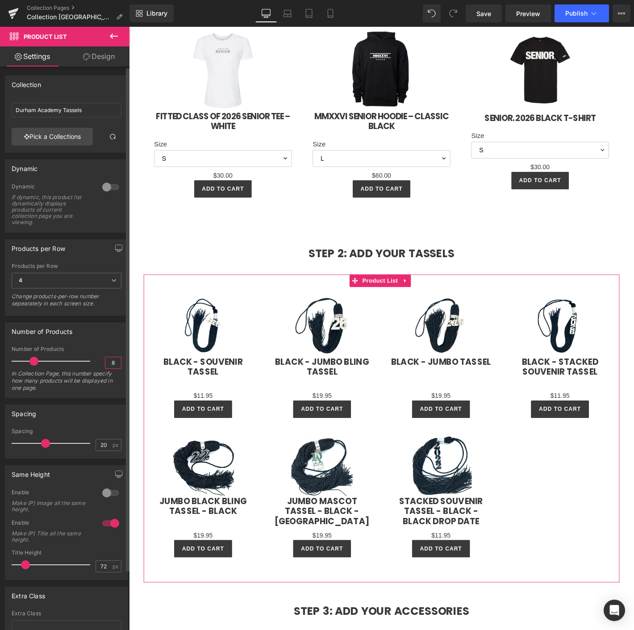
click at [113, 361] on input "8" at bounding box center [113, 362] width 16 height 11
click at [79, 291] on div "4 1 2 3 4 6" at bounding box center [67, 283] width 110 height 20
click at [105, 282] on span "4" at bounding box center [67, 281] width 110 height 16
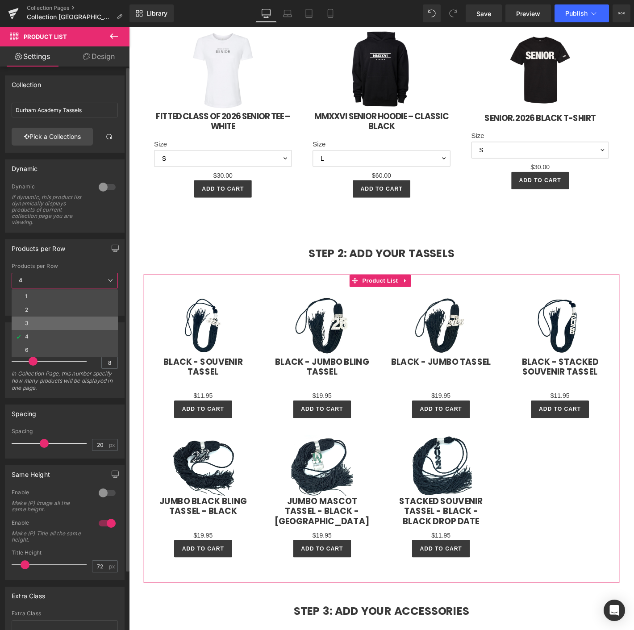
click at [46, 322] on li "3" at bounding box center [65, 323] width 106 height 13
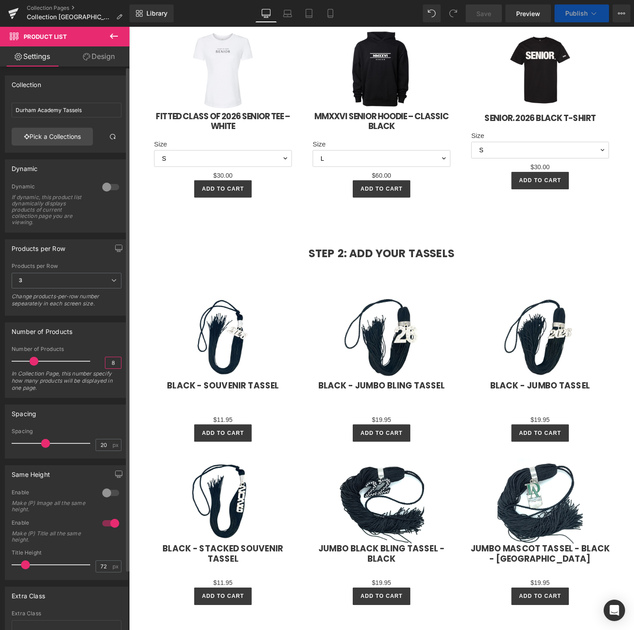
click at [113, 364] on input "8" at bounding box center [113, 362] width 16 height 11
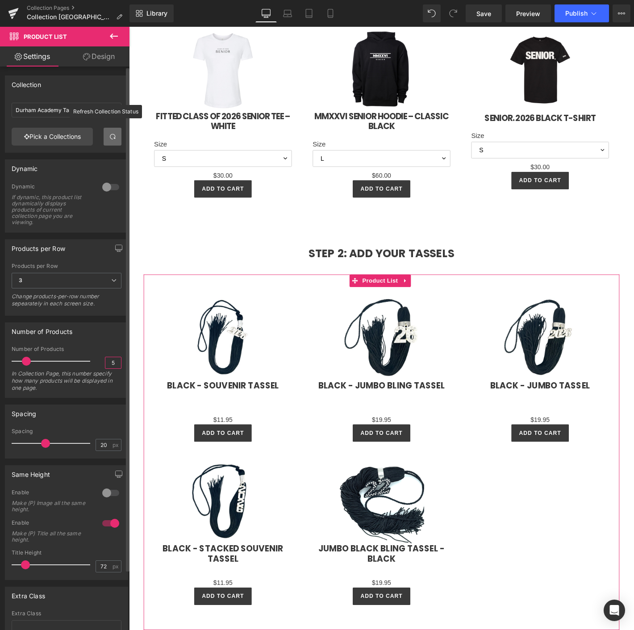
type input "5"
click at [107, 142] on link at bounding box center [113, 137] width 18 height 18
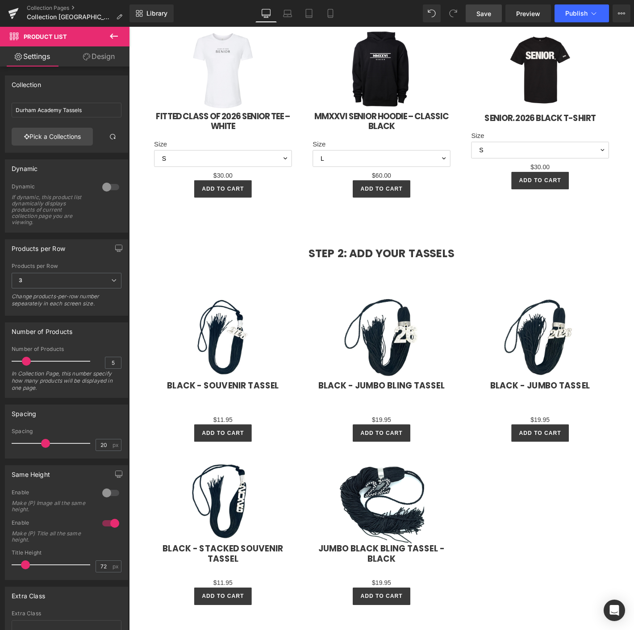
click at [486, 14] on span "Save" at bounding box center [484, 13] width 15 height 9
click at [564, 9] on button "Publish" at bounding box center [582, 13] width 55 height 18
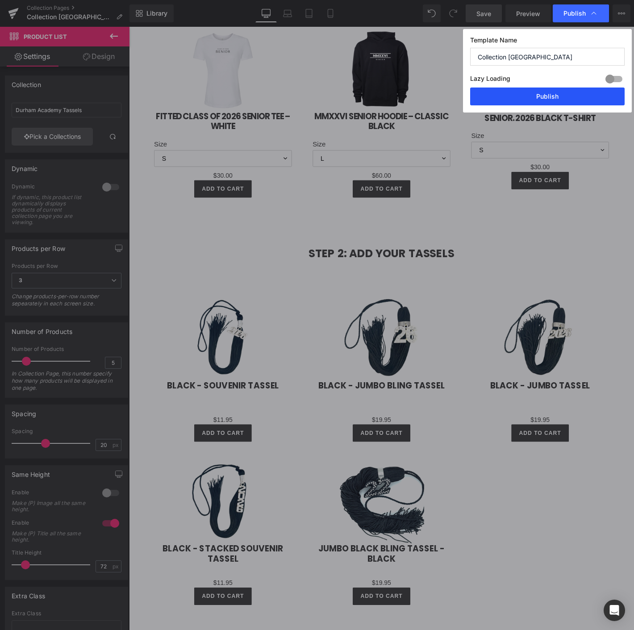
click at [546, 98] on button "Publish" at bounding box center [547, 97] width 155 height 18
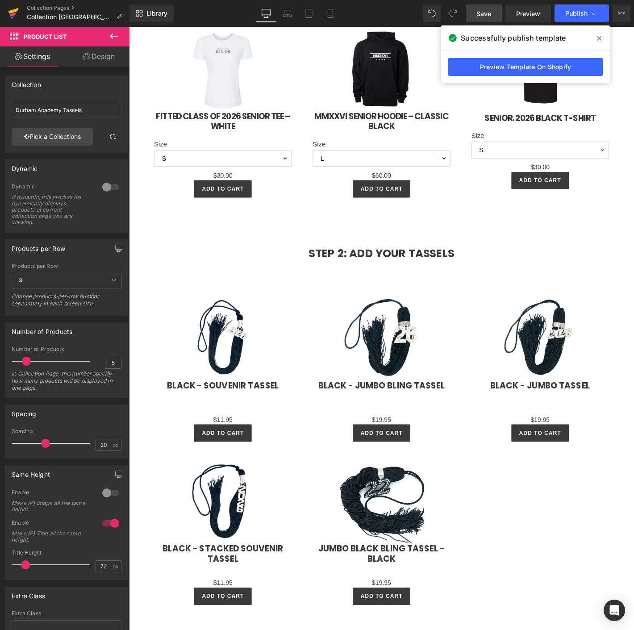
click at [12, 10] on icon at bounding box center [13, 11] width 10 height 6
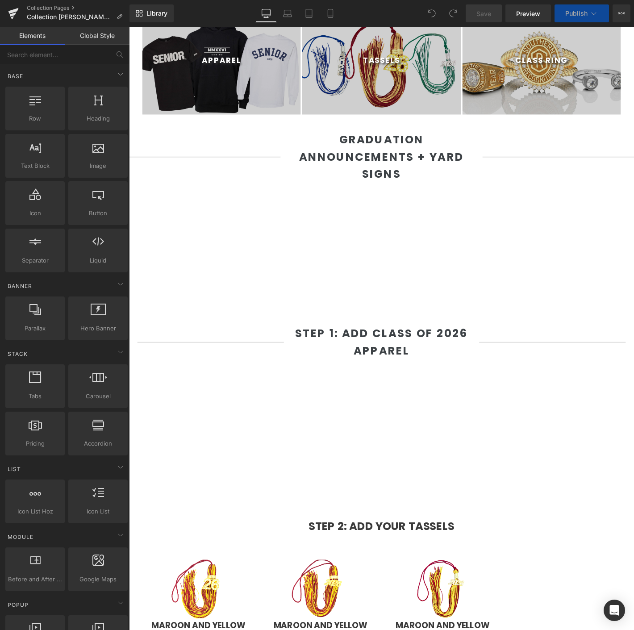
scroll to position [596, 0]
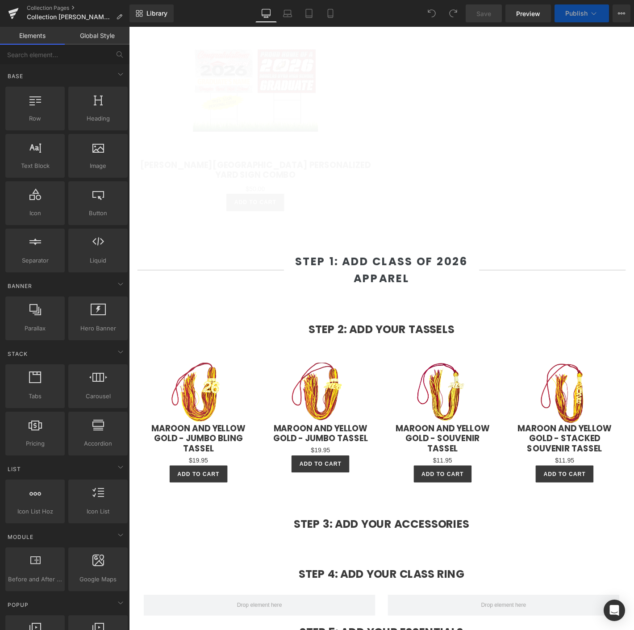
click at [395, 270] on strong "Step 1: Add Class of 2026 Apparel" at bounding box center [399, 287] width 185 height 35
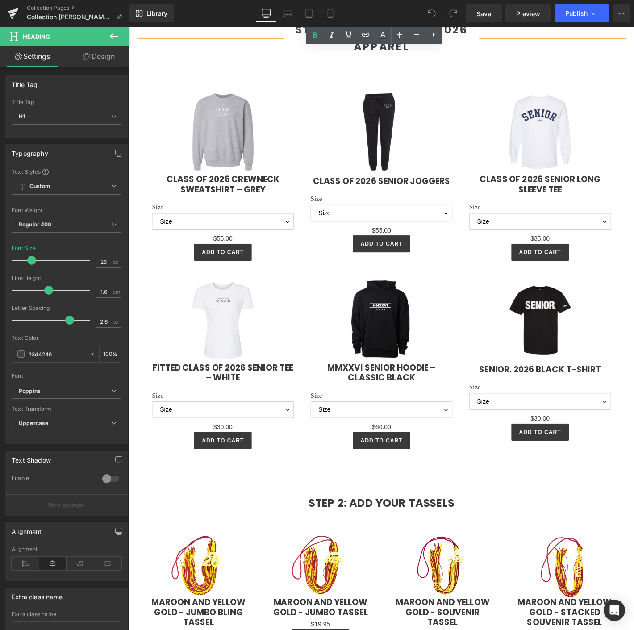
scroll to position [1042, 0]
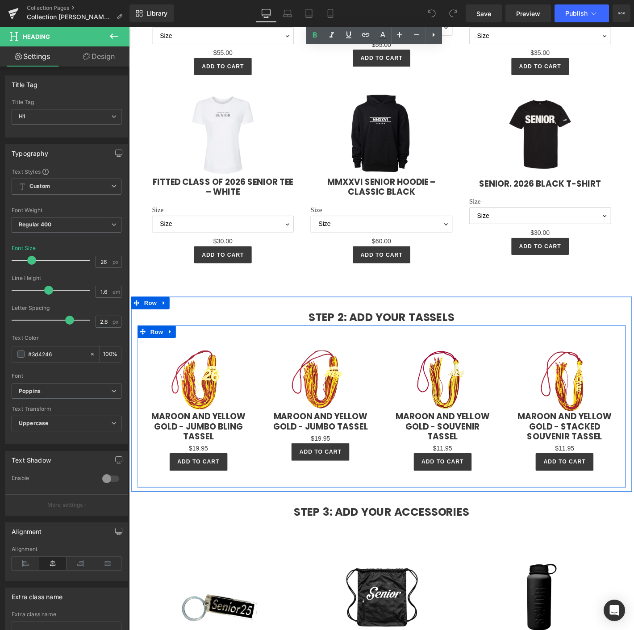
click at [399, 364] on div "Sale Off (P) Image Maroon and Yellow Gold - Souvenir Tassel (P) Title $0 $11.95…" at bounding box center [464, 437] width 131 height 155
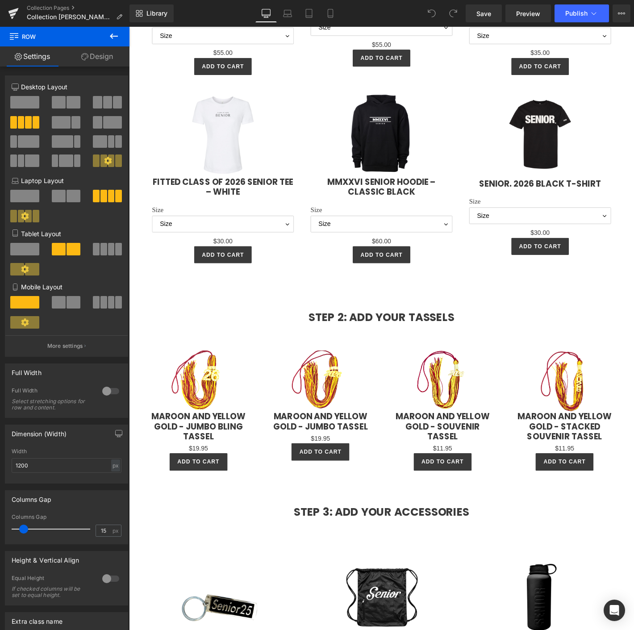
click at [120, 30] on button at bounding box center [113, 37] width 31 height 20
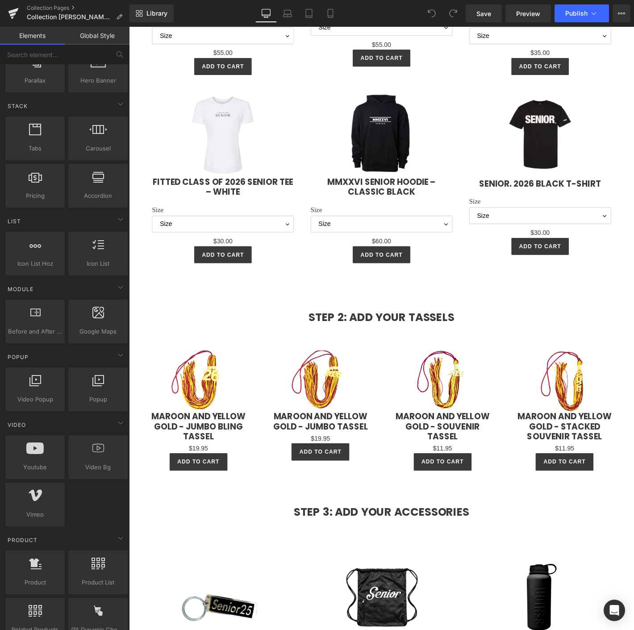
scroll to position [397, 0]
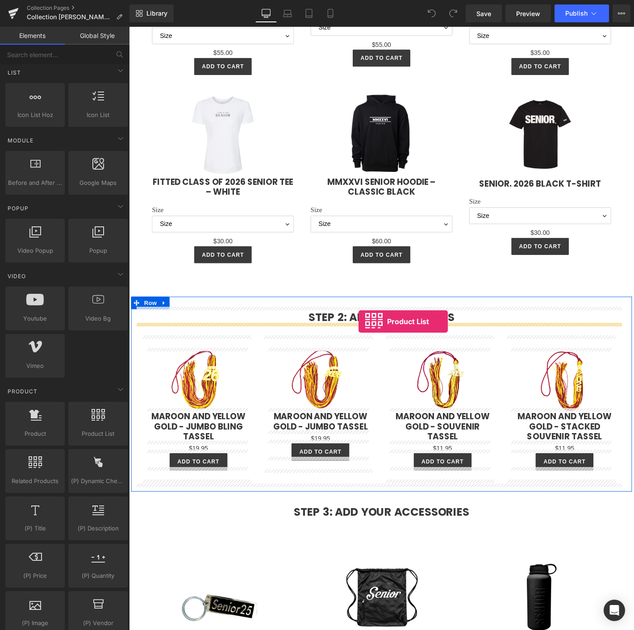
drag, startPoint x: 225, startPoint y: 450, endPoint x: 375, endPoint y: 342, distance: 184.6
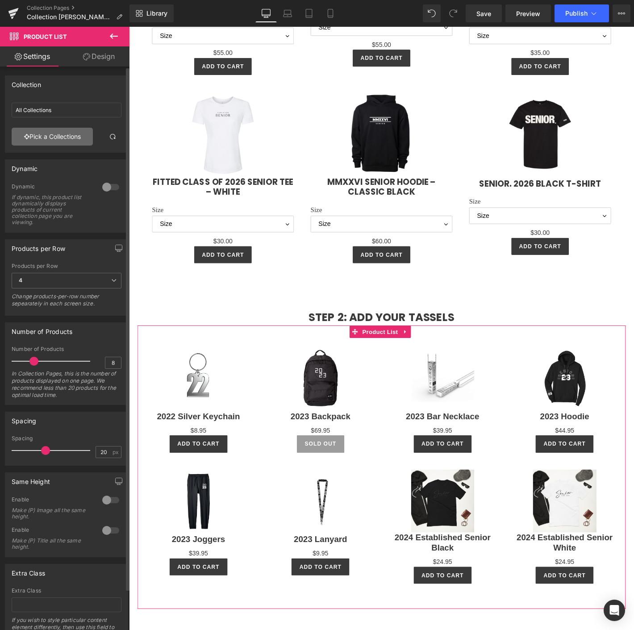
click at [67, 133] on link "Pick a Collections" at bounding box center [52, 137] width 81 height 18
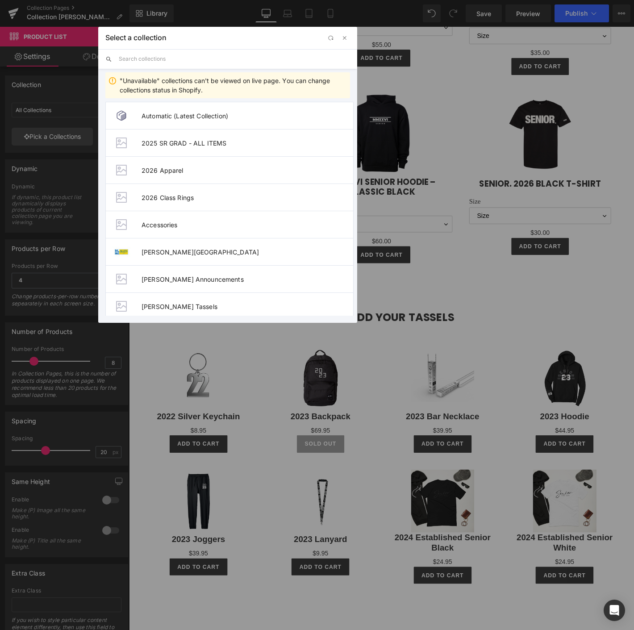
click at [150, 50] on input "text" at bounding box center [234, 59] width 231 height 20
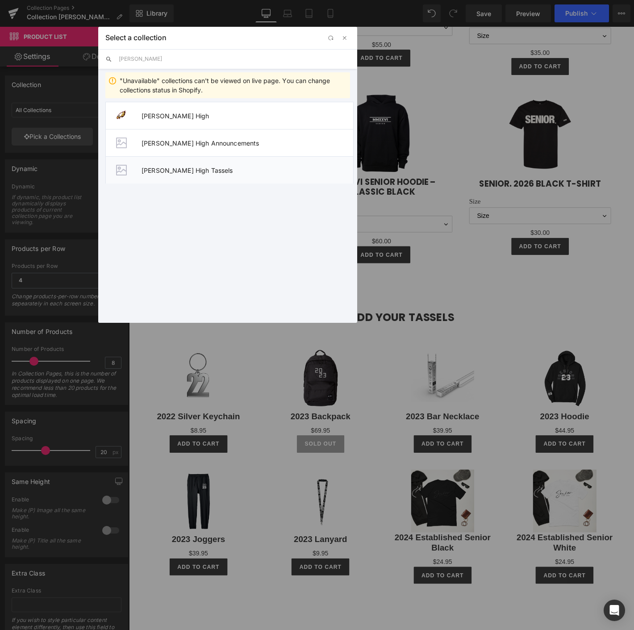
type input "douglas"
click at [166, 164] on li "Douglas-Byrd High Tassels" at bounding box center [229, 169] width 248 height 27
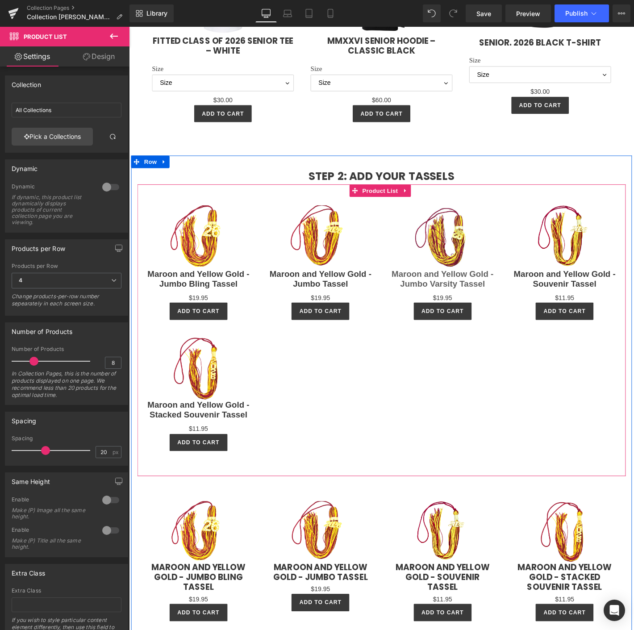
scroll to position [1290, 0]
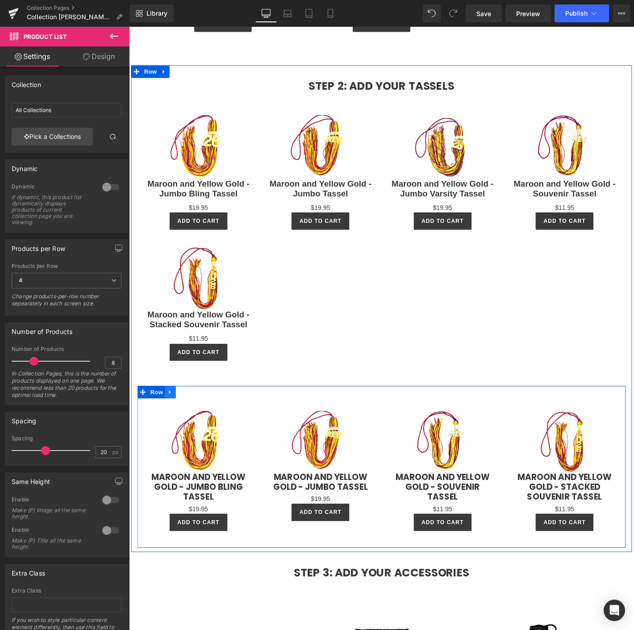
click at [170, 415] on icon at bounding box center [173, 418] width 6 height 7
click at [196, 415] on icon at bounding box center [196, 418] width 6 height 6
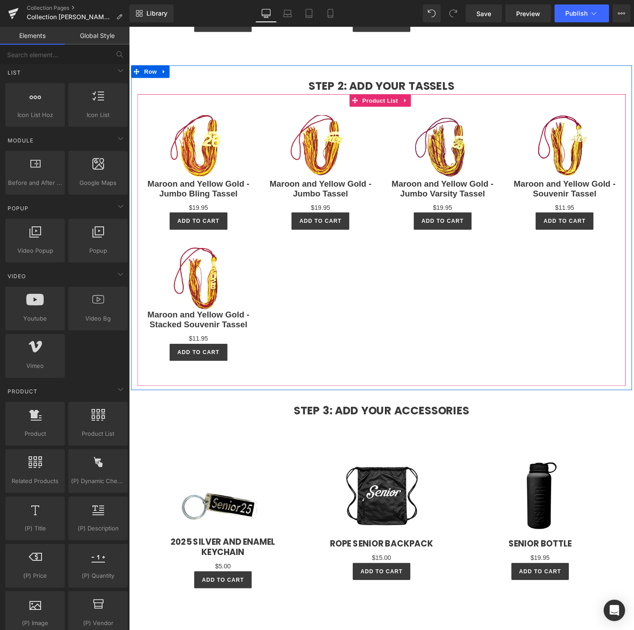
scroll to position [1191, 0]
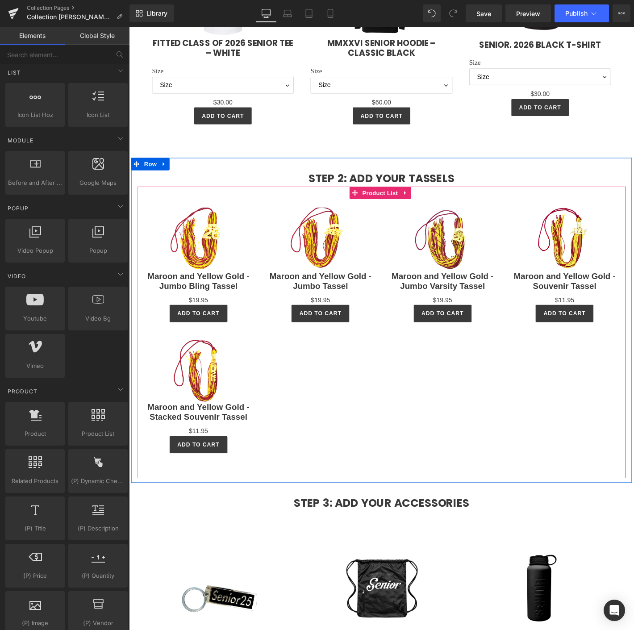
click at [389, 426] on div "Sale Off (P) Image Maroon and Yellow Gold - Jumbo Bling Tassel (P) Title $0 $19…" at bounding box center [399, 347] width 523 height 299
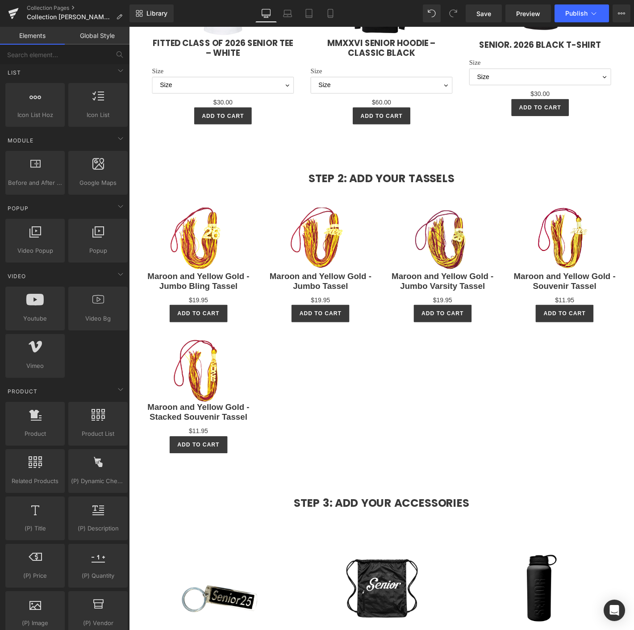
click at [92, 35] on link "Global Style" at bounding box center [97, 36] width 65 height 18
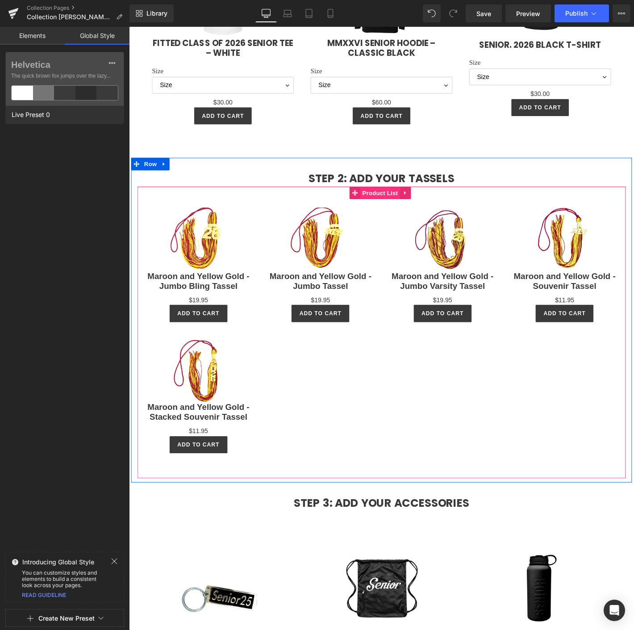
click at [393, 198] on span "Product List" at bounding box center [398, 204] width 42 height 13
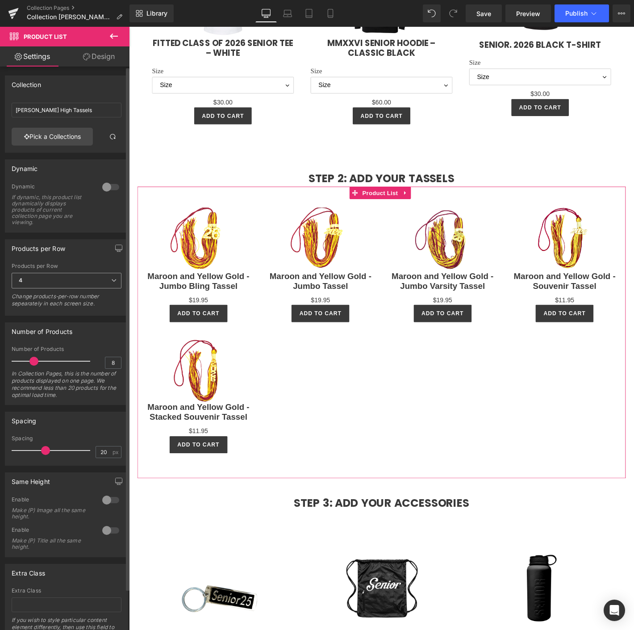
click at [55, 273] on span "4" at bounding box center [67, 281] width 110 height 16
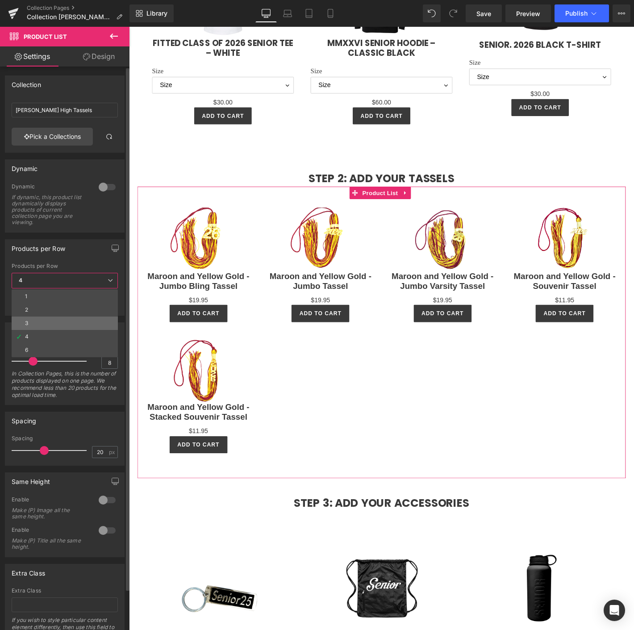
click at [42, 320] on li "3" at bounding box center [65, 323] width 106 height 13
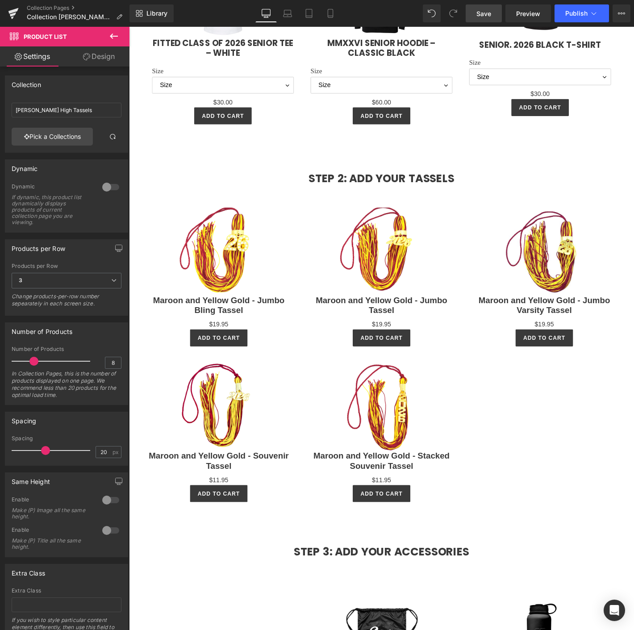
click at [481, 13] on span "Save" at bounding box center [484, 13] width 15 height 9
click at [588, 6] on button "Publish" at bounding box center [582, 13] width 55 height 18
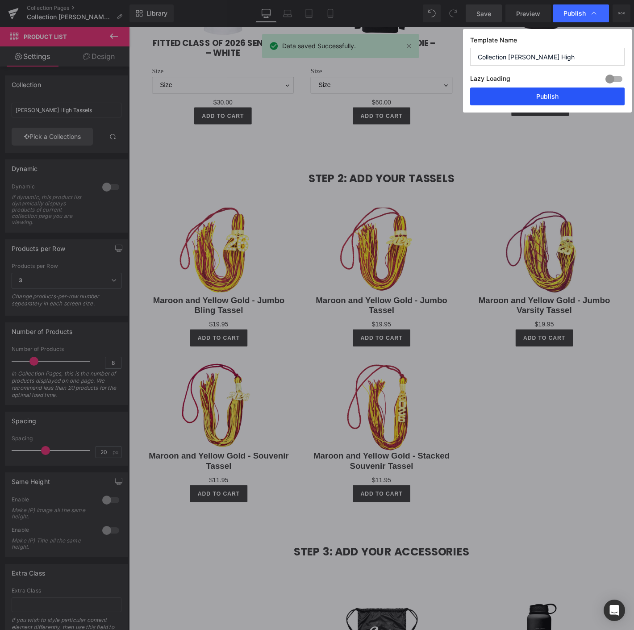
click at [535, 96] on button "Publish" at bounding box center [547, 97] width 155 height 18
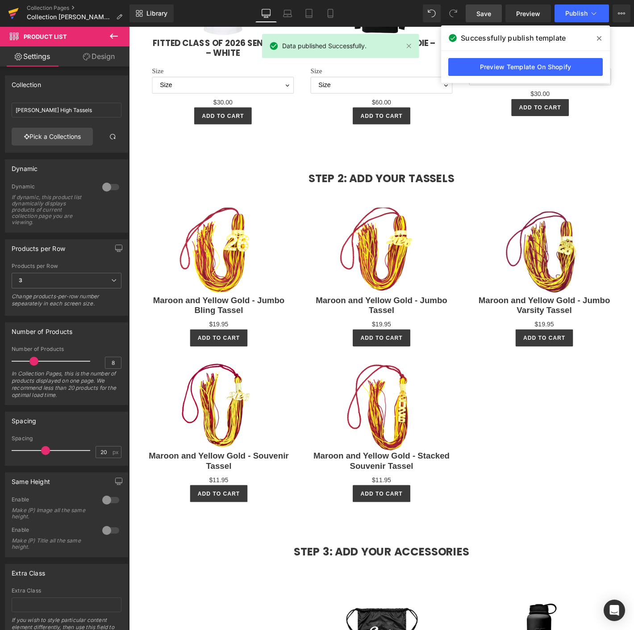
click at [17, 8] on icon at bounding box center [13, 13] width 11 height 22
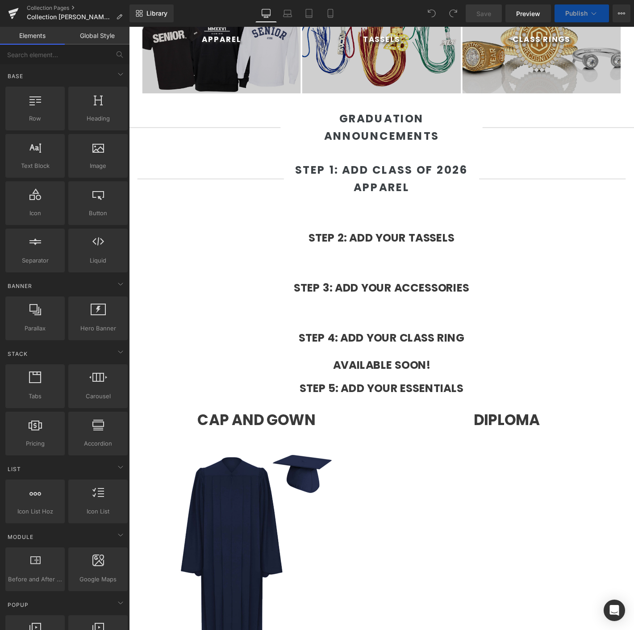
scroll to position [546, 0]
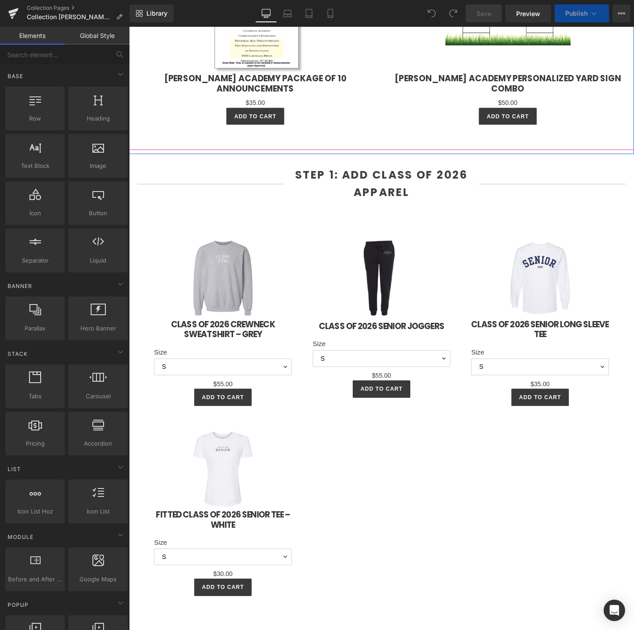
select select "L"
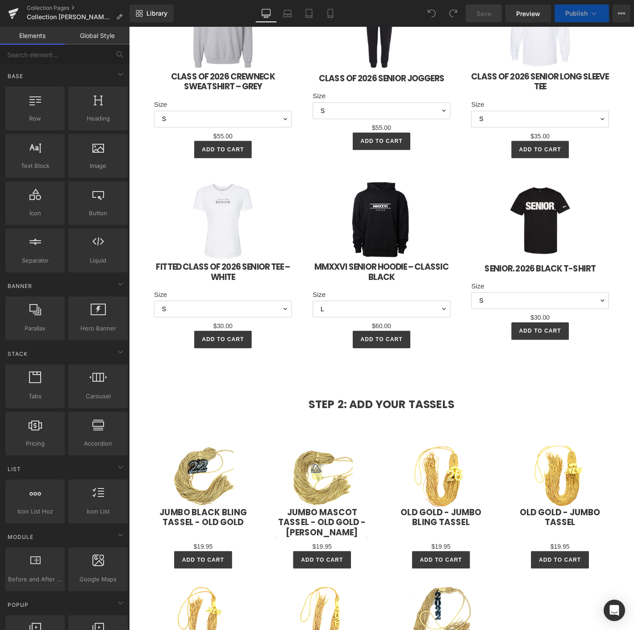
scroll to position [1092, 0]
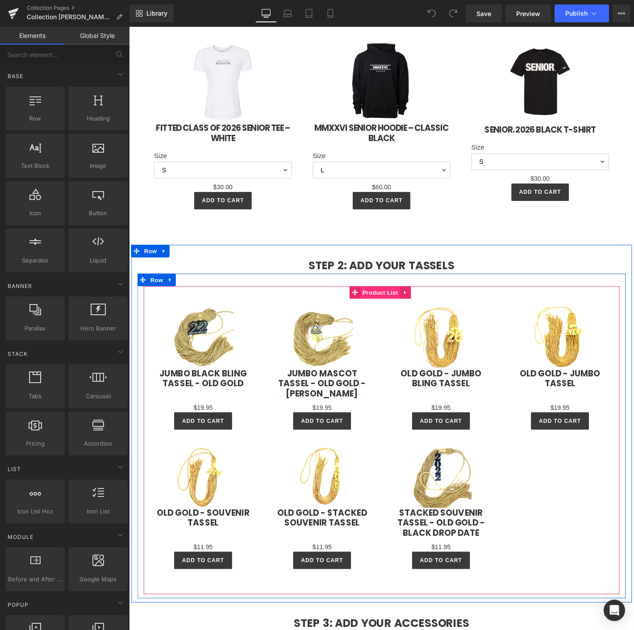
click at [390, 305] on span "Product List" at bounding box center [398, 310] width 42 height 13
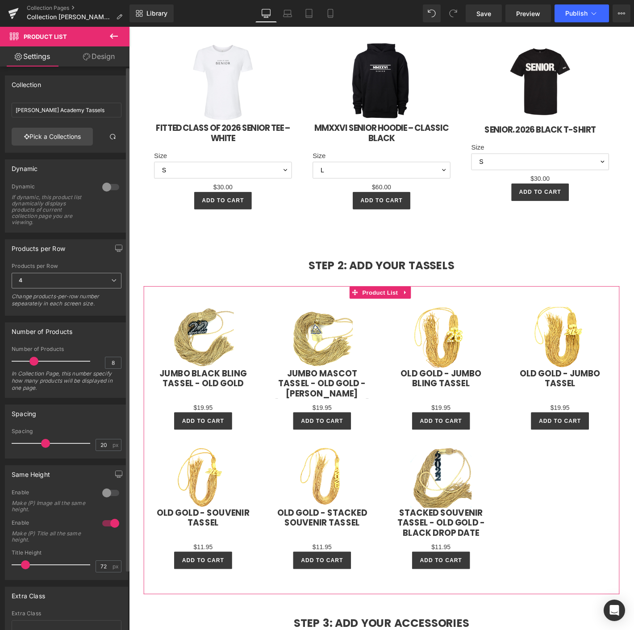
click at [29, 277] on span "4" at bounding box center [67, 281] width 110 height 16
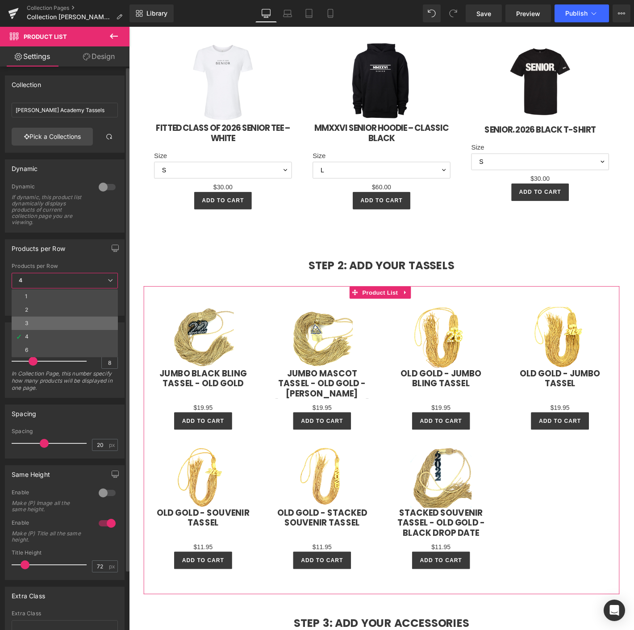
click at [52, 326] on li "3" at bounding box center [65, 323] width 106 height 13
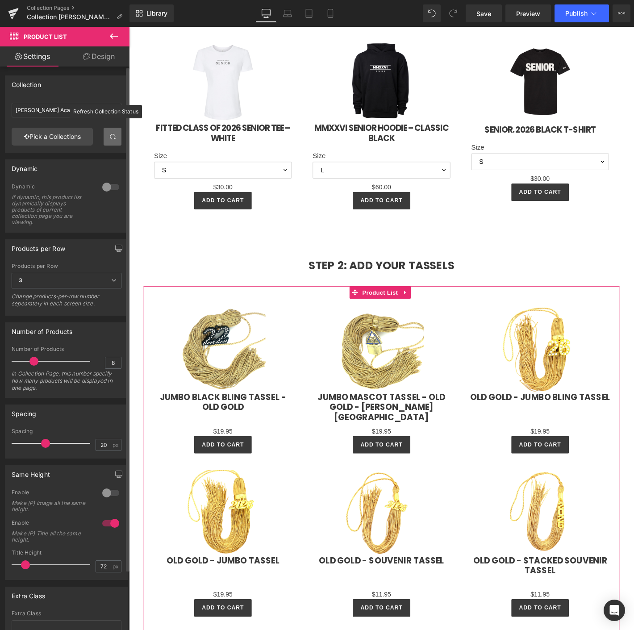
click at [113, 133] on span at bounding box center [112, 136] width 7 height 7
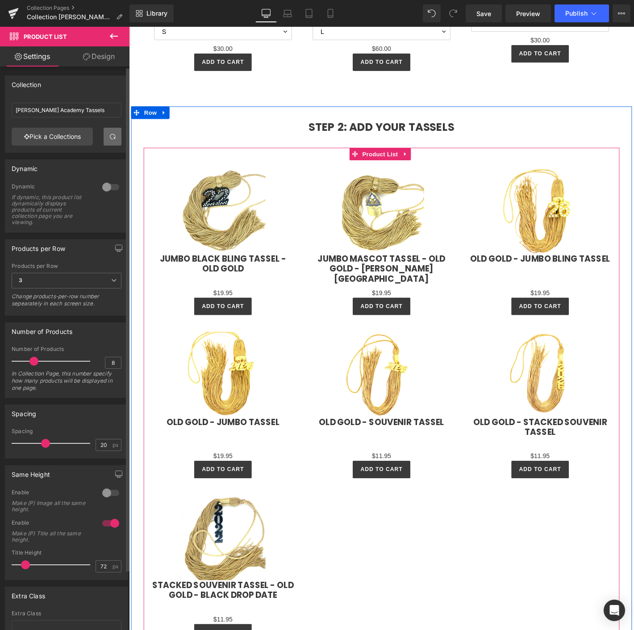
scroll to position [1241, 0]
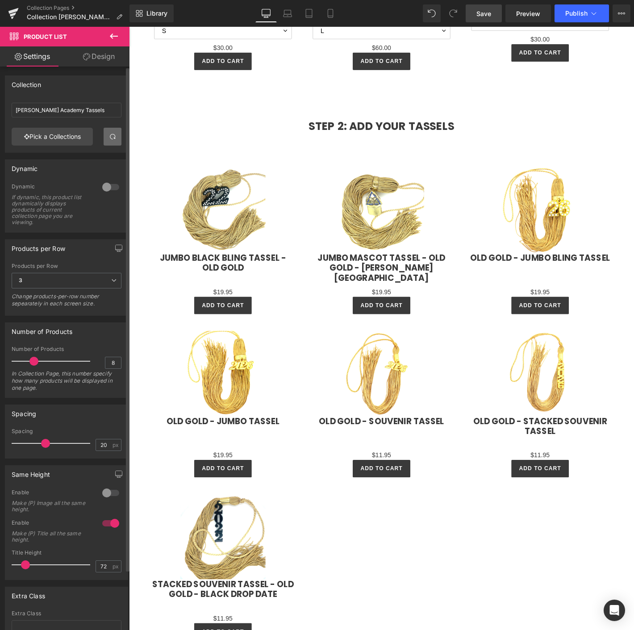
click at [483, 11] on span "Save" at bounding box center [484, 13] width 15 height 9
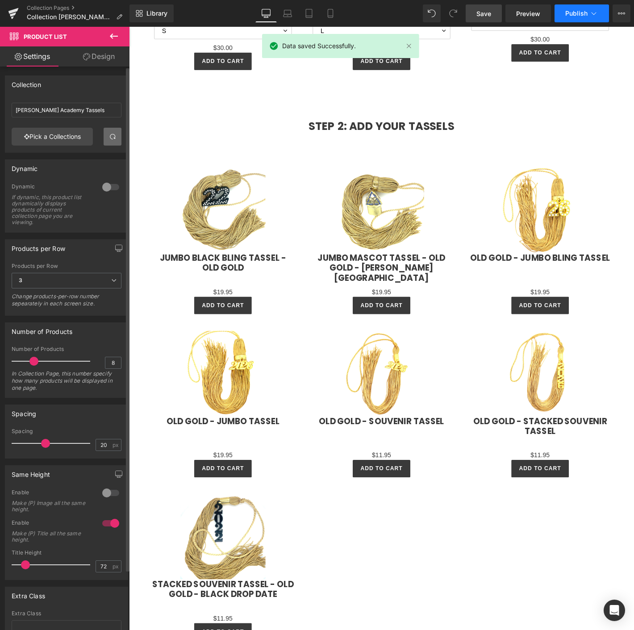
click at [581, 8] on button "Publish" at bounding box center [582, 13] width 55 height 18
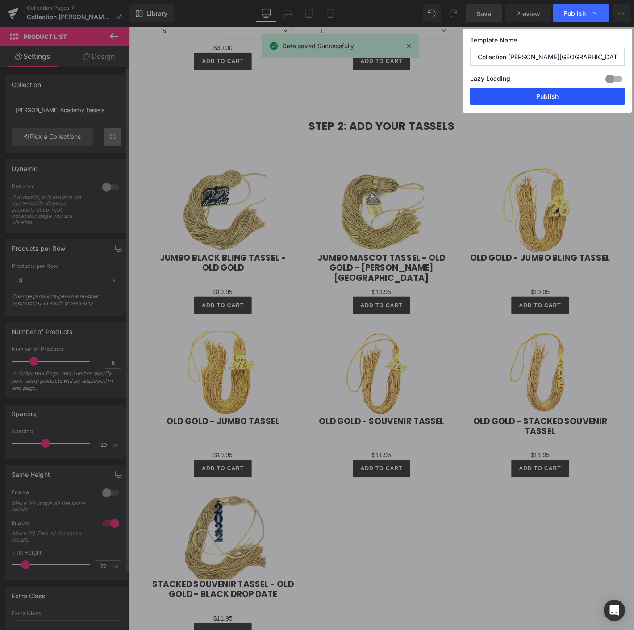
click at [537, 97] on button "Publish" at bounding box center [547, 97] width 155 height 18
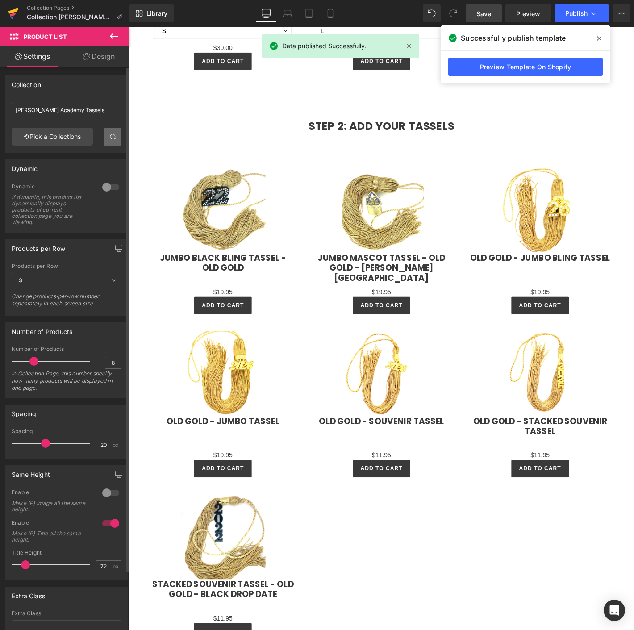
click at [12, 12] on icon at bounding box center [13, 11] width 10 height 6
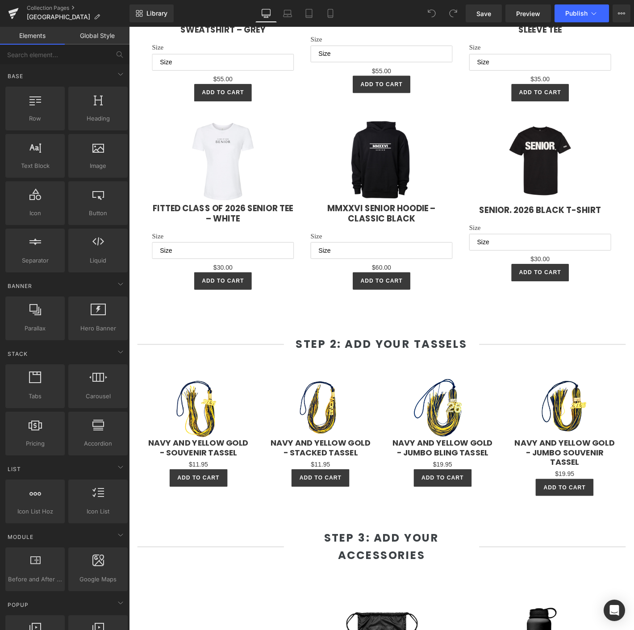
scroll to position [744, 0]
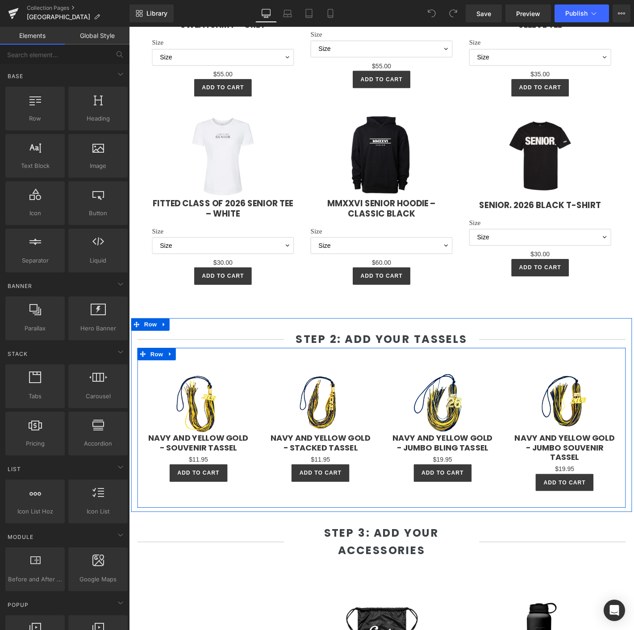
click at [390, 377] on div "Sale Off (P) Image Navy and Yellow Gold - Souvenir Tassel (P) Title $0 $11.95 (…" at bounding box center [399, 455] width 523 height 171
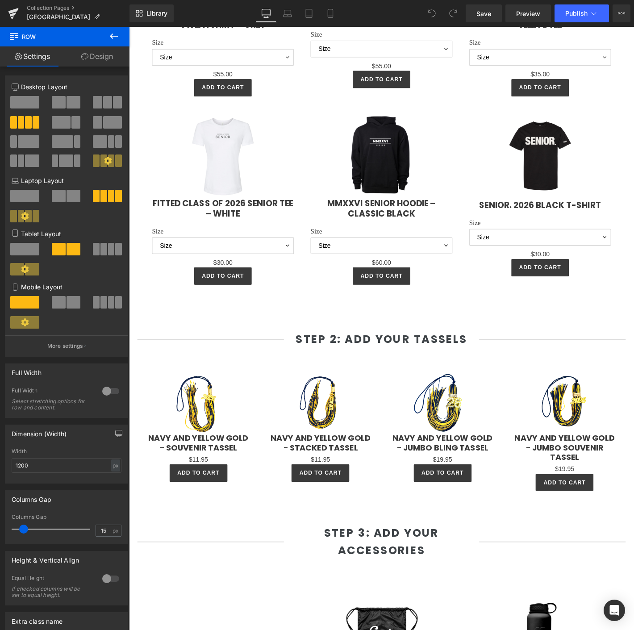
click at [119, 32] on icon at bounding box center [114, 36] width 11 height 11
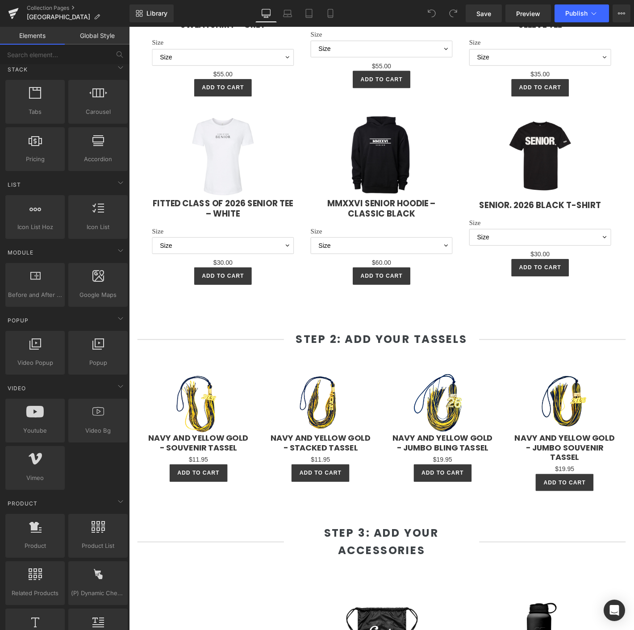
scroll to position [397, 0]
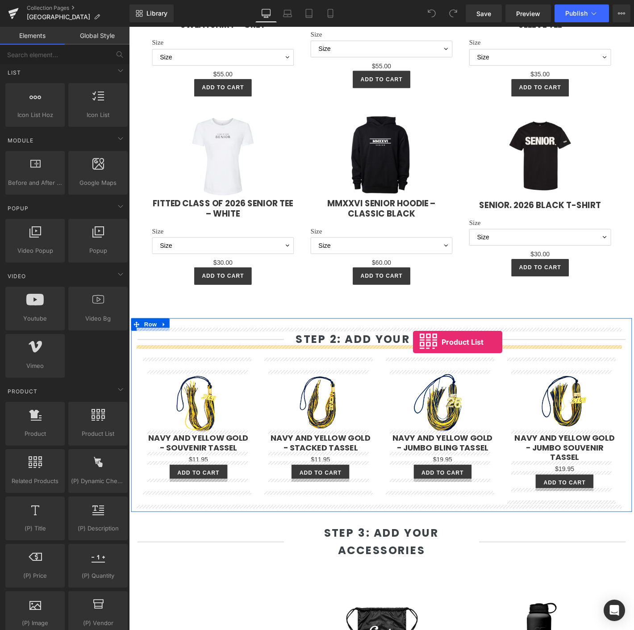
drag, startPoint x: 216, startPoint y: 442, endPoint x: 433, endPoint y: 364, distance: 230.6
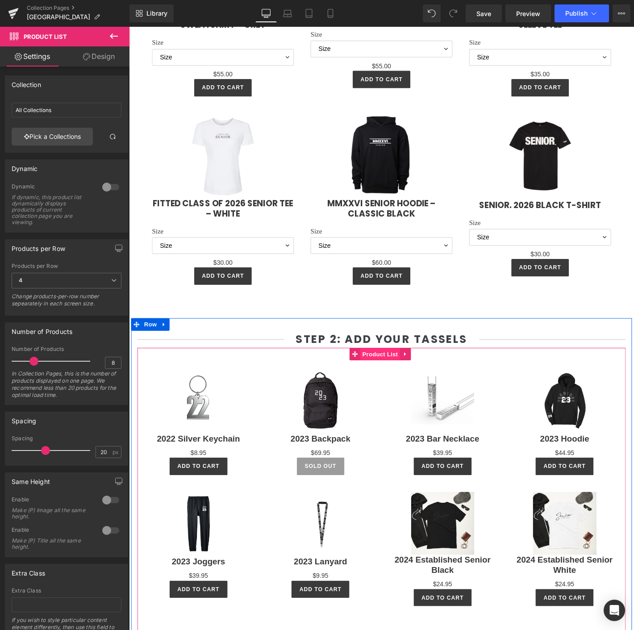
click at [388, 374] on span "Product List" at bounding box center [398, 376] width 42 height 13
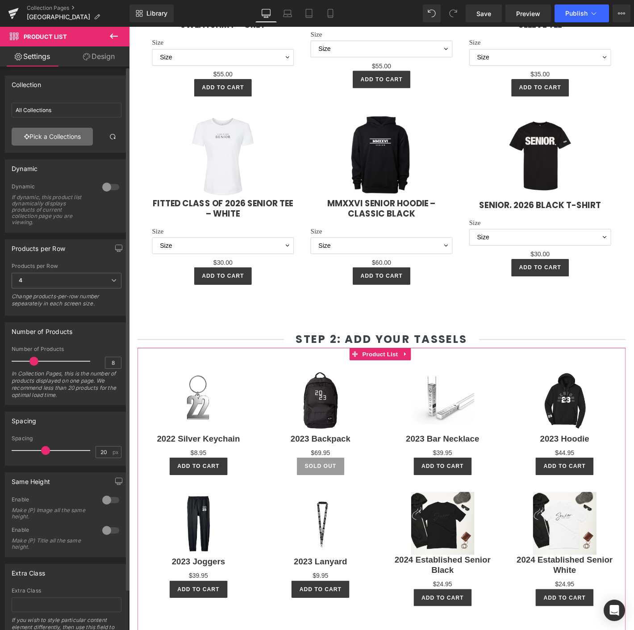
click at [54, 139] on link "Pick a Collections" at bounding box center [52, 137] width 81 height 18
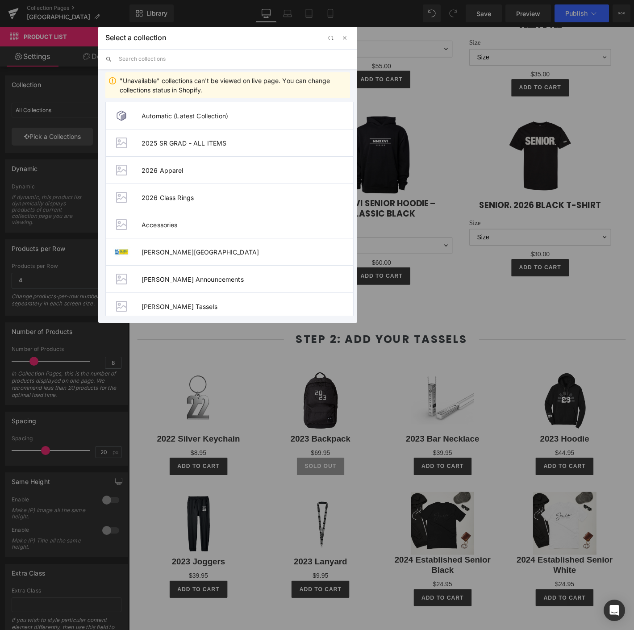
click at [169, 58] on input "text" at bounding box center [234, 59] width 231 height 20
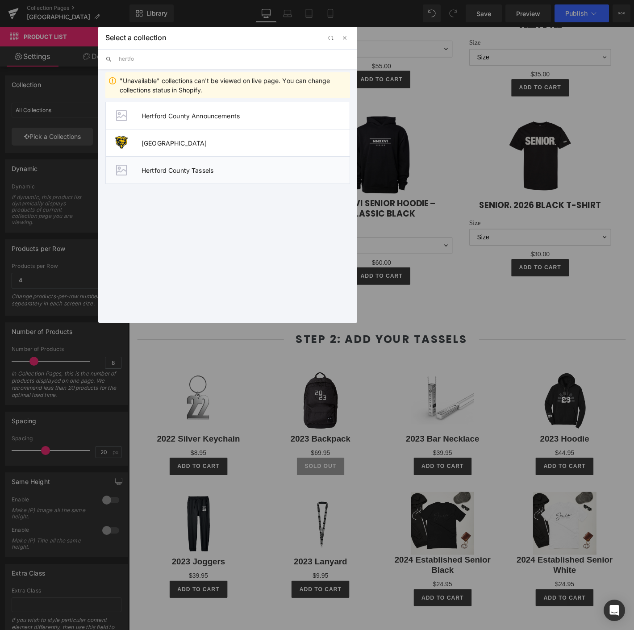
type input "hertfo"
click at [239, 164] on li "Hertford County Tassels" at bounding box center [227, 170] width 245 height 28
type input "Hertford County Tassels"
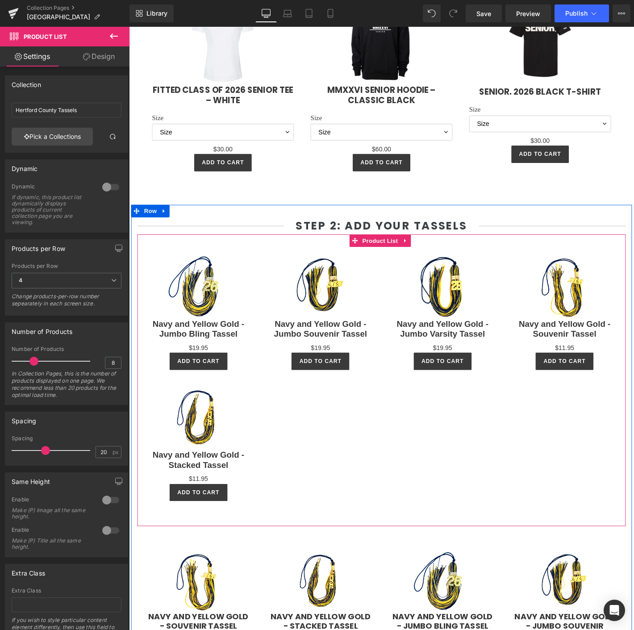
scroll to position [943, 0]
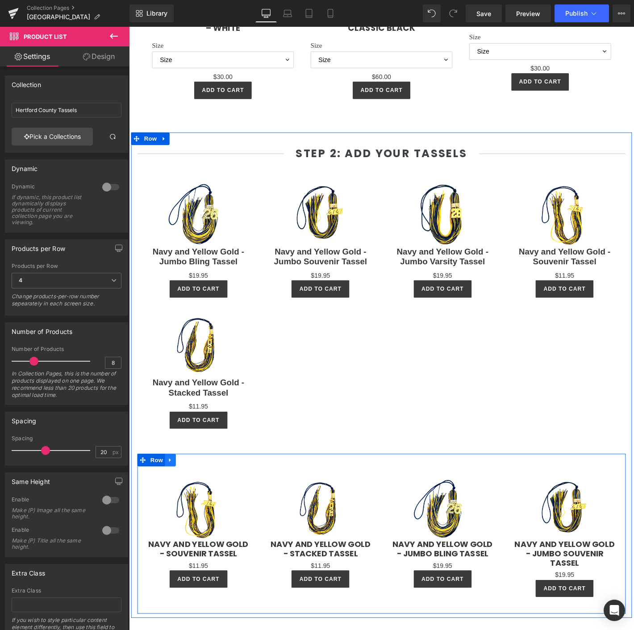
click at [173, 490] on icon at bounding box center [173, 490] width 6 height 7
click at [197, 484] on link at bounding box center [197, 490] width 12 height 13
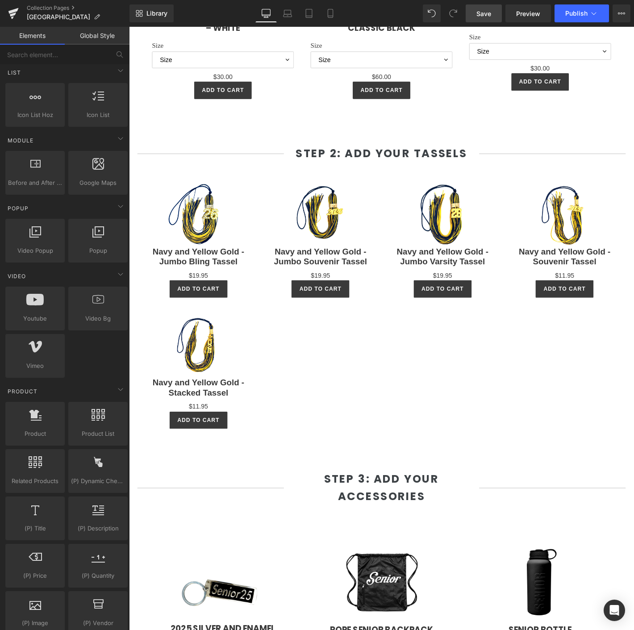
click at [486, 18] on link "Save" at bounding box center [484, 13] width 36 height 18
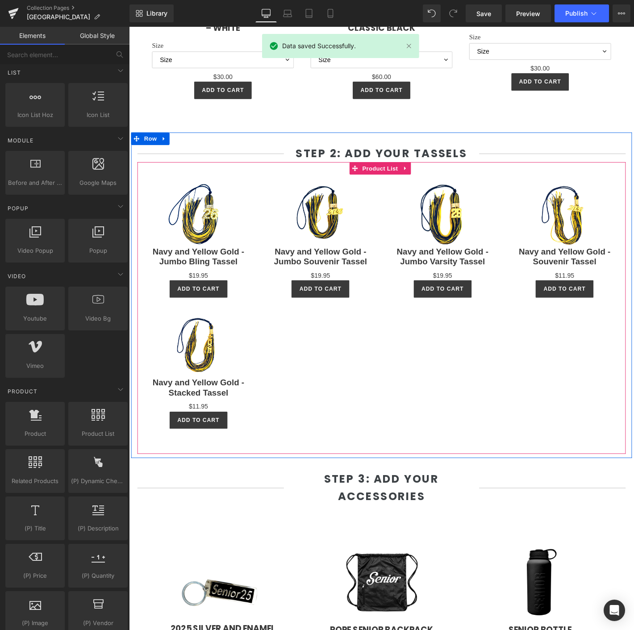
click at [345, 393] on div "Sale Off (P) Image Navy and Yellow Gold - Jumbo Bling Tassel (P) Title $0 $19.9…" at bounding box center [399, 321] width 523 height 299
click at [391, 178] on span "Product List" at bounding box center [398, 178] width 42 height 13
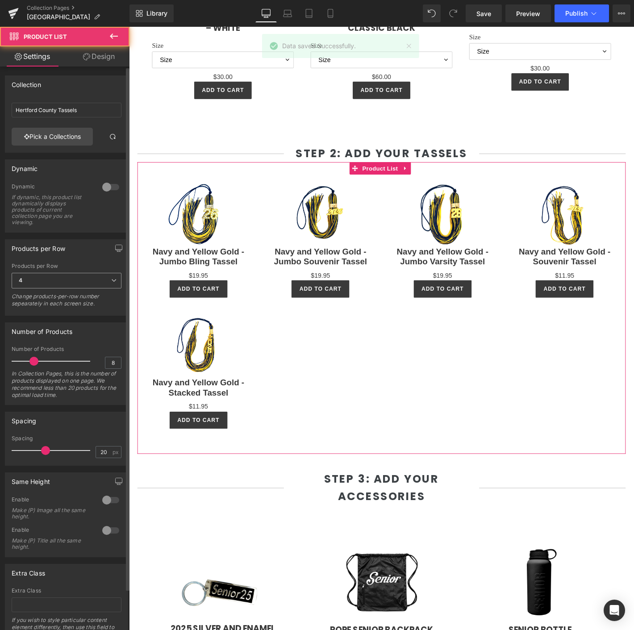
click at [37, 285] on span "4" at bounding box center [67, 281] width 110 height 16
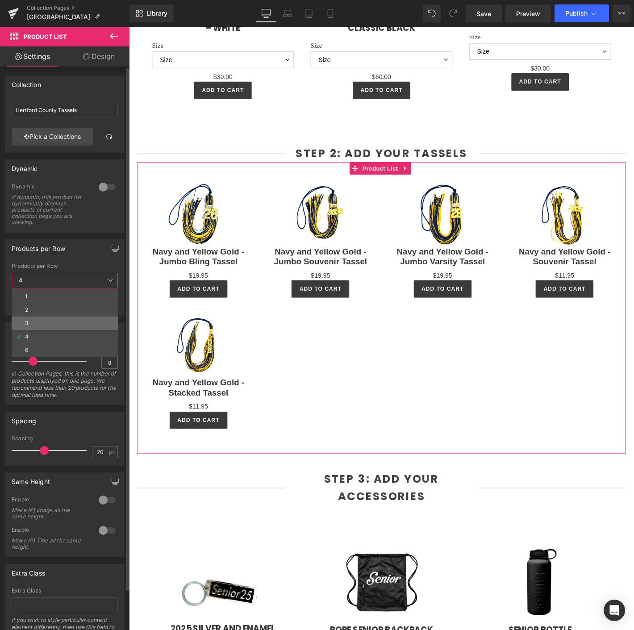
click at [34, 325] on li "3" at bounding box center [65, 323] width 106 height 13
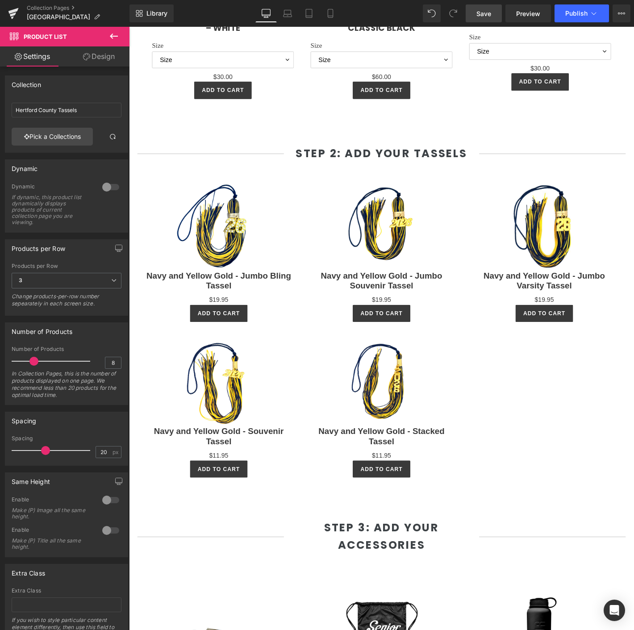
click at [488, 12] on span "Save" at bounding box center [484, 13] width 15 height 9
click at [573, 13] on span "Publish" at bounding box center [577, 13] width 22 height 7
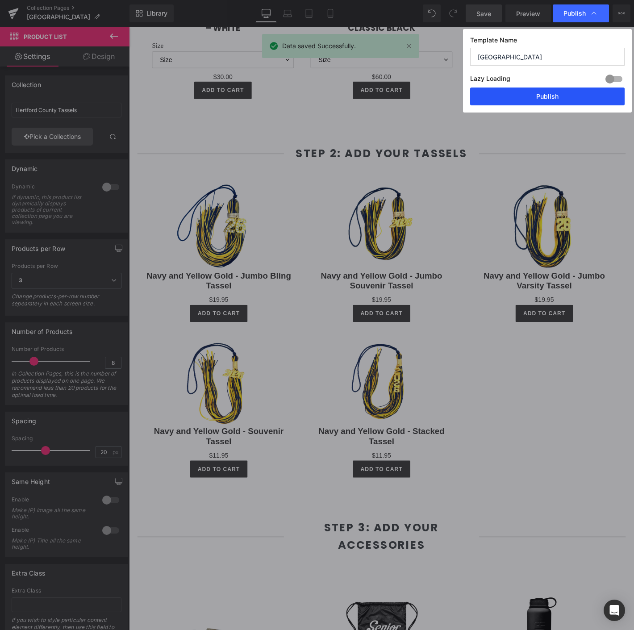
click at [521, 96] on button "Publish" at bounding box center [547, 97] width 155 height 18
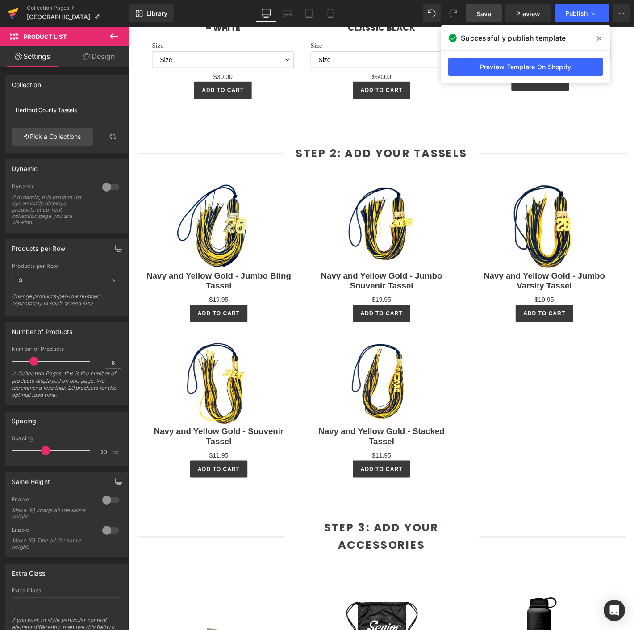
click at [10, 12] on icon at bounding box center [13, 11] width 10 height 6
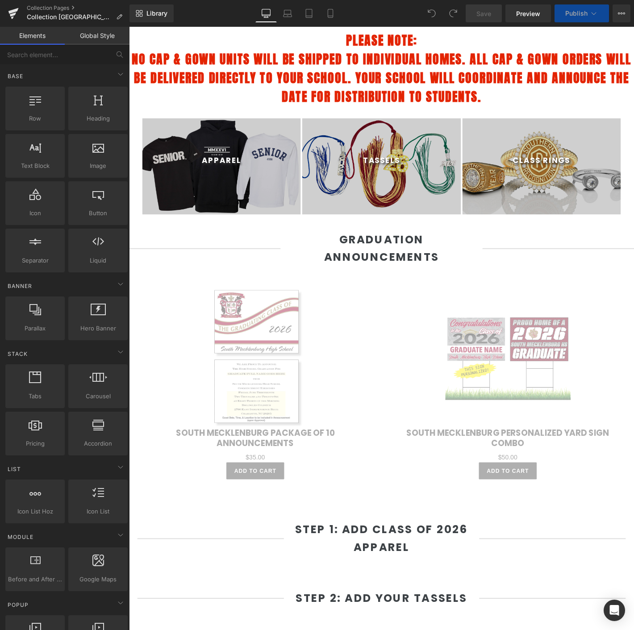
scroll to position [496, 0]
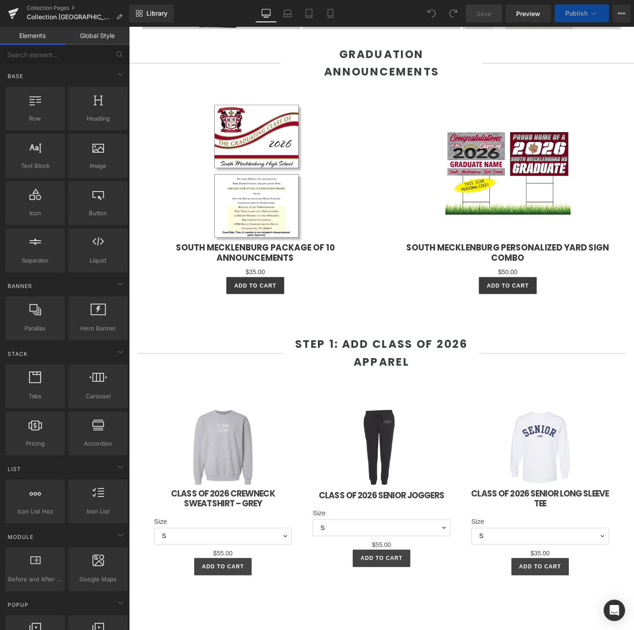
select select "L"
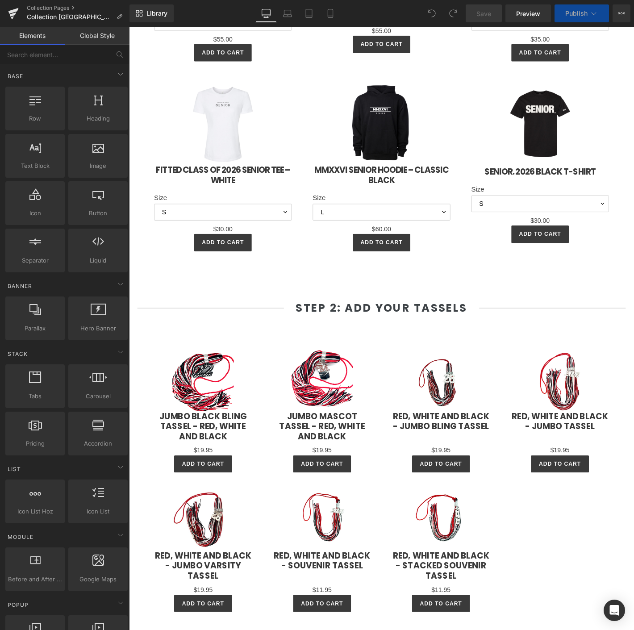
scroll to position [1092, 0]
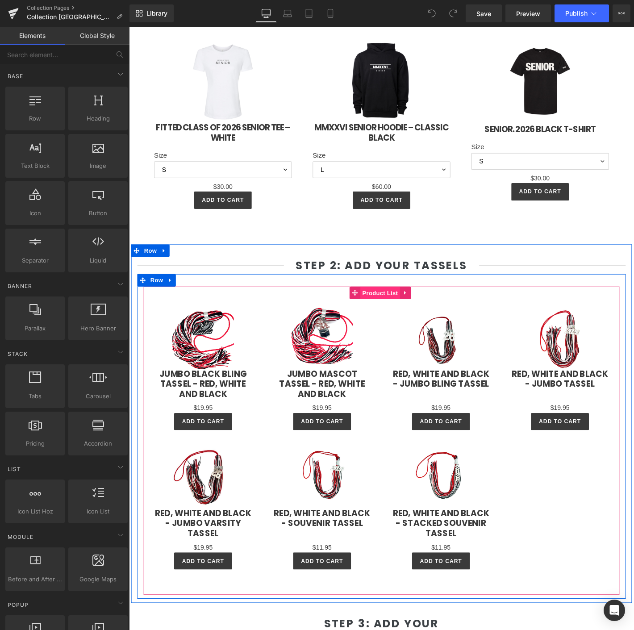
click at [391, 306] on span "Product List" at bounding box center [398, 311] width 42 height 13
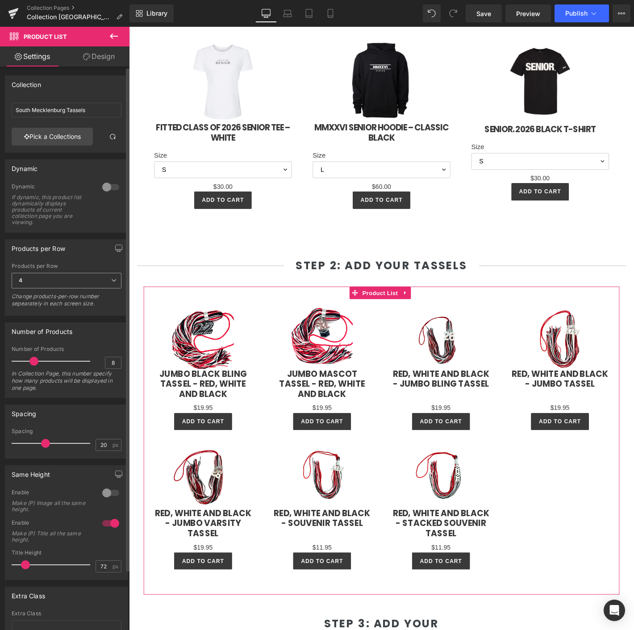
click at [36, 290] on div "4 1 2 3 4 6" at bounding box center [67, 283] width 110 height 20
click at [31, 279] on span "4" at bounding box center [67, 281] width 110 height 16
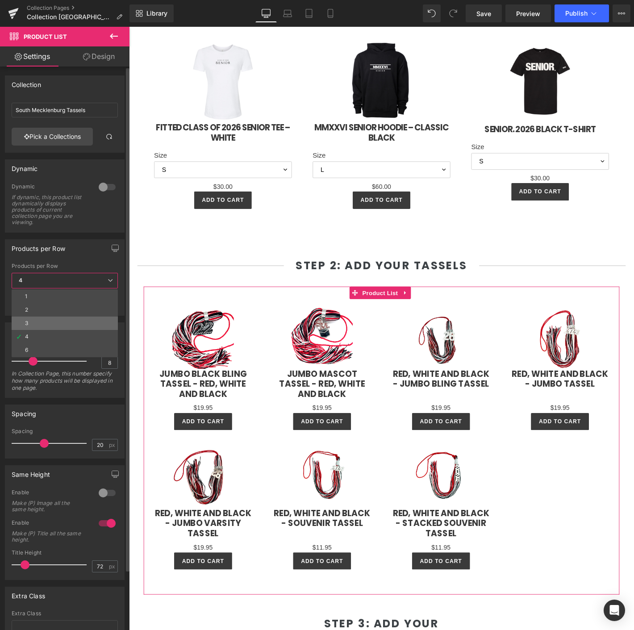
click at [43, 319] on li "3" at bounding box center [65, 323] width 106 height 13
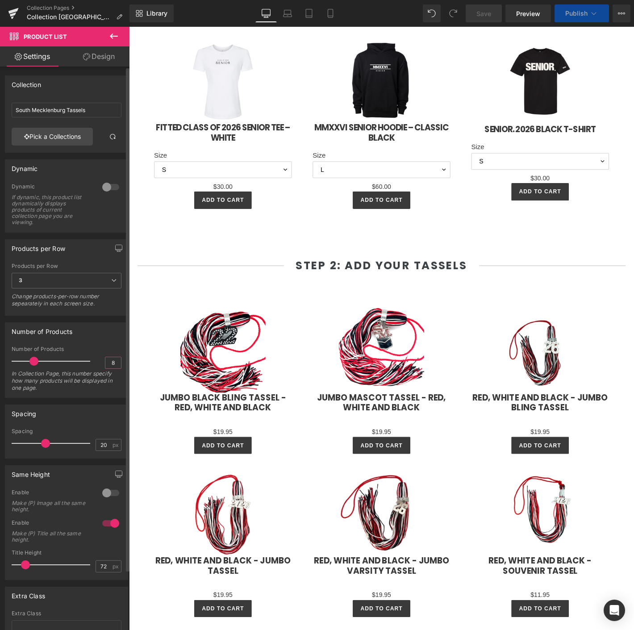
click at [113, 360] on input "8" at bounding box center [113, 362] width 16 height 11
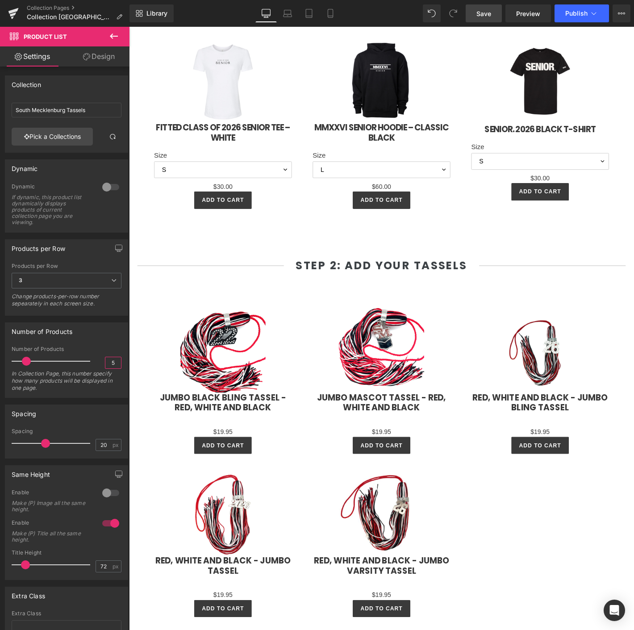
type input "5"
click at [481, 5] on link "Save" at bounding box center [484, 13] width 36 height 18
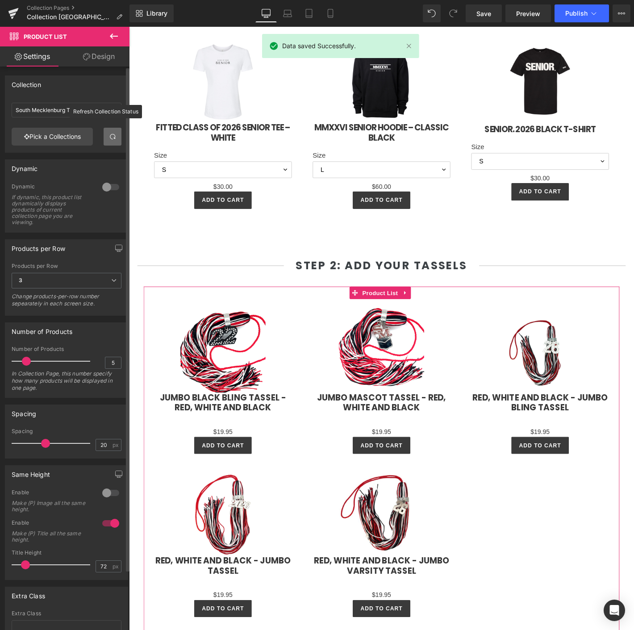
click at [111, 136] on span at bounding box center [112, 136] width 7 height 7
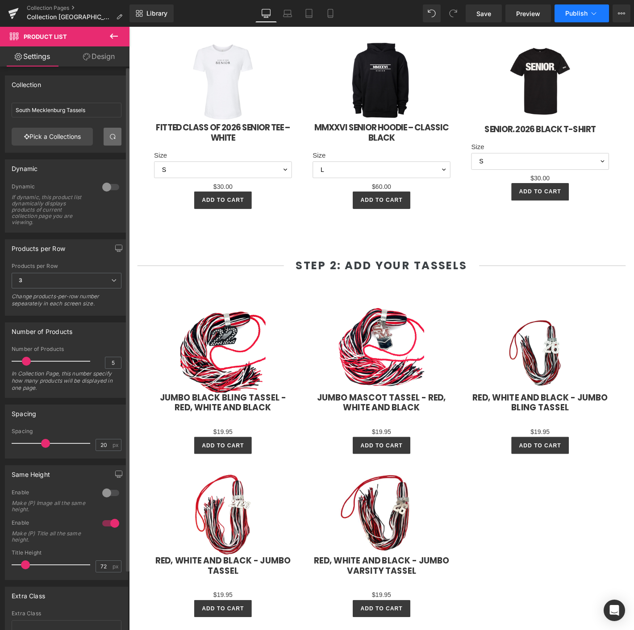
click at [574, 19] on button "Publish" at bounding box center [582, 13] width 55 height 18
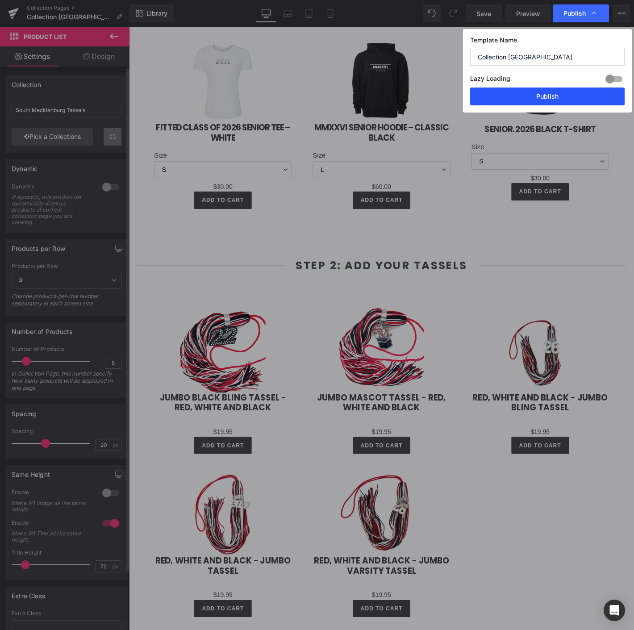
click at [505, 97] on button "Publish" at bounding box center [547, 97] width 155 height 18
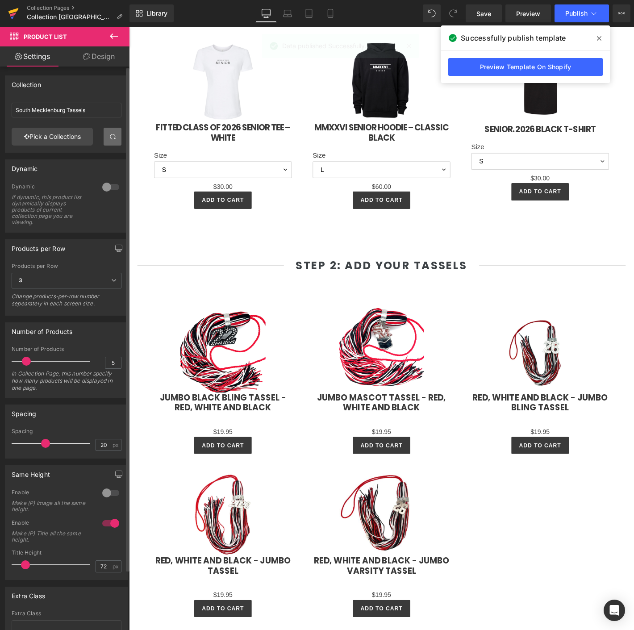
click at [9, 8] on icon at bounding box center [13, 13] width 11 height 22
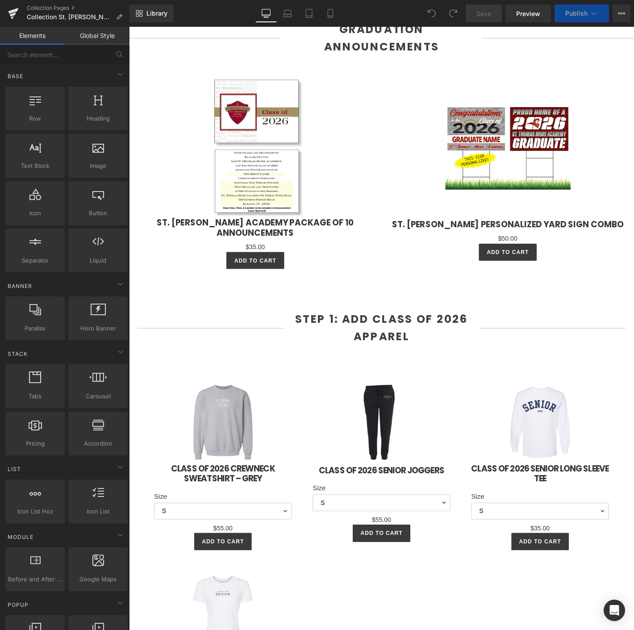
select select "L"
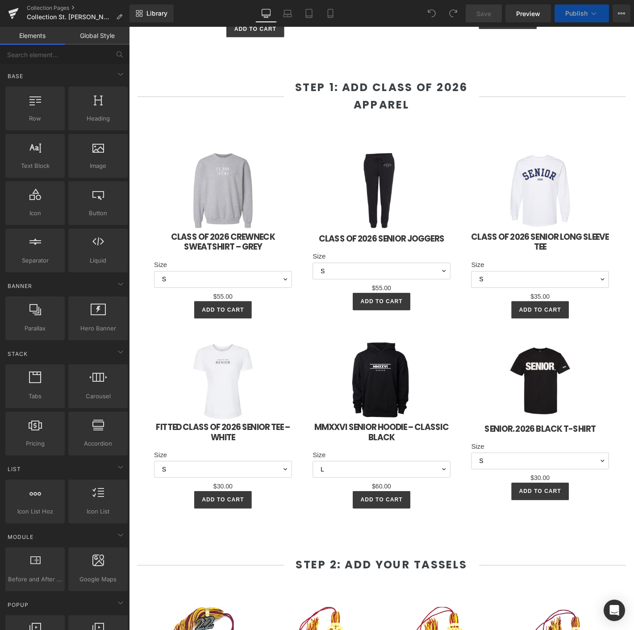
scroll to position [993, 0]
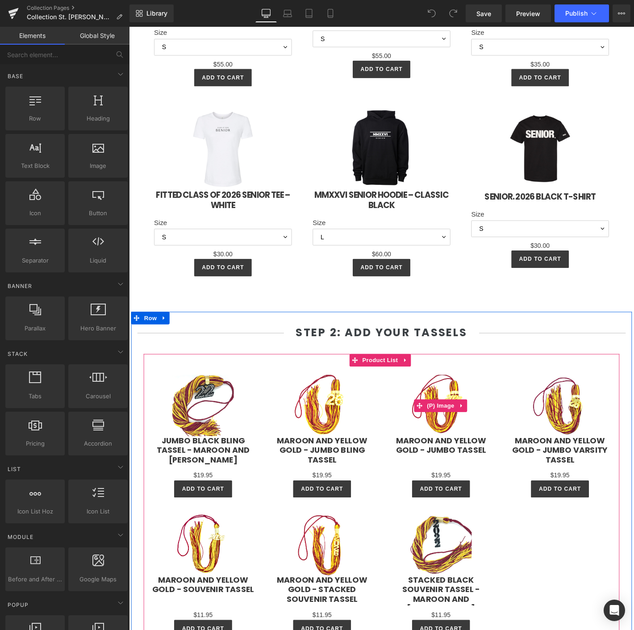
click at [408, 424] on div "Sale Off" at bounding box center [462, 432] width 109 height 66
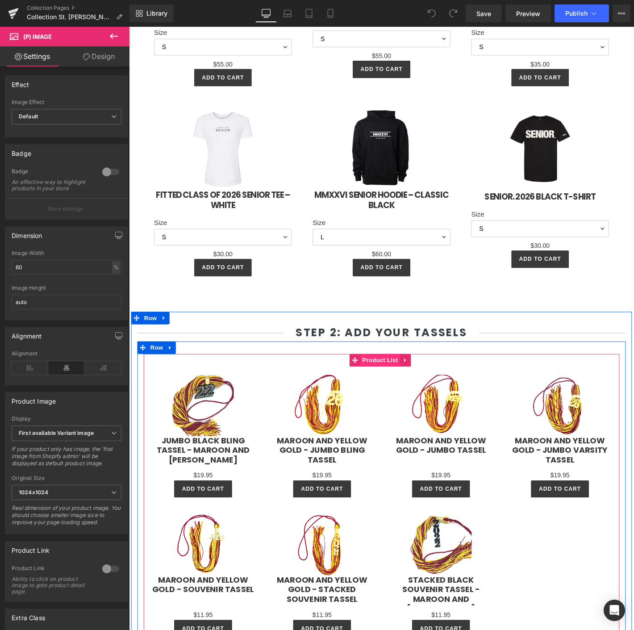
click at [403, 390] on span "Product List" at bounding box center [398, 383] width 42 height 13
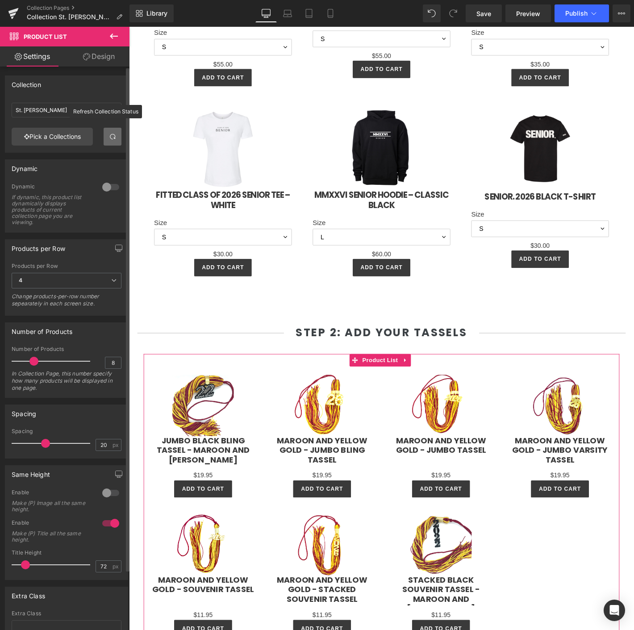
click at [109, 141] on link at bounding box center [113, 137] width 18 height 18
click at [99, 279] on span "4" at bounding box center [67, 281] width 110 height 16
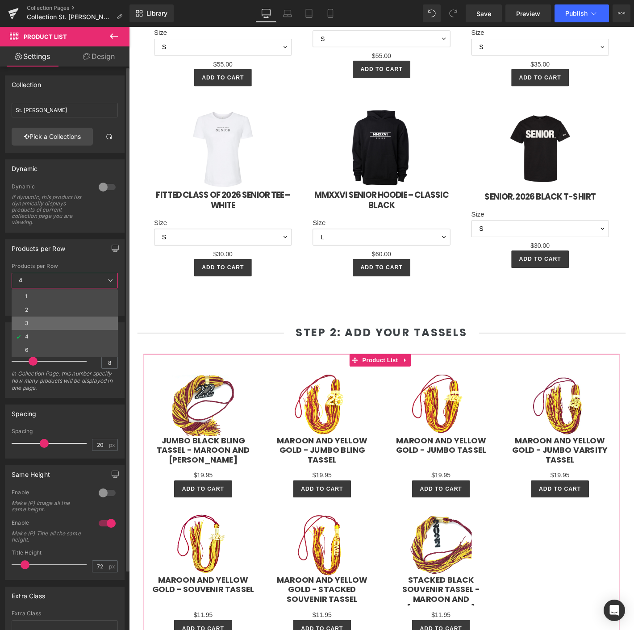
click at [63, 327] on li "3" at bounding box center [65, 323] width 106 height 13
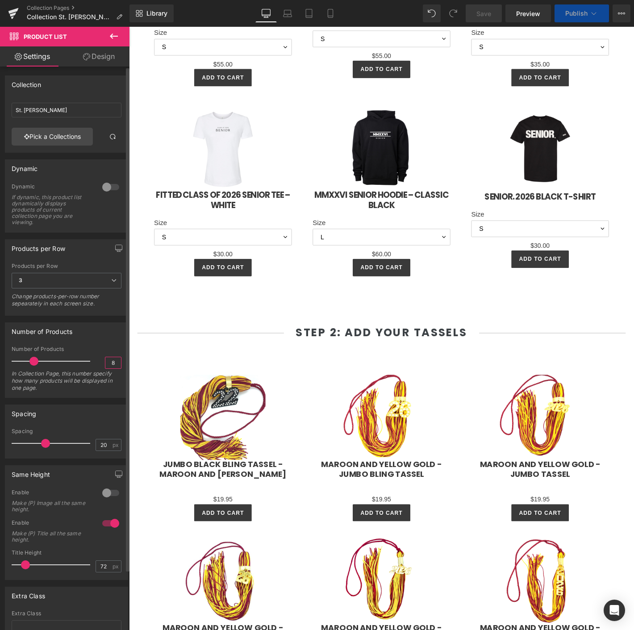
click at [110, 362] on input "8" at bounding box center [113, 362] width 16 height 11
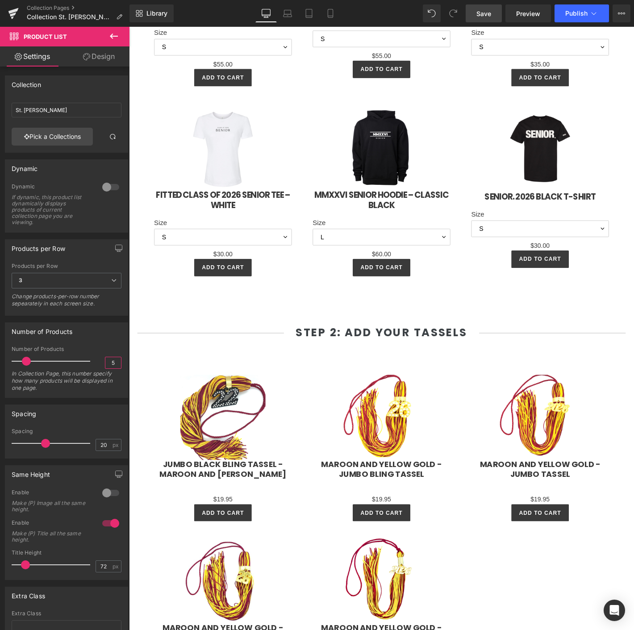
type input "5"
click at [489, 11] on span "Save" at bounding box center [484, 13] width 15 height 9
click at [574, 12] on span "Publish" at bounding box center [577, 13] width 22 height 7
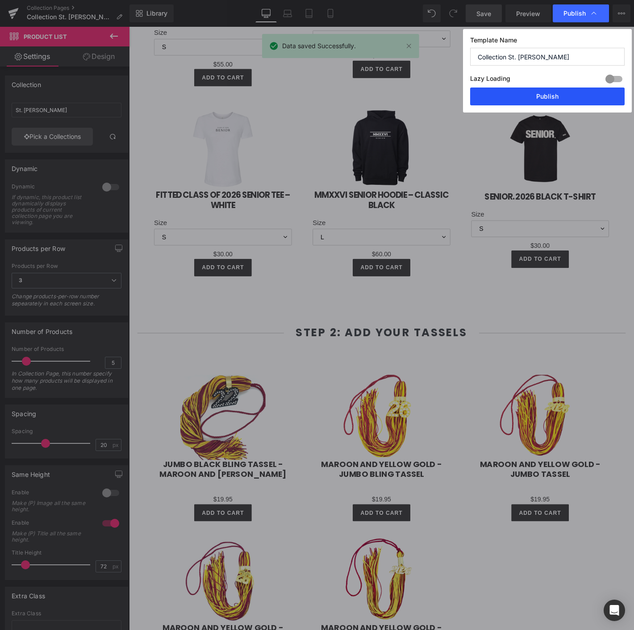
click at [559, 103] on button "Publish" at bounding box center [547, 97] width 155 height 18
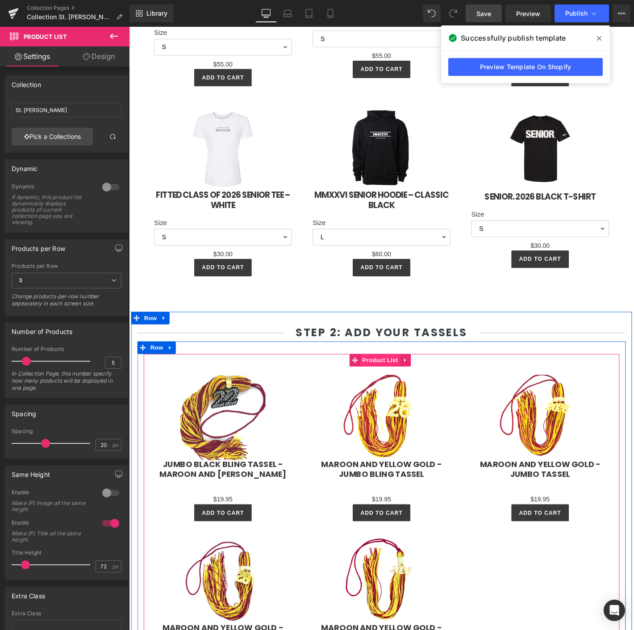
click at [393, 390] on span "Product List" at bounding box center [398, 383] width 42 height 13
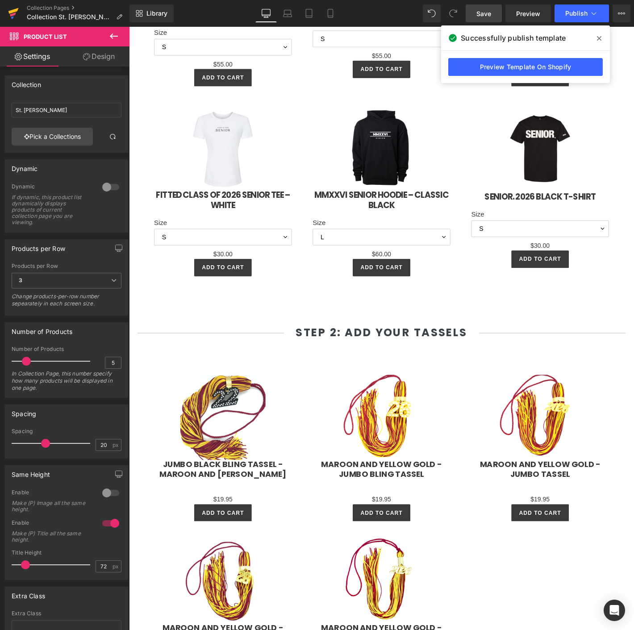
click at [19, 8] on link at bounding box center [13, 13] width 27 height 27
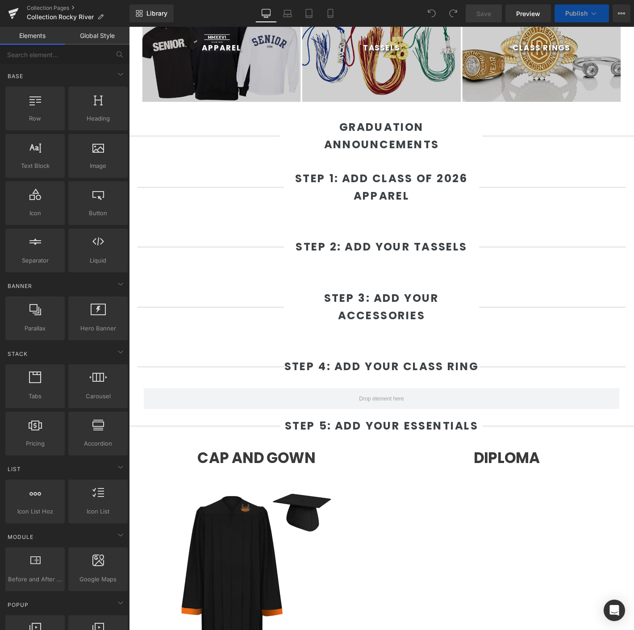
scroll to position [447, 0]
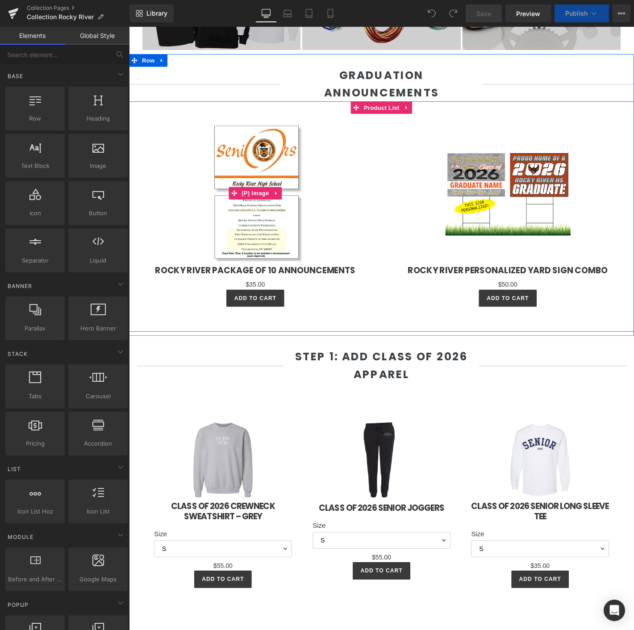
select select "L"
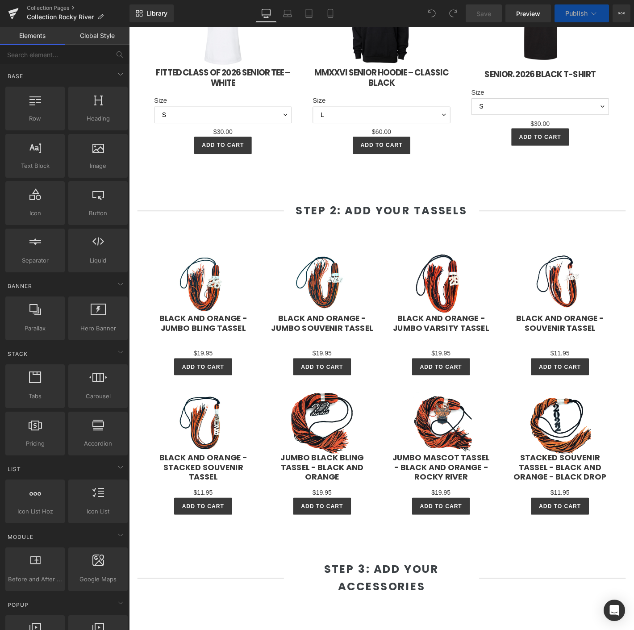
scroll to position [1191, 0]
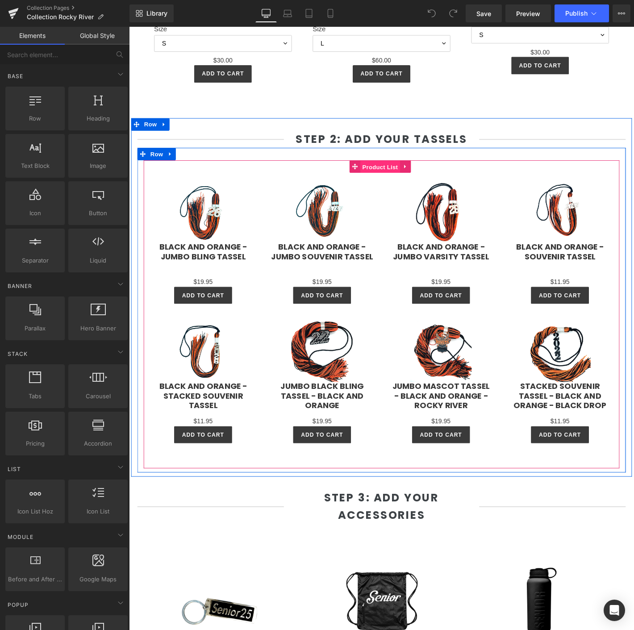
click at [397, 184] on span "Product List" at bounding box center [398, 176] width 42 height 13
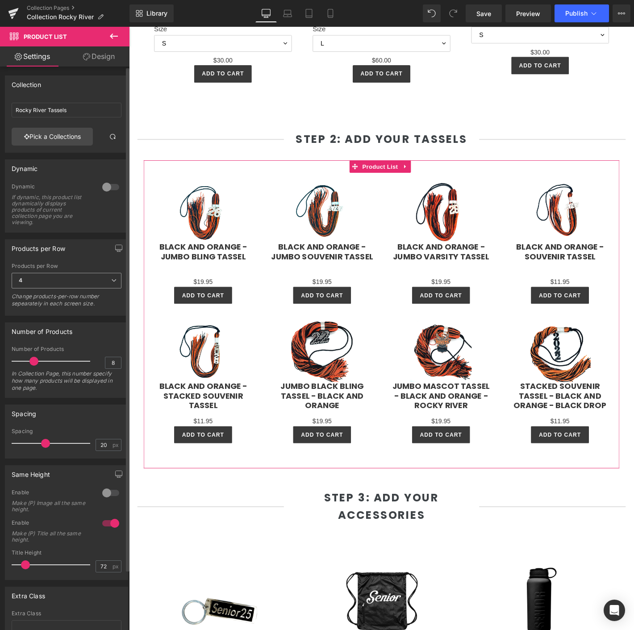
click at [33, 279] on span "4" at bounding box center [67, 281] width 110 height 16
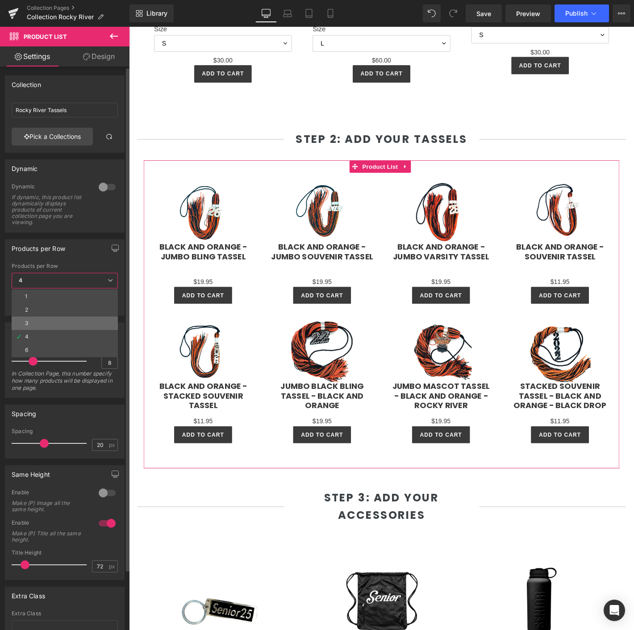
click at [46, 319] on li "3" at bounding box center [65, 323] width 106 height 13
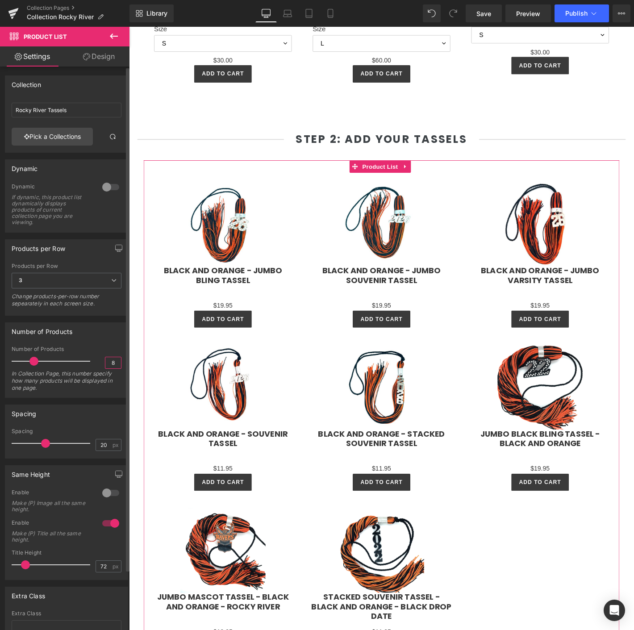
click at [116, 360] on input "8" at bounding box center [113, 362] width 16 height 11
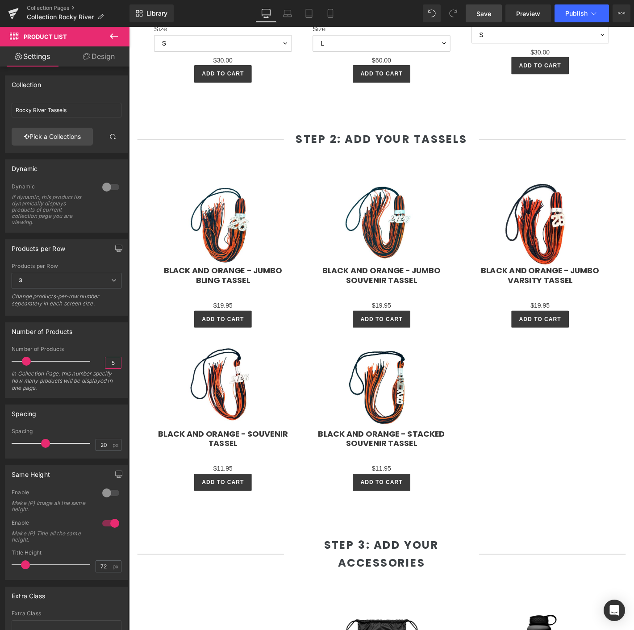
type input "5"
click at [487, 16] on span "Save" at bounding box center [484, 13] width 15 height 9
click at [575, 13] on span "Publish" at bounding box center [577, 13] width 22 height 7
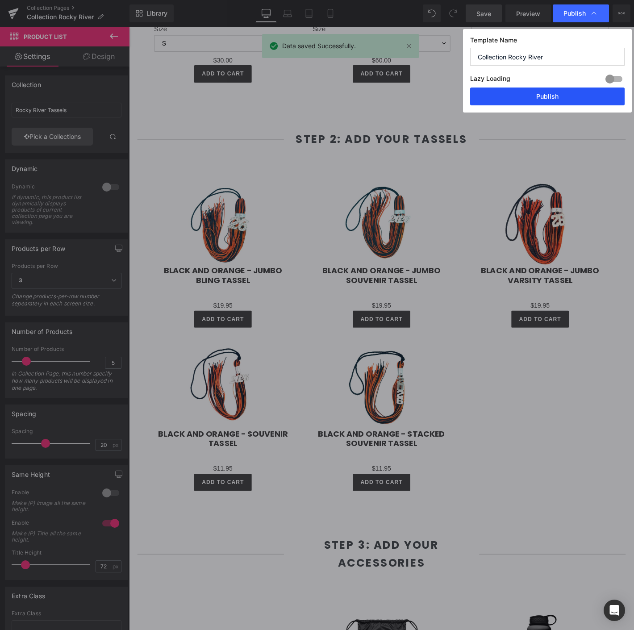
click at [534, 97] on button "Publish" at bounding box center [547, 97] width 155 height 18
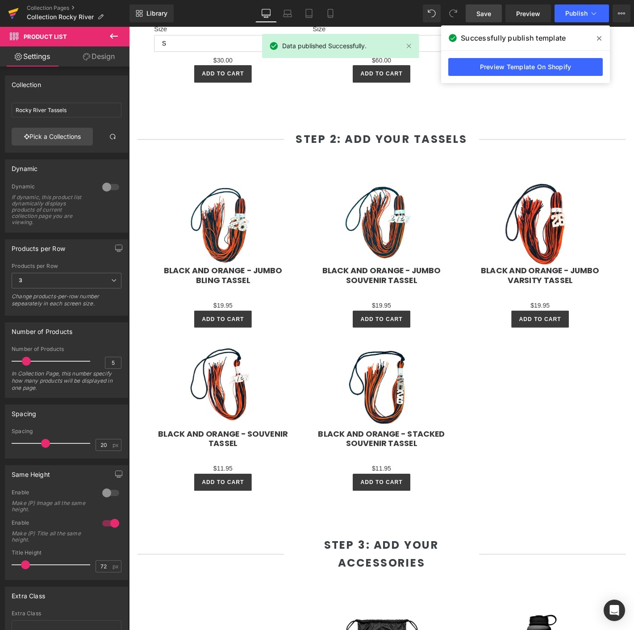
click at [19, 13] on link at bounding box center [13, 13] width 27 height 27
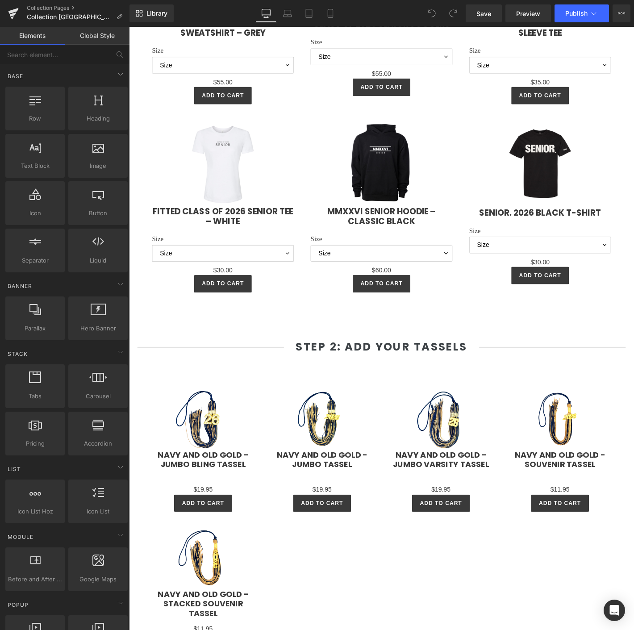
scroll to position [1241, 0]
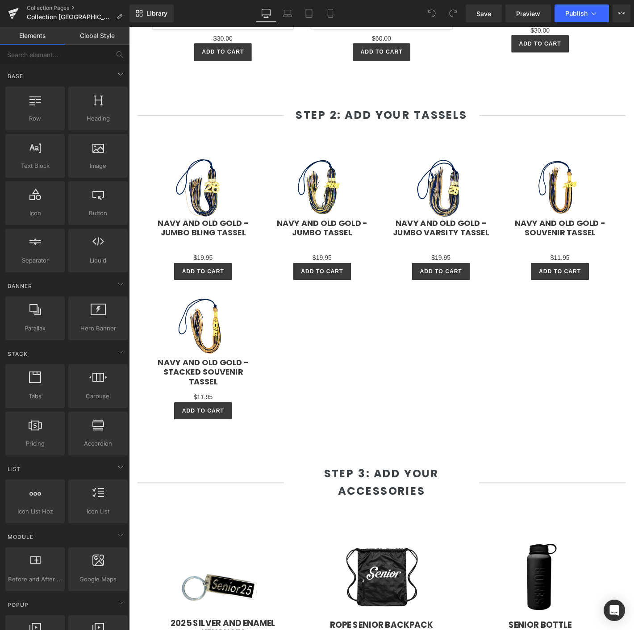
drag, startPoint x: 410, startPoint y: 382, endPoint x: 399, endPoint y: 374, distance: 14.4
click at [407, 380] on div "Sale Off (P) Image Navy and Old Gold - Jumbo Bling Tassel (P) Title $0" at bounding box center [399, 302] width 509 height 316
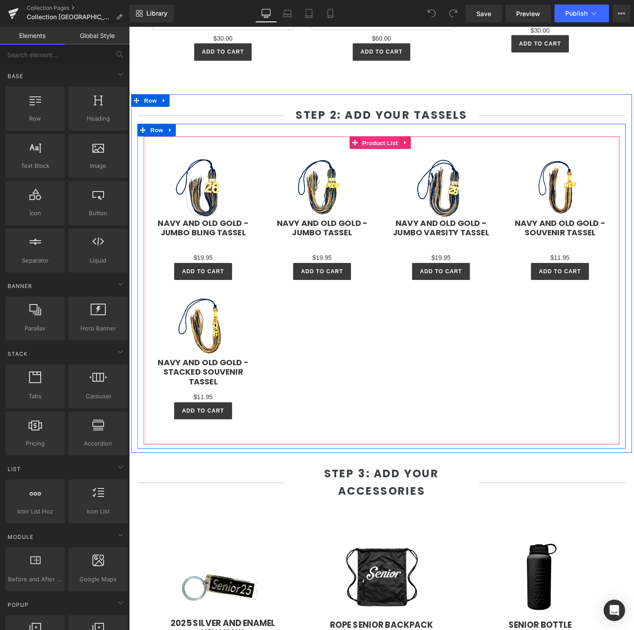
click at [395, 145] on span "Product List" at bounding box center [398, 151] width 42 height 13
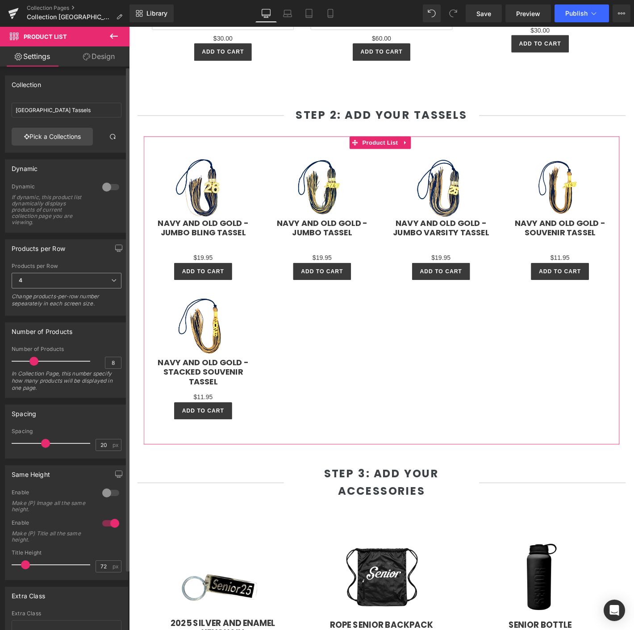
click at [39, 273] on span "4" at bounding box center [67, 281] width 110 height 16
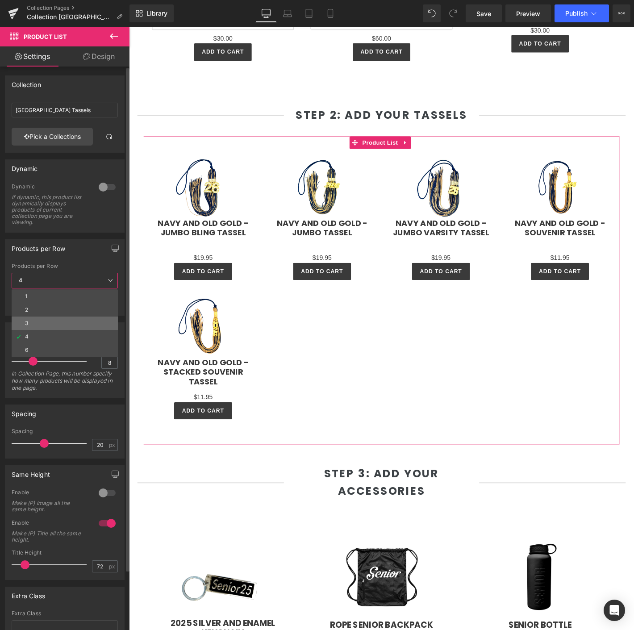
click at [39, 320] on li "3" at bounding box center [65, 323] width 106 height 13
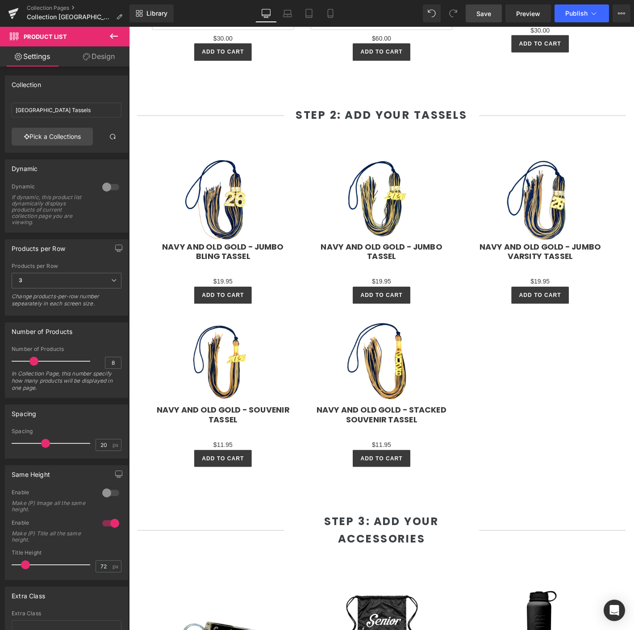
click at [479, 16] on span "Save" at bounding box center [484, 13] width 15 height 9
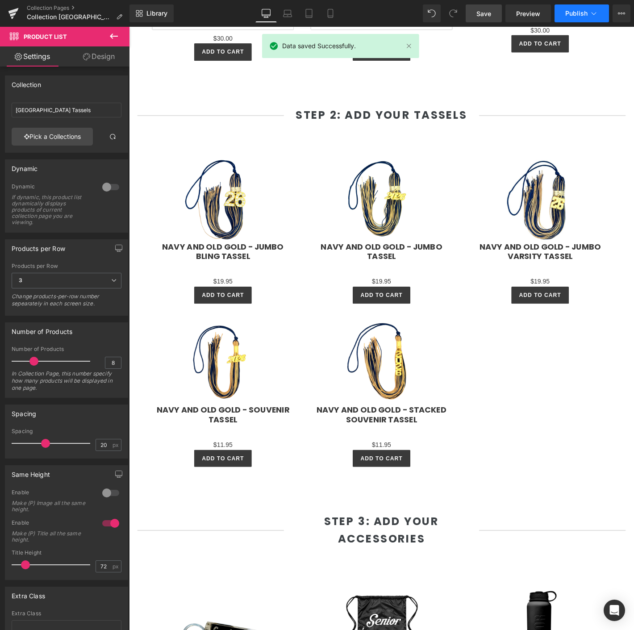
click at [577, 10] on span "Publish" at bounding box center [577, 13] width 22 height 7
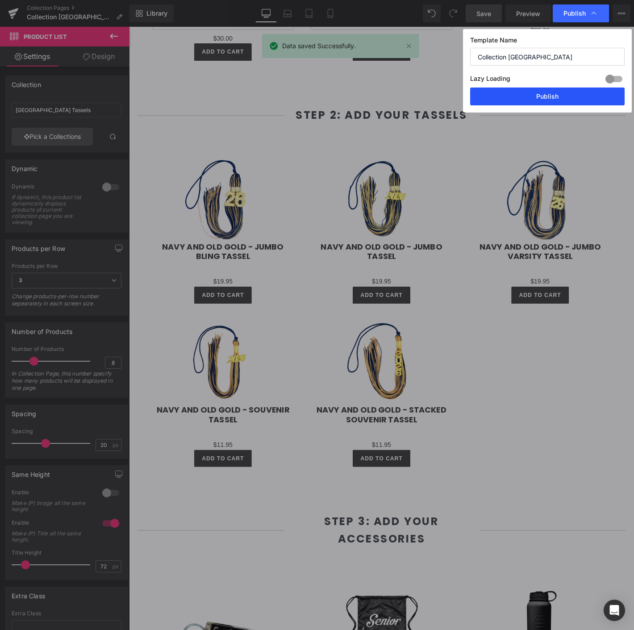
click at [532, 93] on button "Publish" at bounding box center [547, 97] width 155 height 18
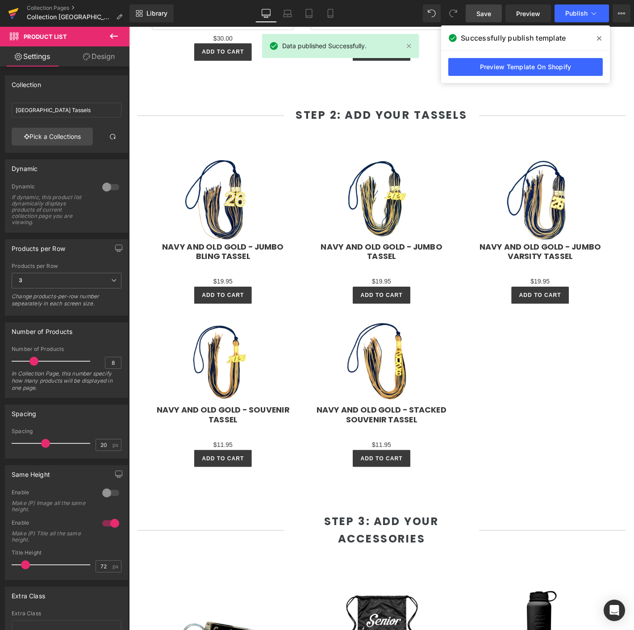
click at [17, 12] on icon at bounding box center [13, 13] width 11 height 22
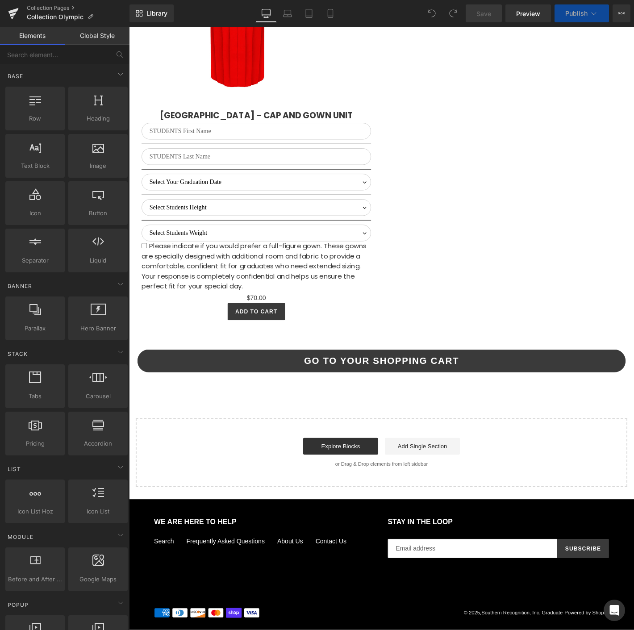
select select "L"
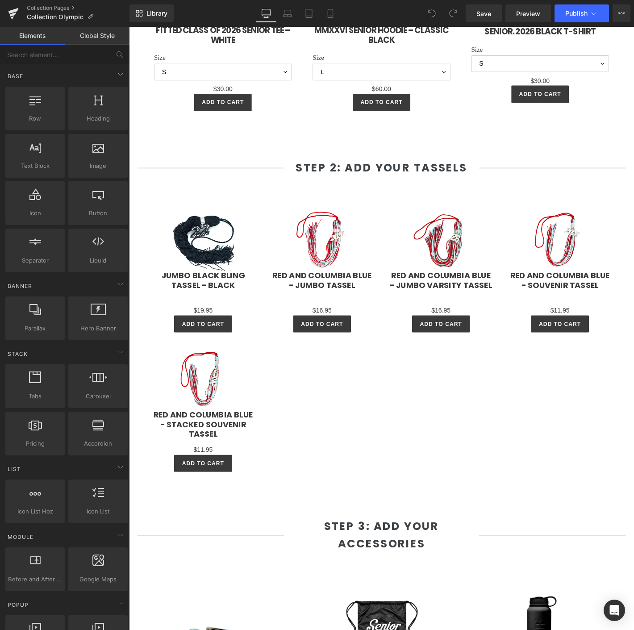
scroll to position [1184, 0]
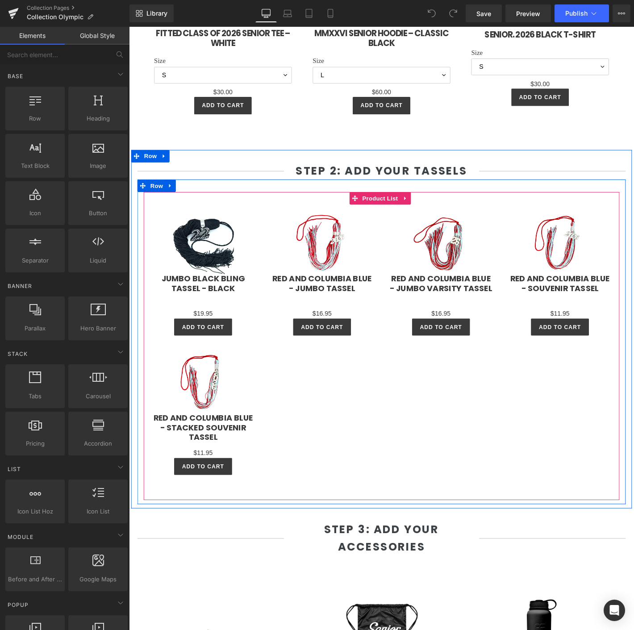
click at [384, 407] on div "Sale Off (P) Image Jumbo Black Bling Tassel - Black (P) Title $0 $19.95 (P) Pri…" at bounding box center [399, 362] width 509 height 316
click at [396, 204] on span "Product List" at bounding box center [398, 210] width 42 height 13
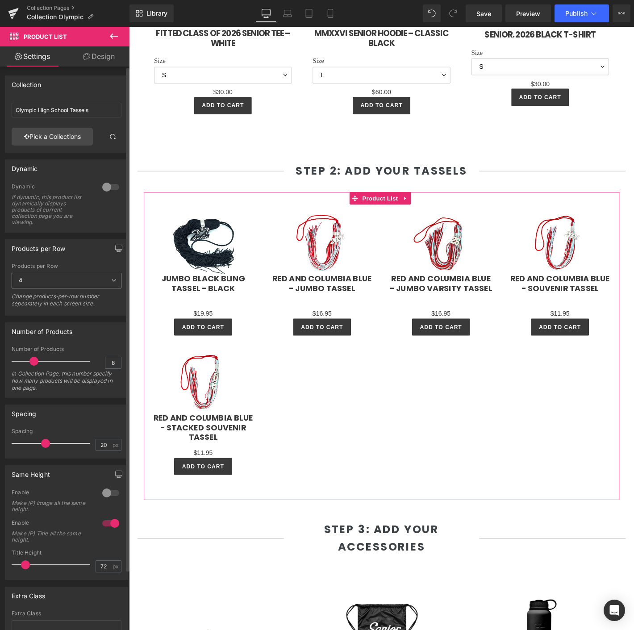
click at [32, 279] on span "4" at bounding box center [67, 281] width 110 height 16
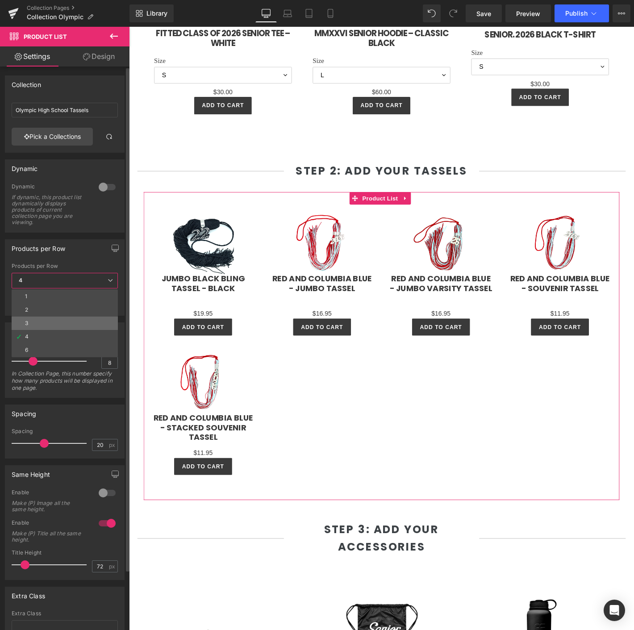
click at [46, 318] on li "3" at bounding box center [65, 323] width 106 height 13
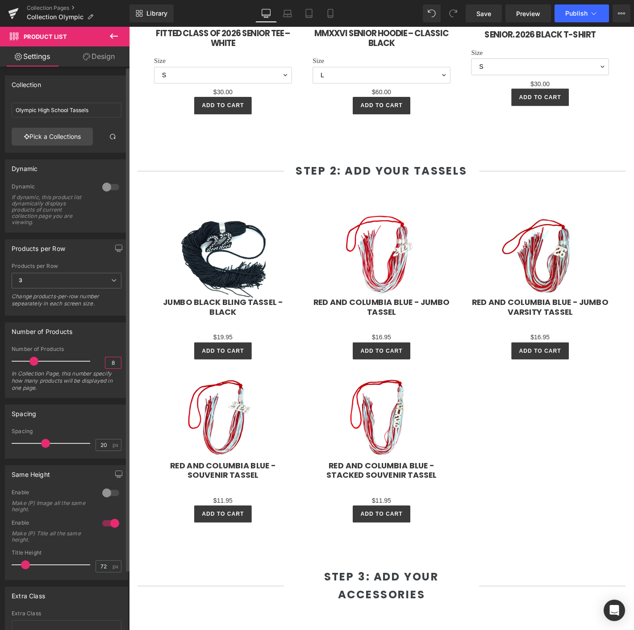
click at [111, 364] on input "8" at bounding box center [113, 362] width 16 height 11
type input "5"
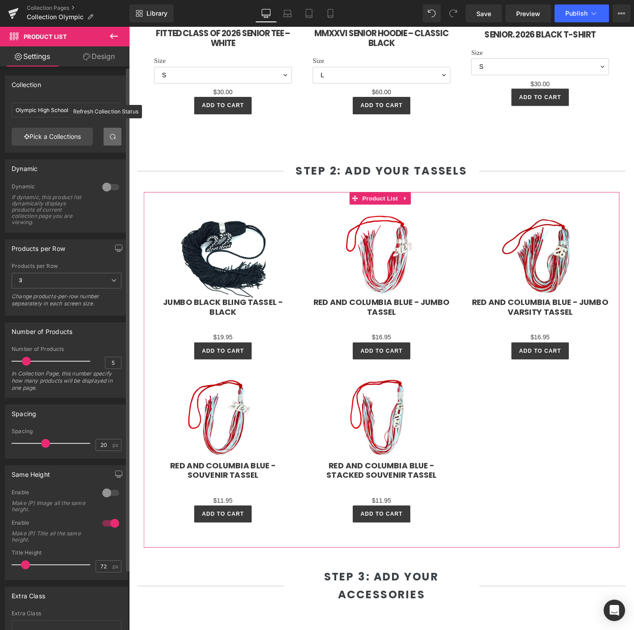
drag, startPoint x: 109, startPoint y: 138, endPoint x: 155, endPoint y: 50, distance: 98.5
click at [109, 138] on span at bounding box center [112, 136] width 7 height 7
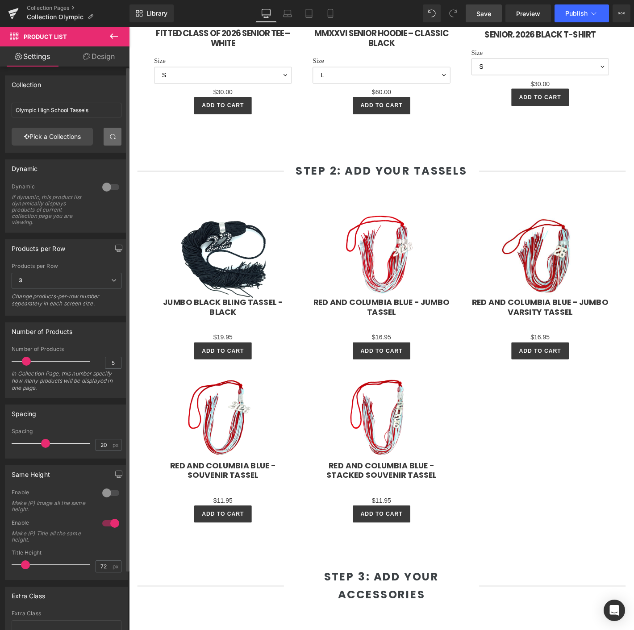
click at [484, 12] on span "Save" at bounding box center [484, 13] width 15 height 9
click at [579, 14] on span "Publish" at bounding box center [577, 13] width 22 height 7
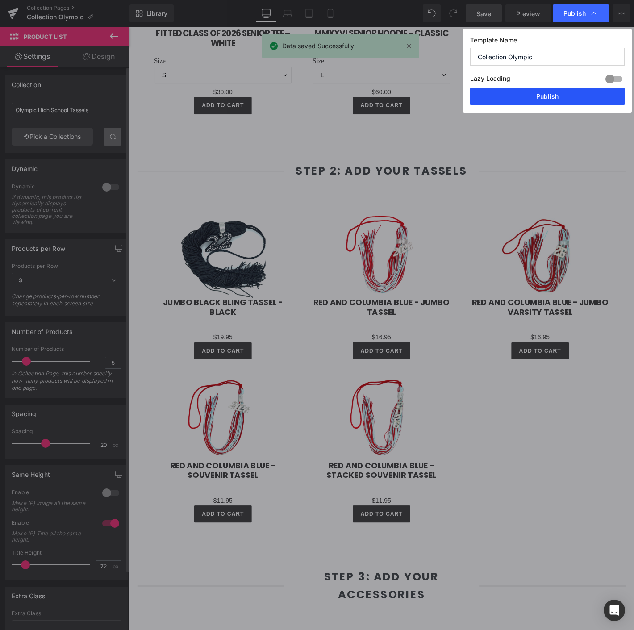
click at [559, 99] on button "Publish" at bounding box center [547, 97] width 155 height 18
